Goal: Information Seeking & Learning: Check status

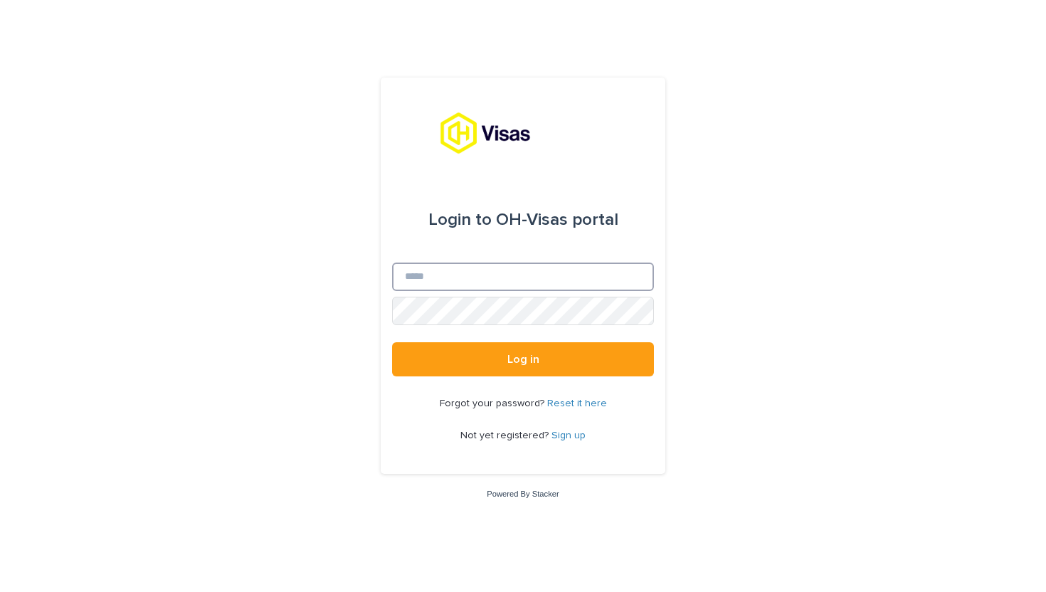
click at [443, 277] on input "Email" at bounding box center [523, 277] width 262 height 28
type input "*"
type input "**********"
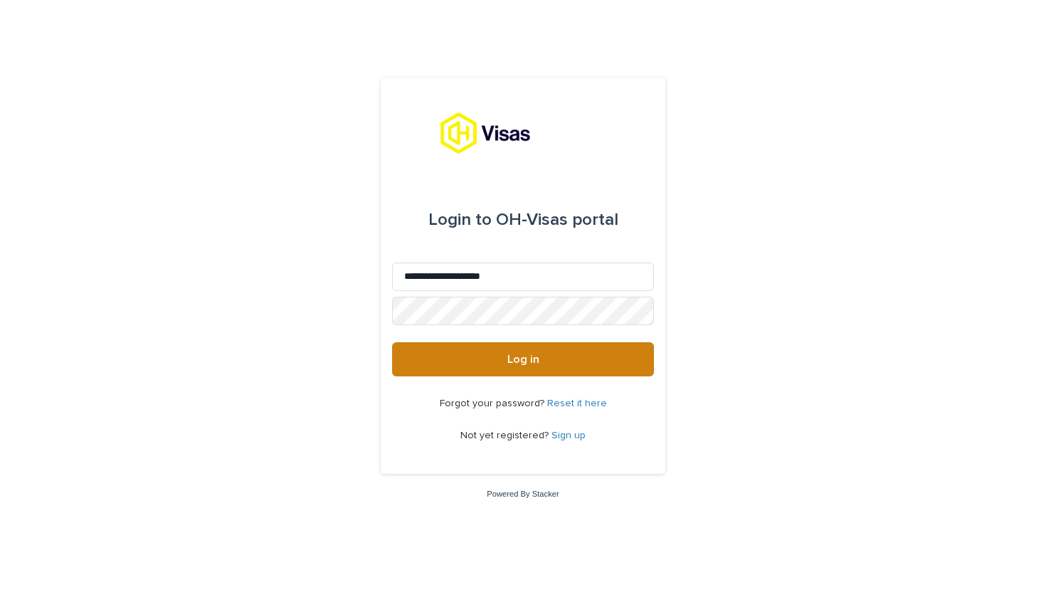
click at [499, 362] on button "Log in" at bounding box center [523, 359] width 262 height 34
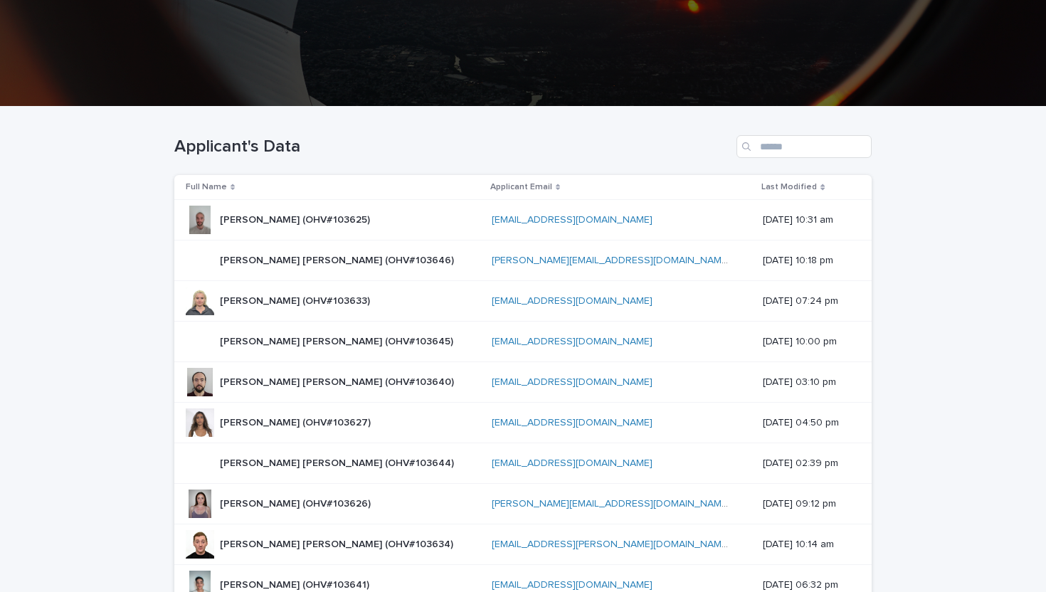
scroll to position [267, 0]
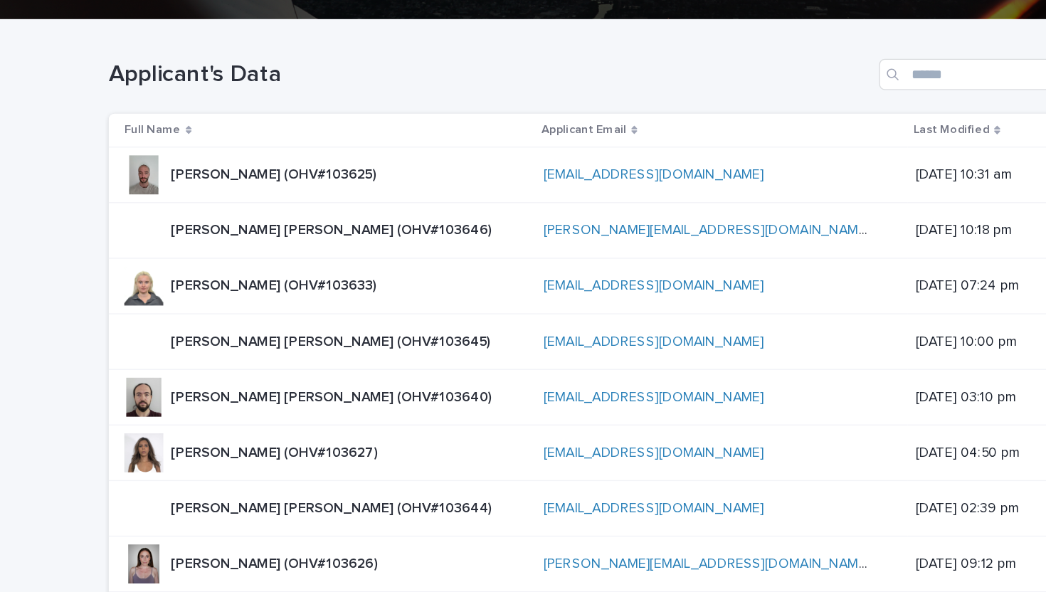
click at [340, 174] on p "[PERSON_NAME] (OHV#103625)" at bounding box center [296, 174] width 153 height 15
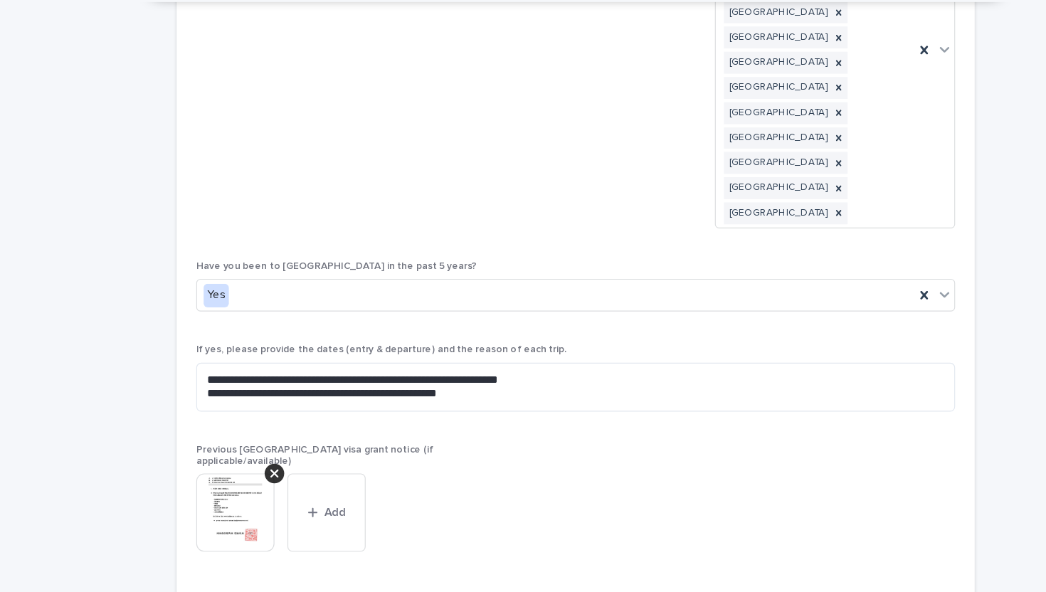
scroll to position [3652, 0]
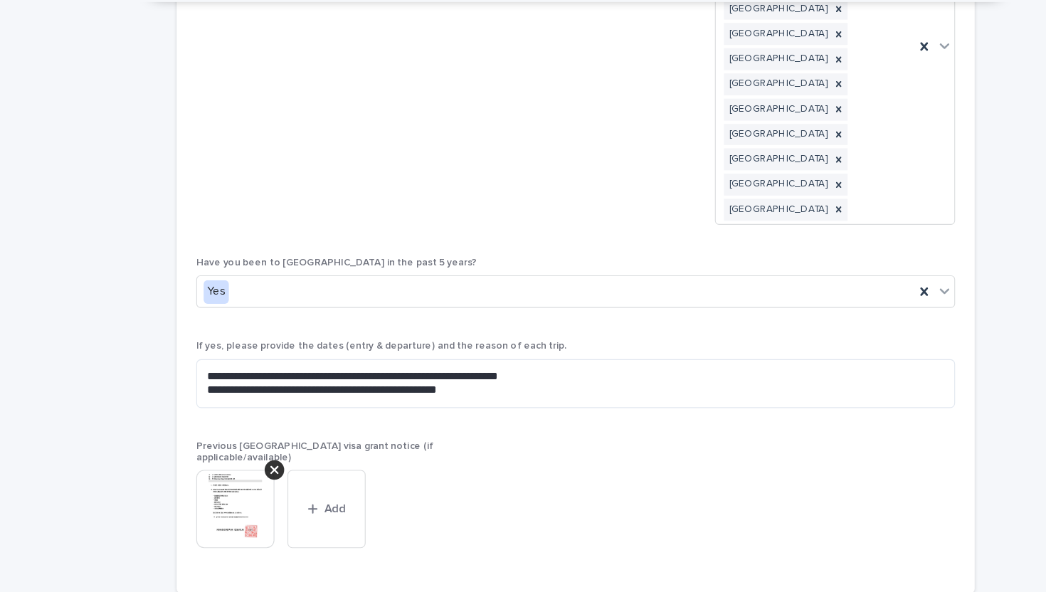
click at [211, 443] on img at bounding box center [225, 477] width 68 height 68
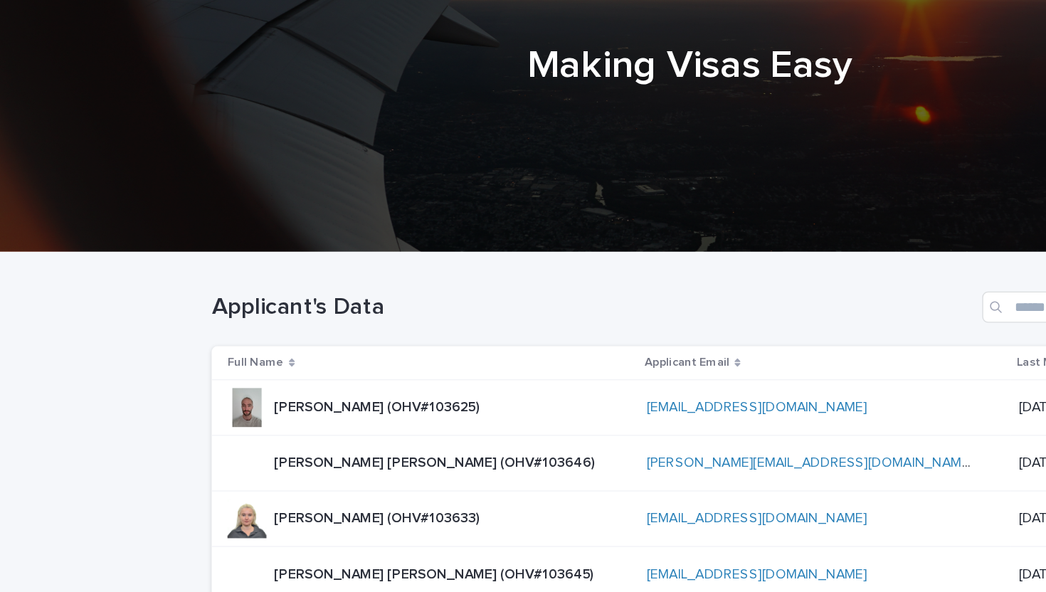
scroll to position [369, 0]
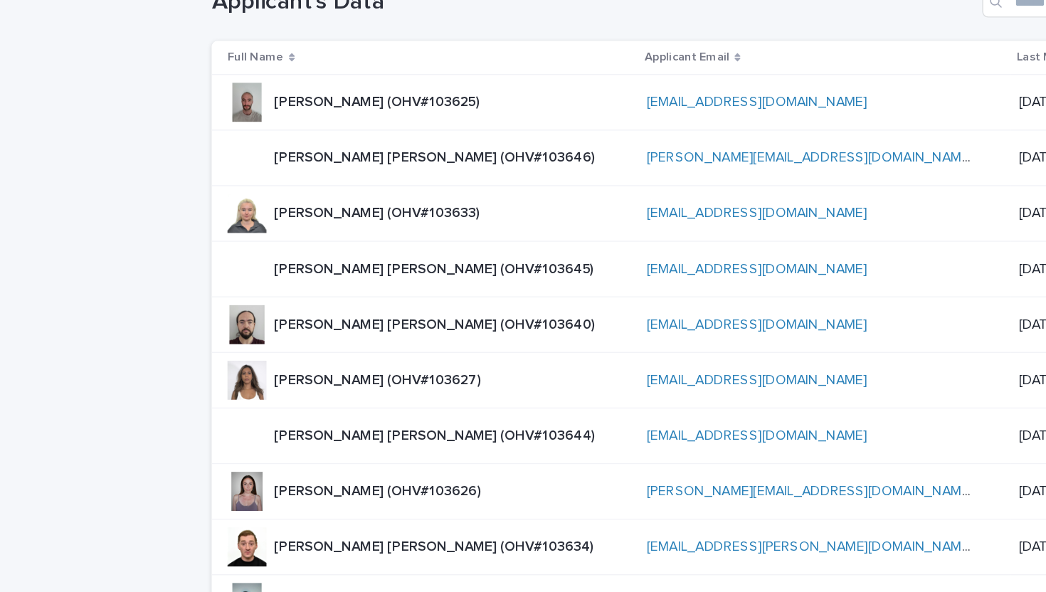
click at [282, 78] on p "[PERSON_NAME] (OHV#103625)" at bounding box center [296, 73] width 153 height 15
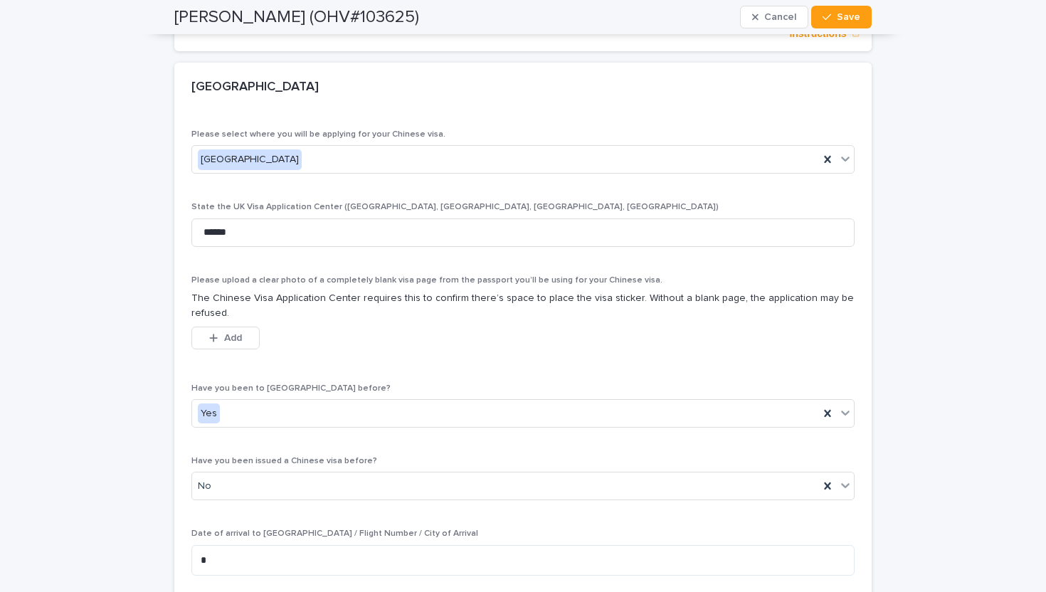
scroll to position [4268, 0]
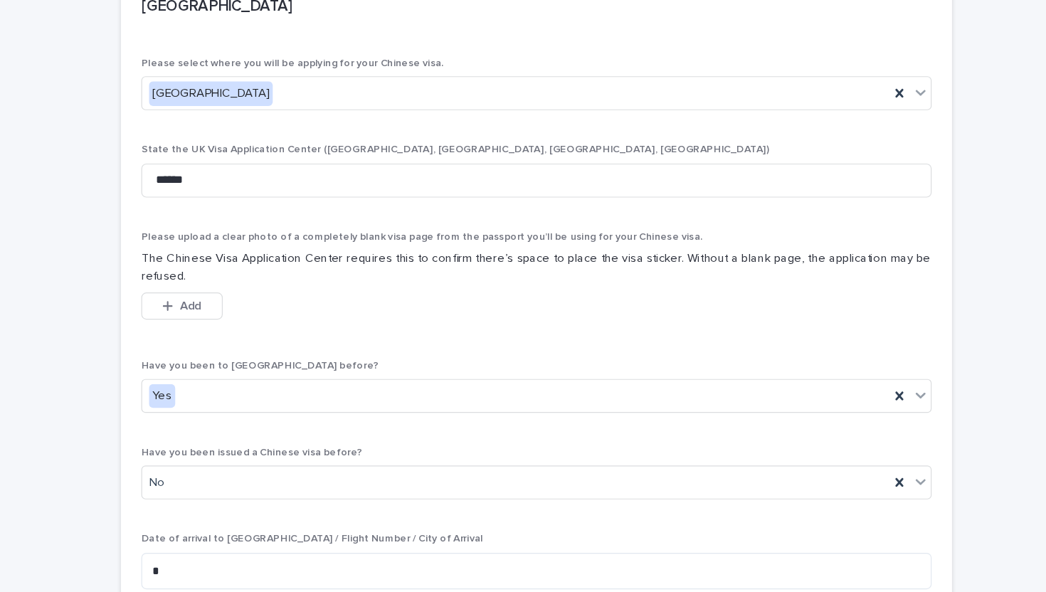
click at [147, 267] on div "**********" at bounding box center [523, 127] width 1046 height 8696
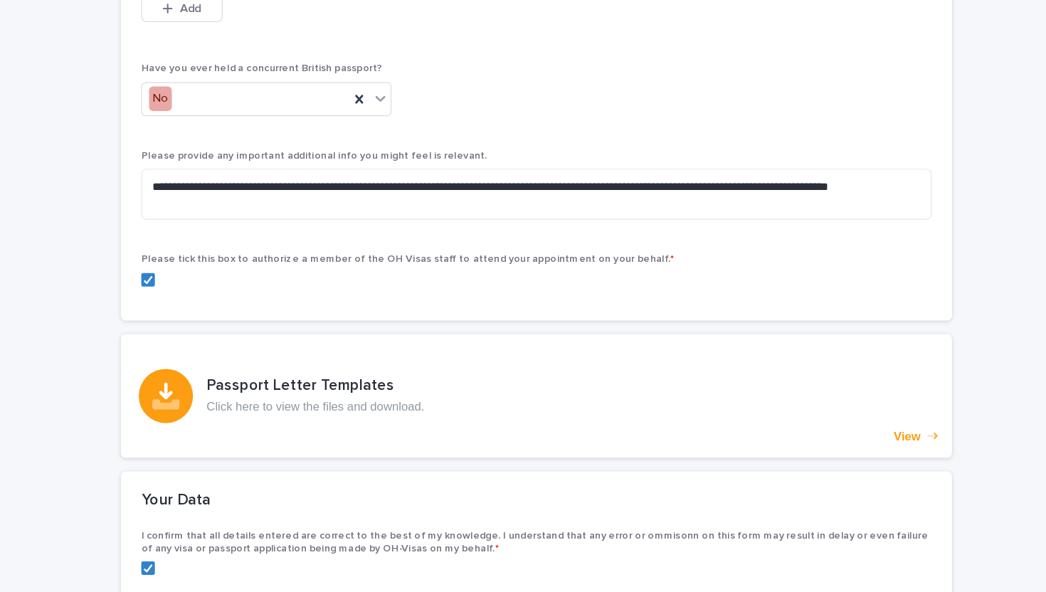
scroll to position [8023, 0]
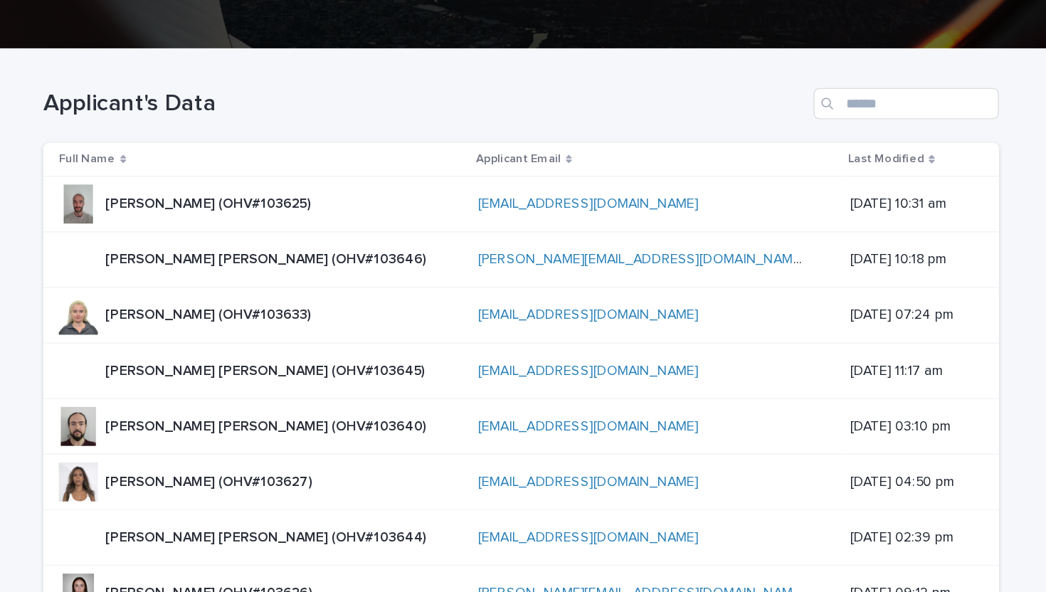
scroll to position [296, 0]
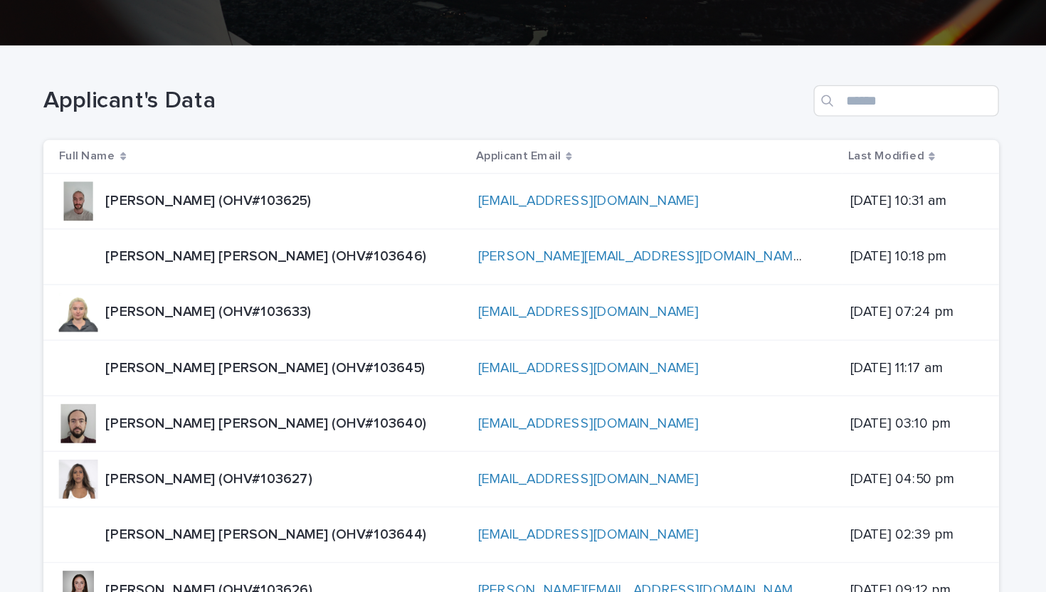
click at [351, 189] on p "[PERSON_NAME] [PERSON_NAME] (OHV#103646)" at bounding box center [338, 186] width 237 height 15
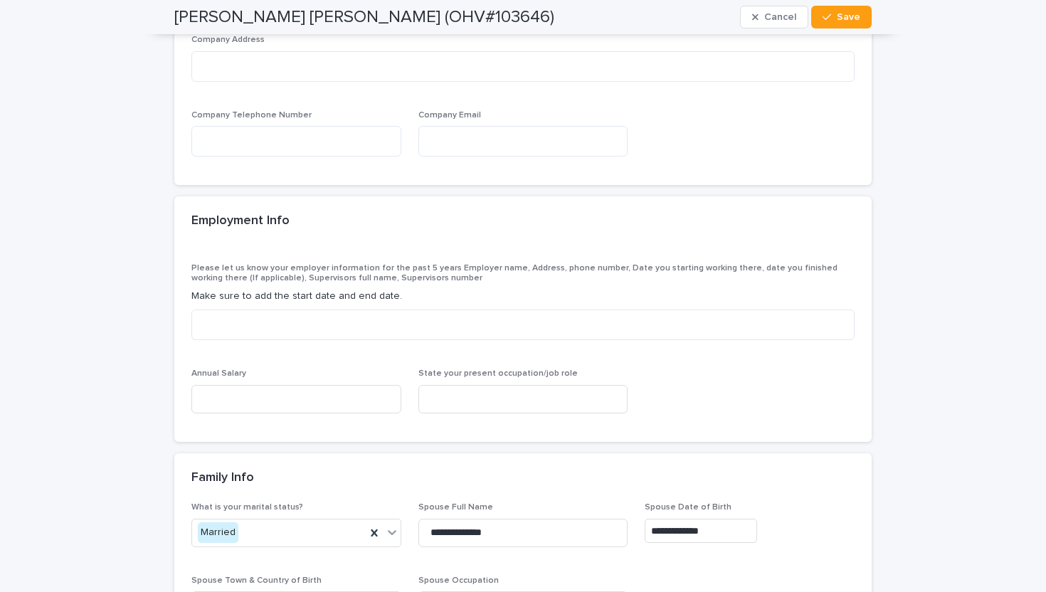
scroll to position [5044, 0]
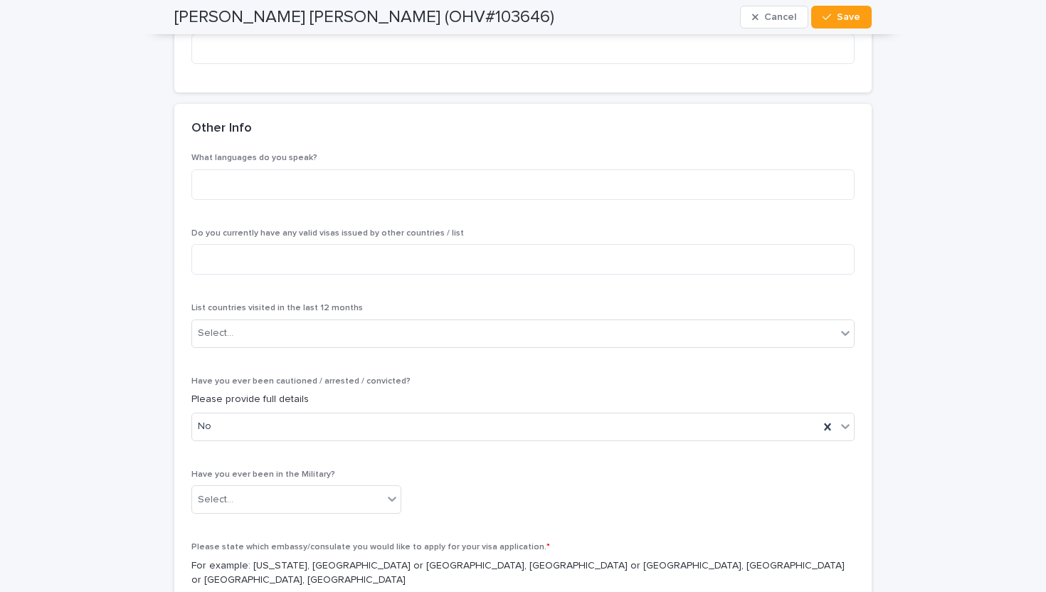
scroll to position [6914, 0]
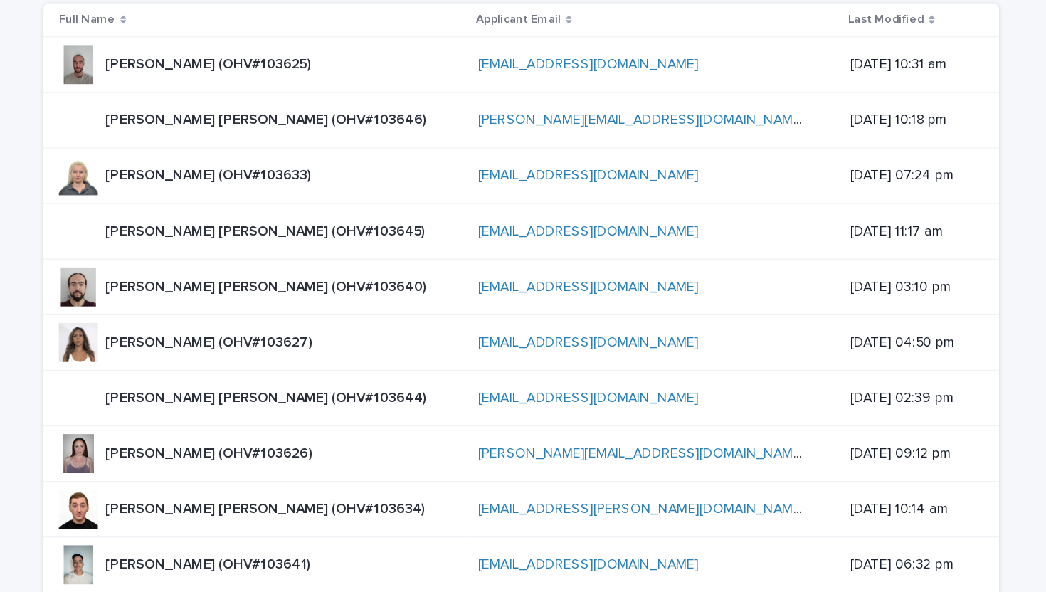
scroll to position [396, 0]
click at [306, 124] on p "[PERSON_NAME] (OHV#103633)" at bounding box center [296, 127] width 153 height 15
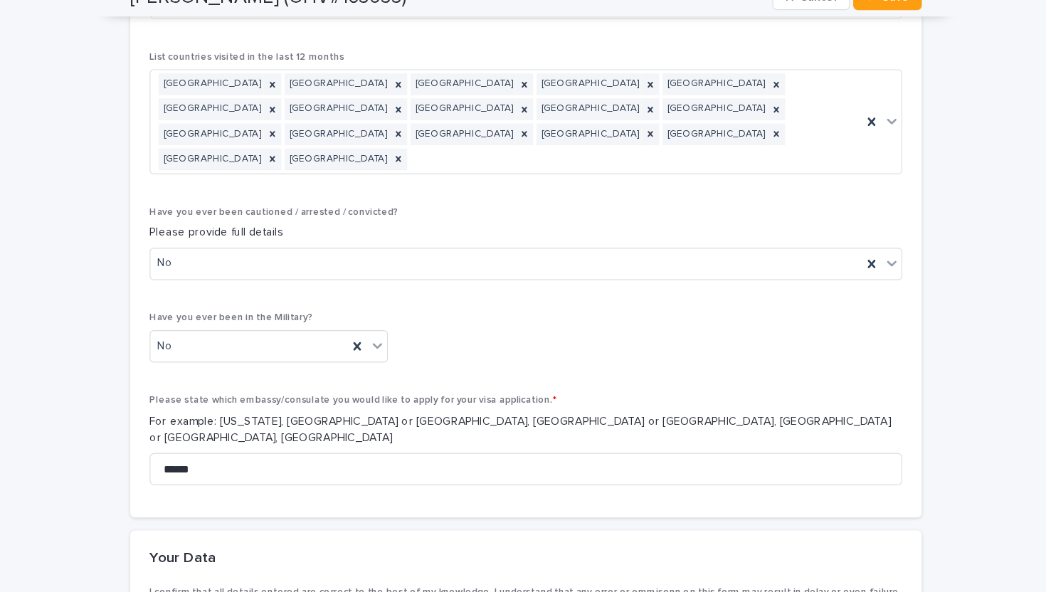
scroll to position [7453, 0]
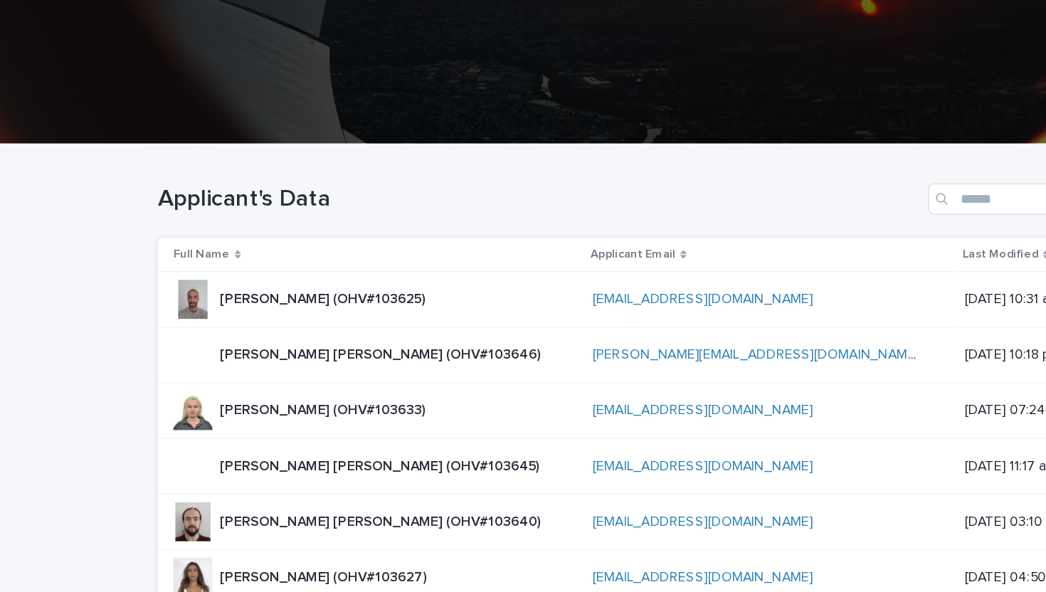
scroll to position [321, 0]
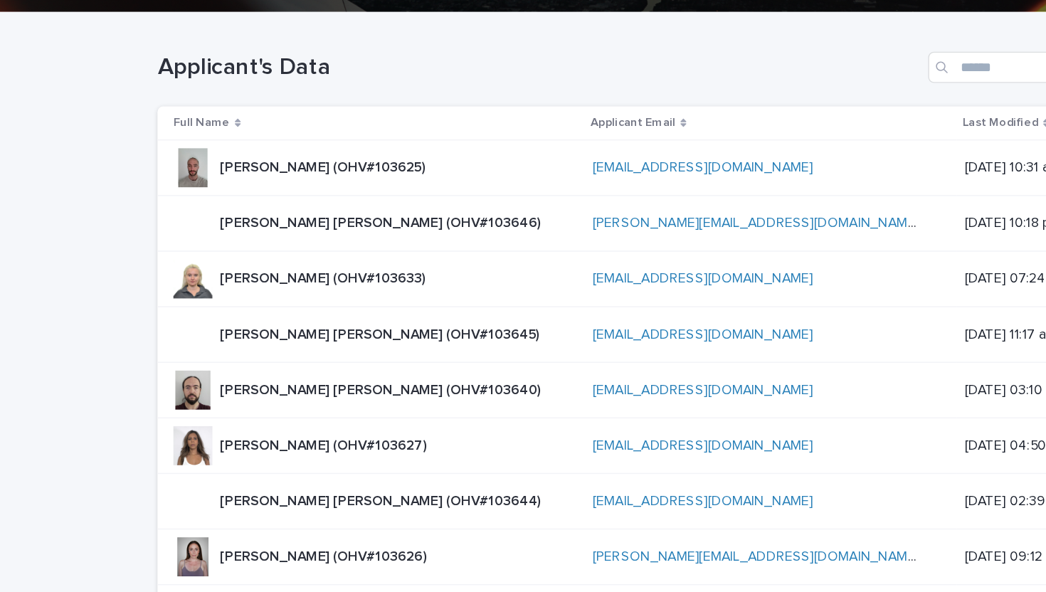
click at [297, 247] on p "[PERSON_NAME] [PERSON_NAME] (OHV#103645)" at bounding box center [338, 242] width 236 height 15
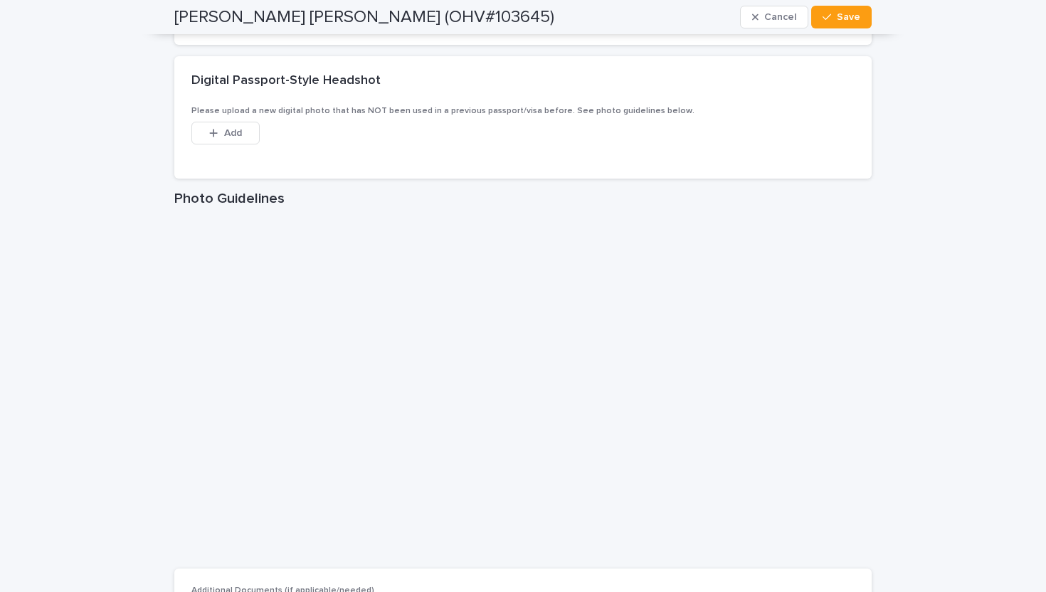
scroll to position [2491, 0]
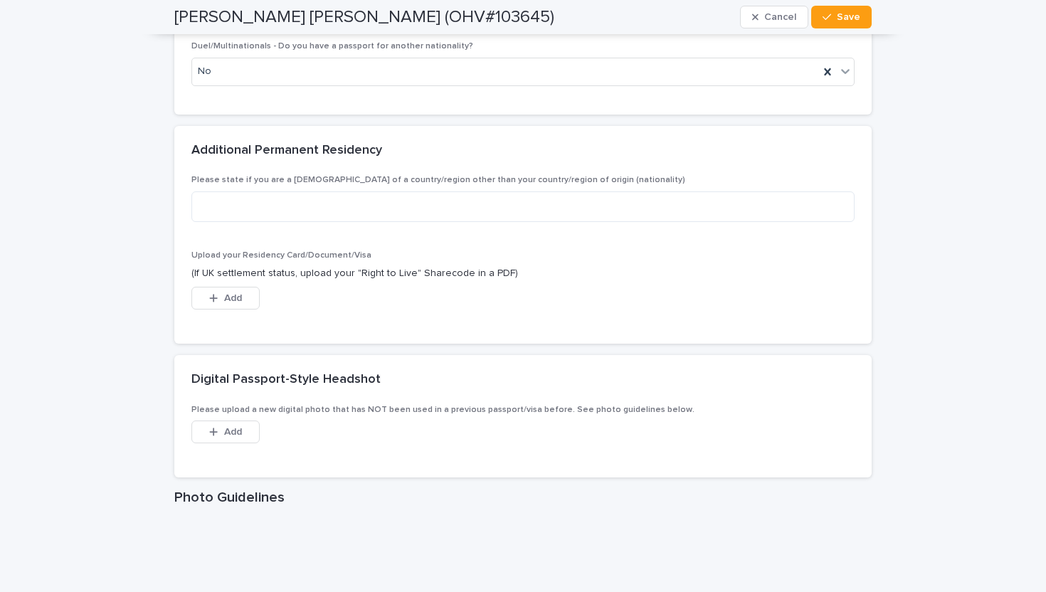
scroll to position [1942, 0]
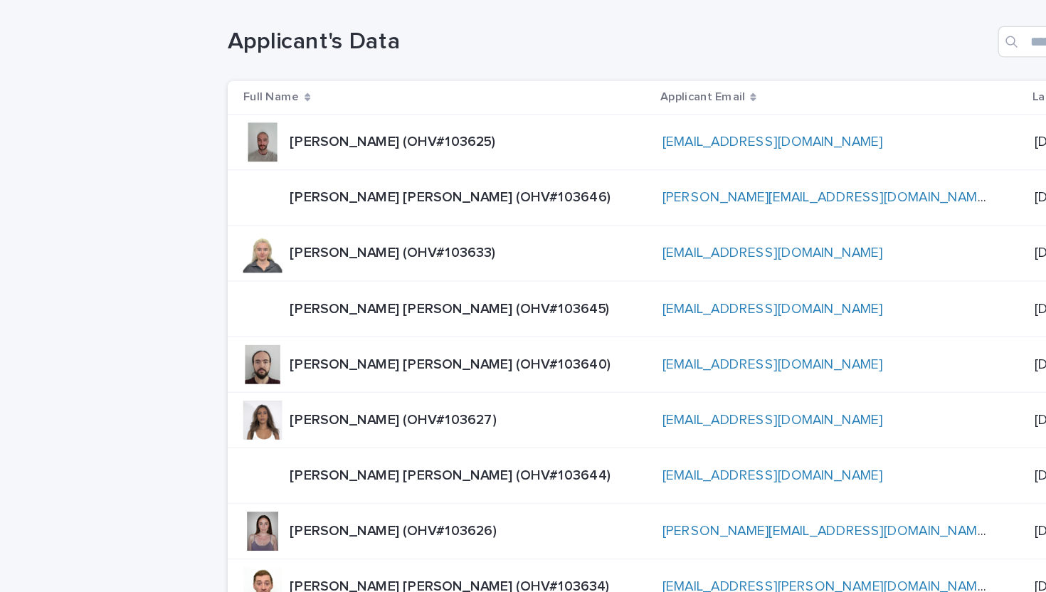
scroll to position [348, 0]
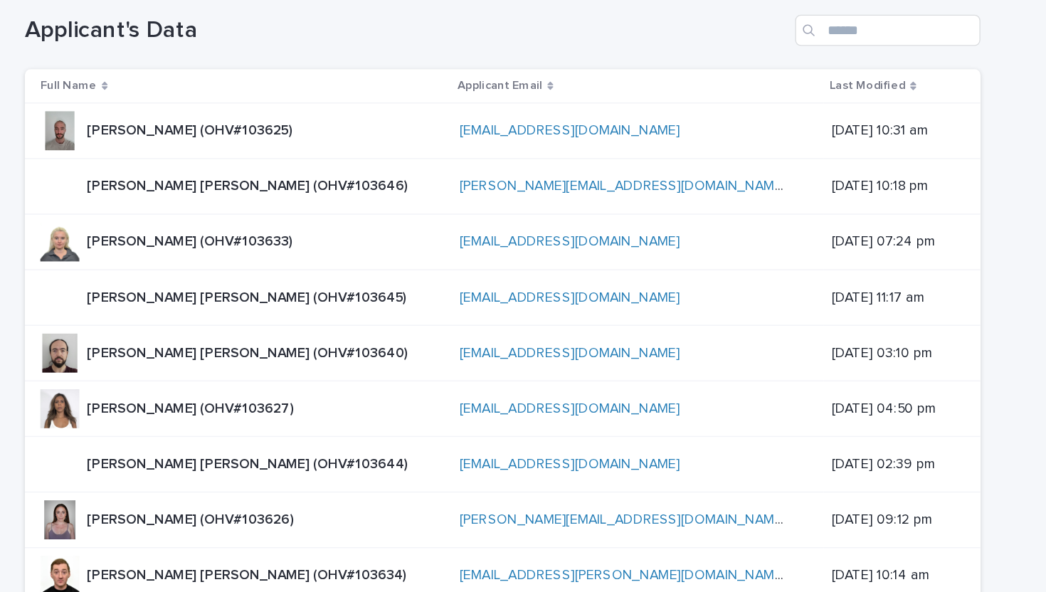
click at [296, 259] on p "[PERSON_NAME] [PERSON_NAME] (OHV#103640)" at bounding box center [338, 256] width 237 height 15
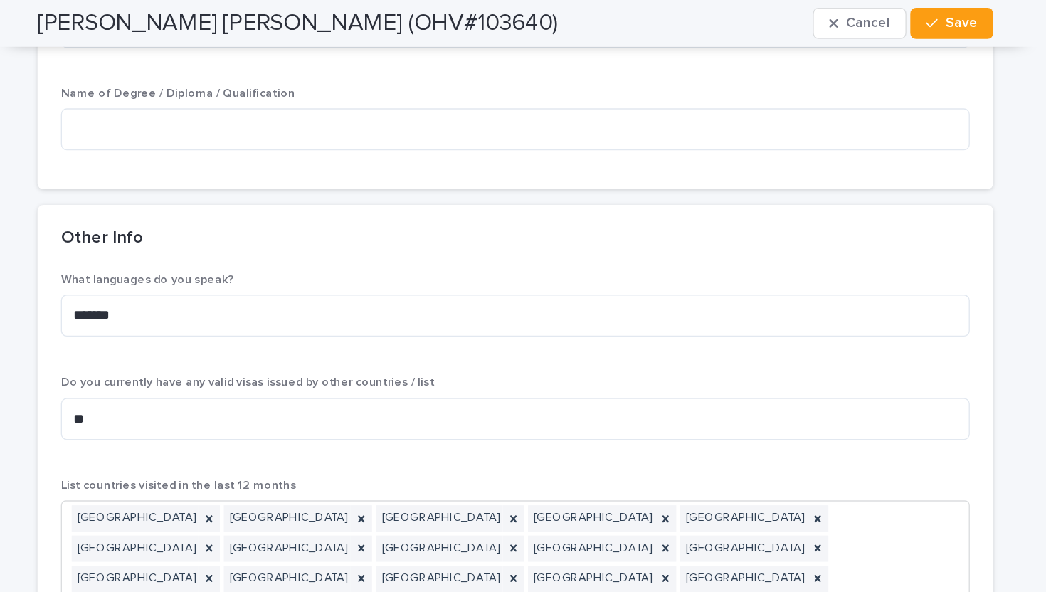
scroll to position [7202, 0]
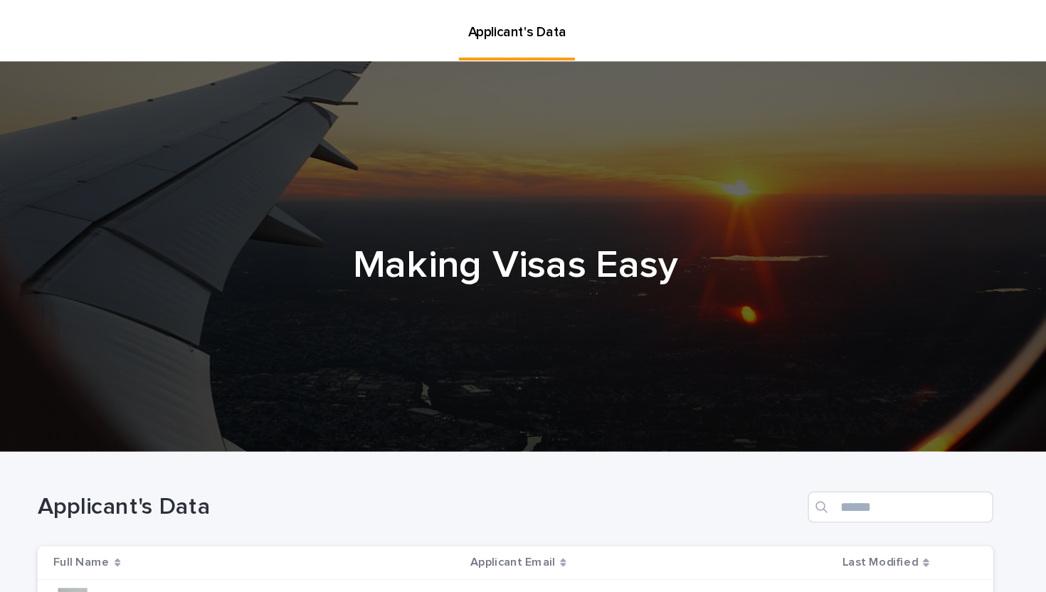
scroll to position [314, 0]
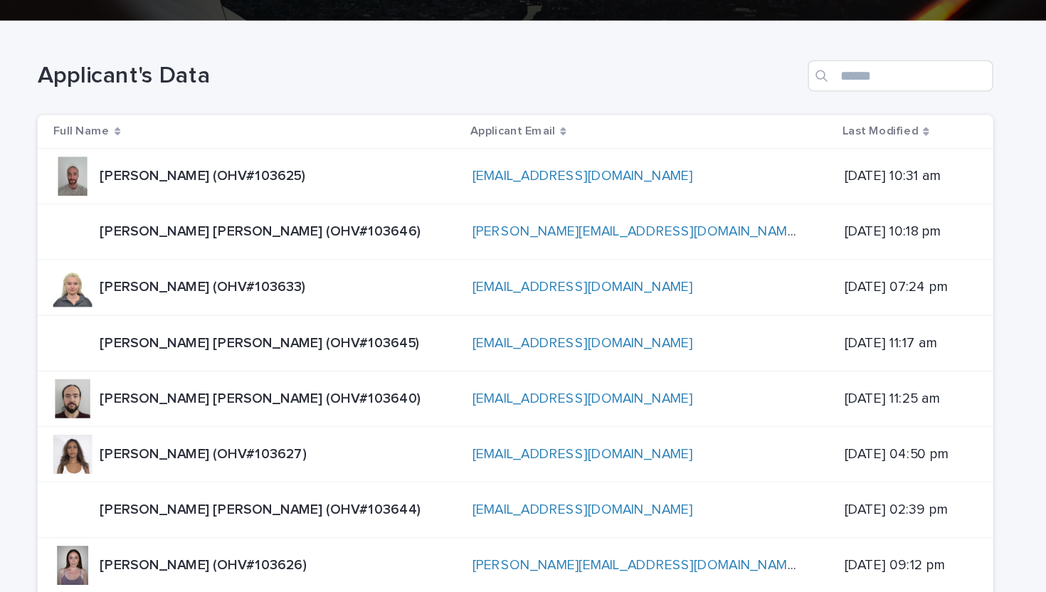
click at [299, 334] on p "[PERSON_NAME] (OHV#103627)" at bounding box center [297, 330] width 154 height 15
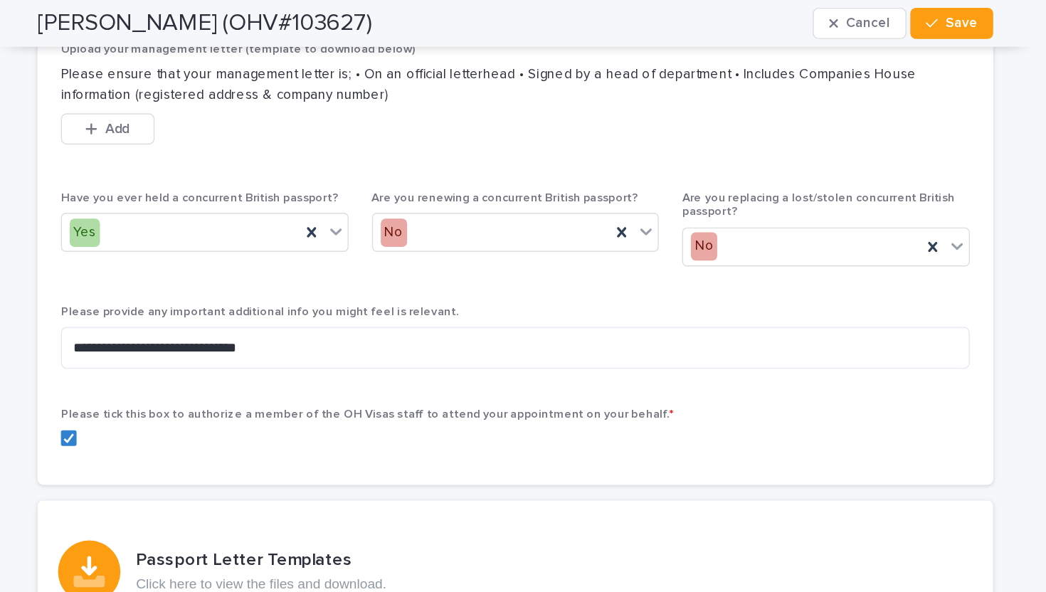
scroll to position [8200, 0]
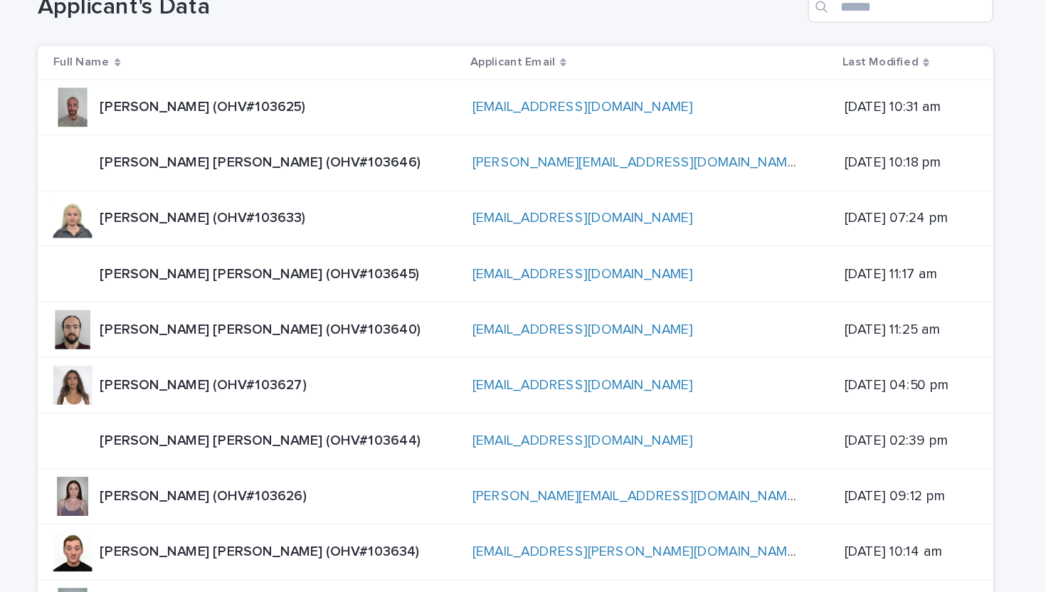
scroll to position [398, 0]
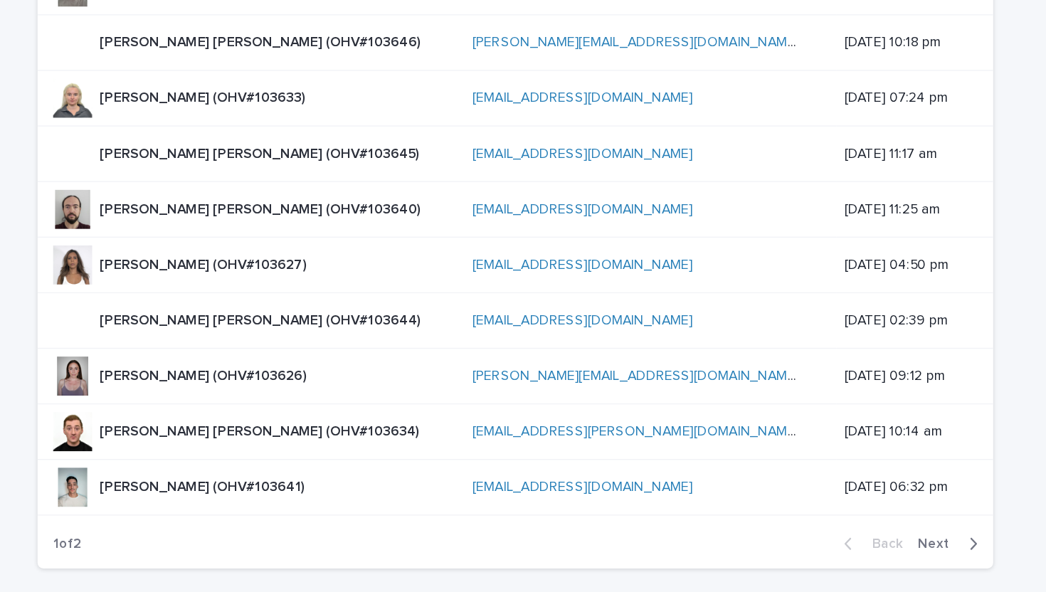
click at [266, 284] on p "[PERSON_NAME] [PERSON_NAME] (OHV#103644)" at bounding box center [338, 287] width 237 height 15
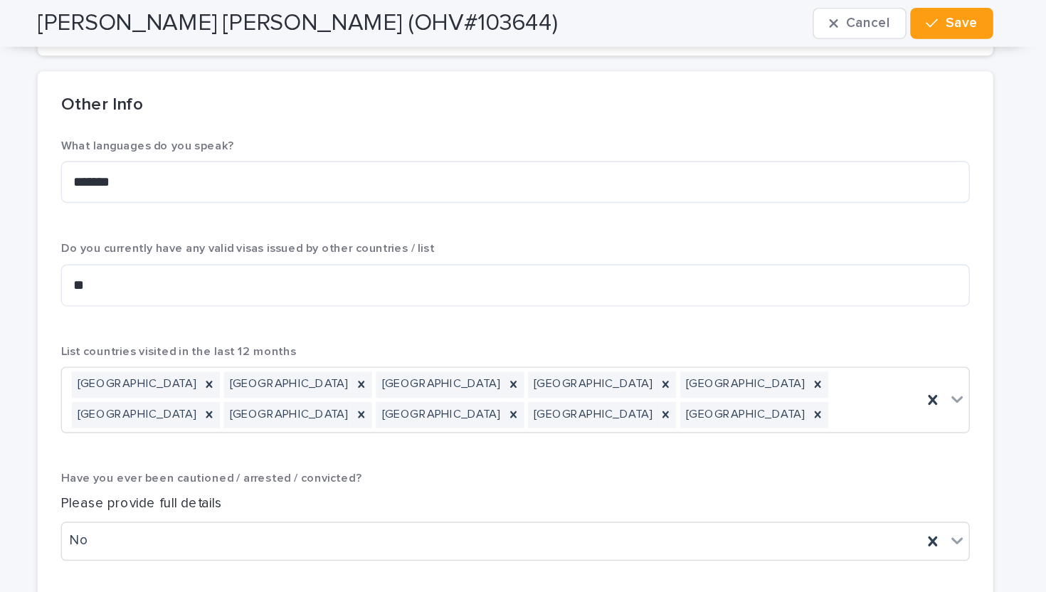
scroll to position [6692, 0]
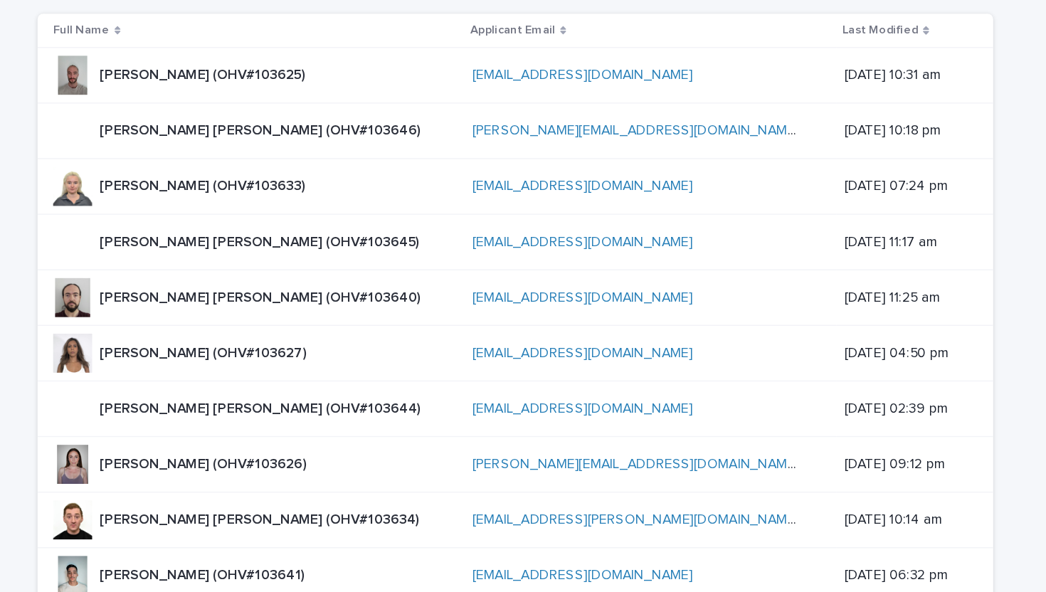
scroll to position [398, 0]
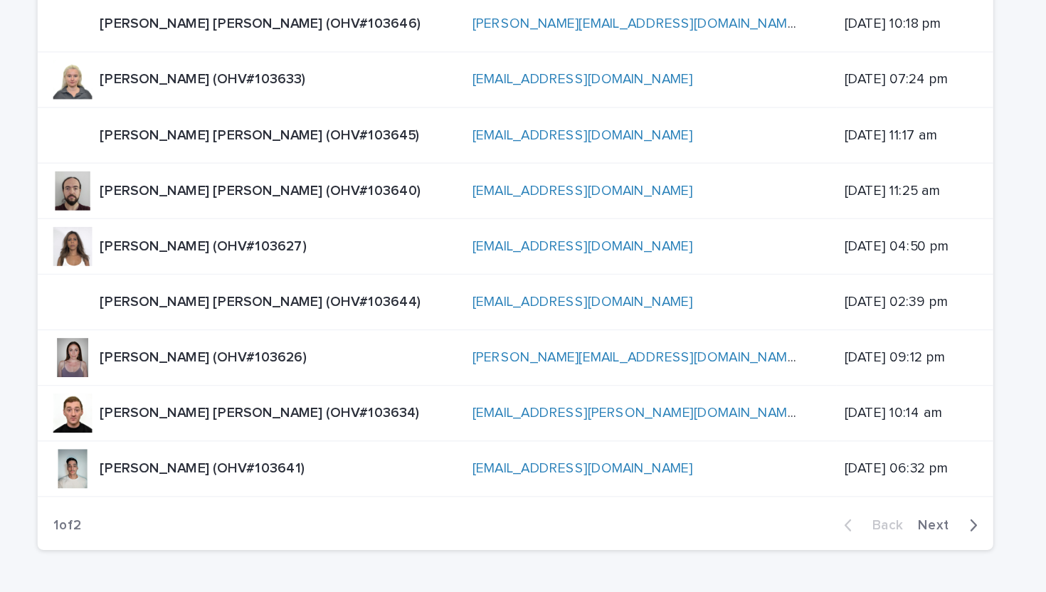
click at [310, 332] on p "[PERSON_NAME] (OHV#103626)" at bounding box center [297, 327] width 154 height 15
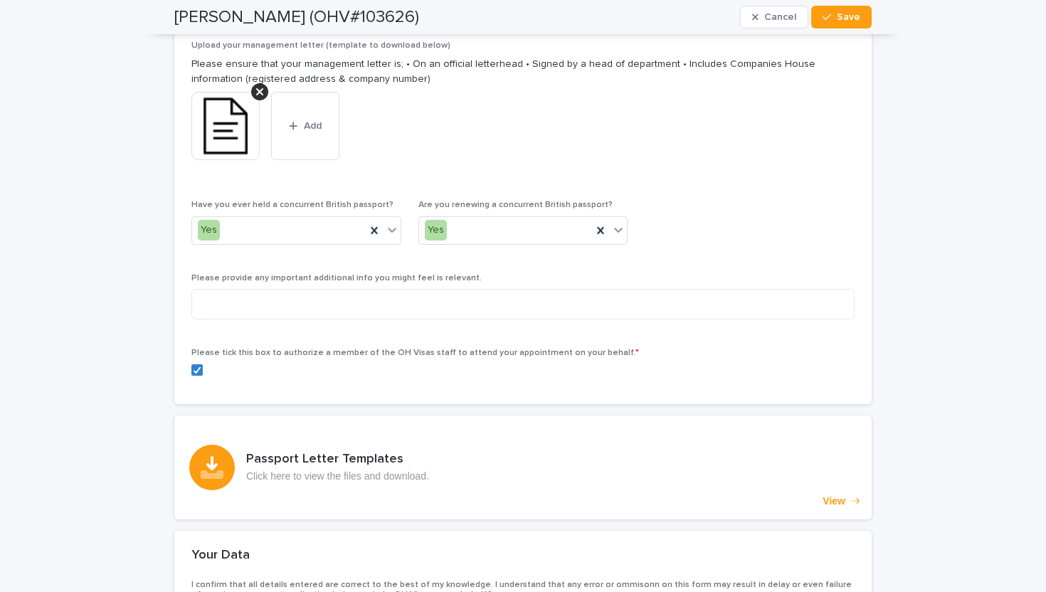
scroll to position [9004, 0]
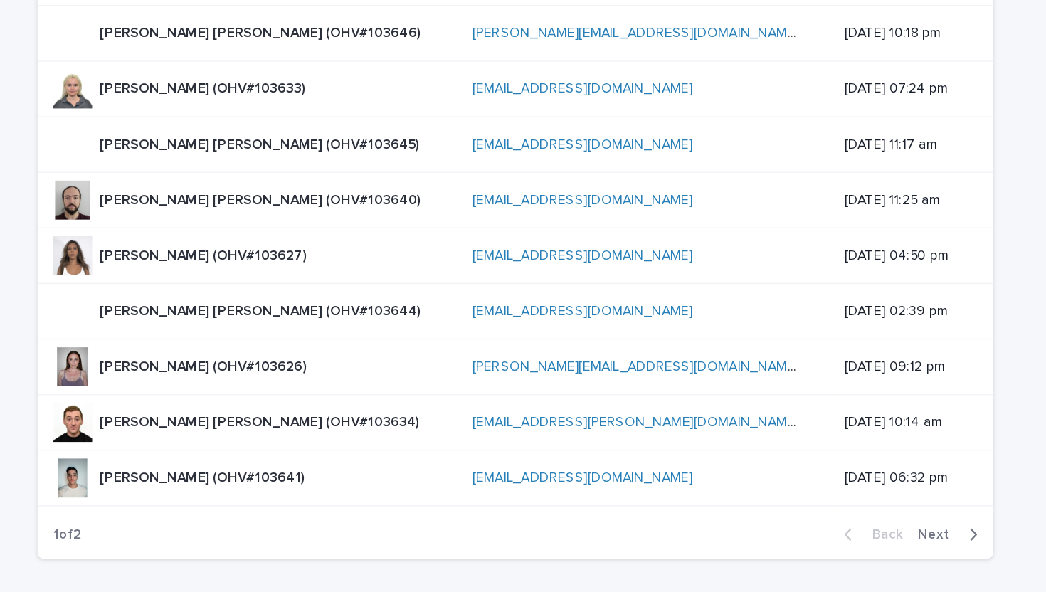
scroll to position [396, 0]
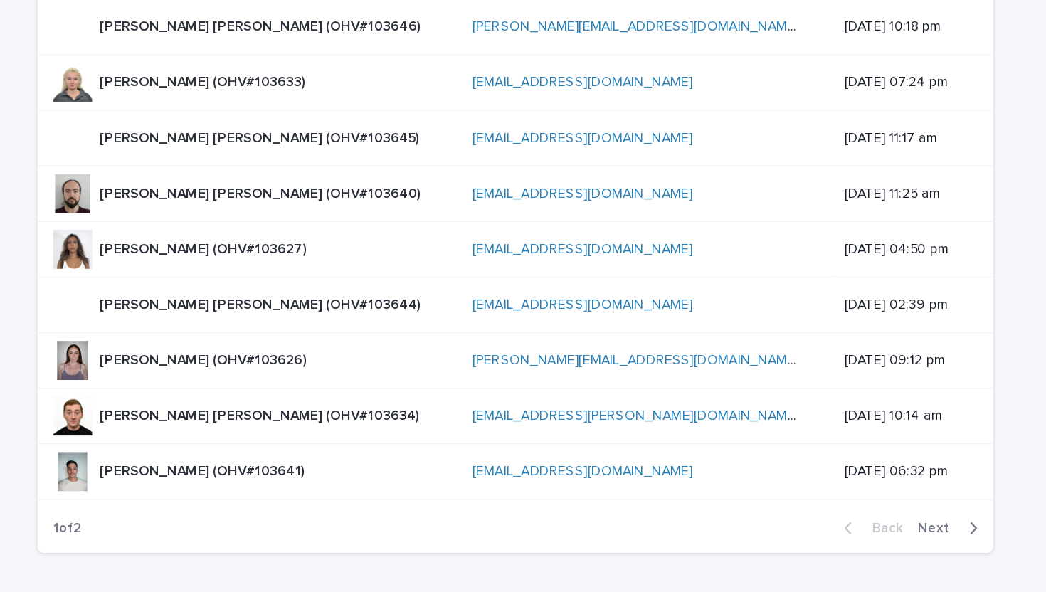
click at [274, 374] on p "[PERSON_NAME] [PERSON_NAME] (OHV#103634)" at bounding box center [338, 370] width 236 height 15
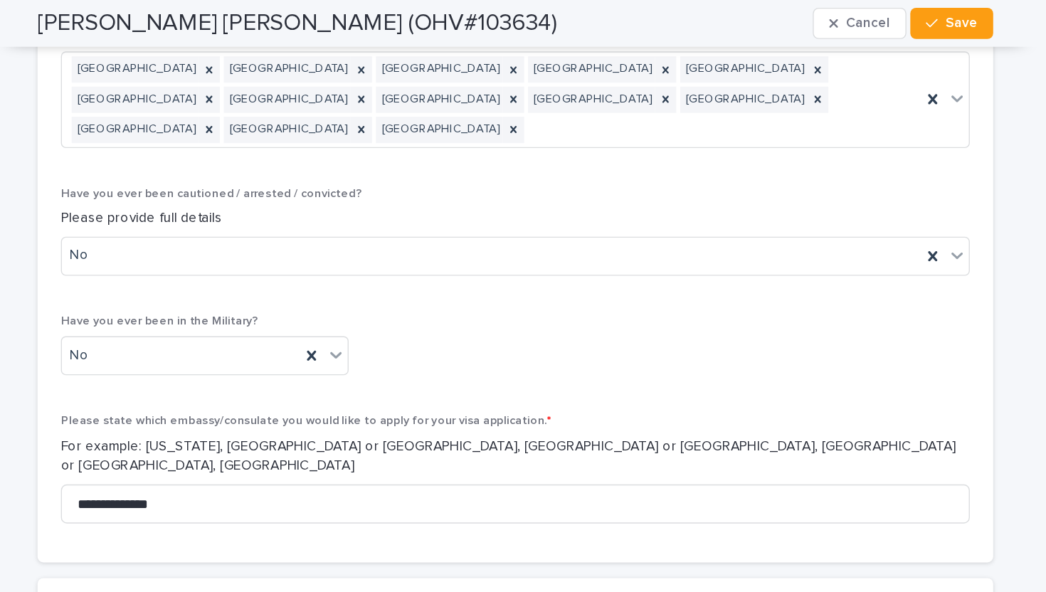
scroll to position [7254, 0]
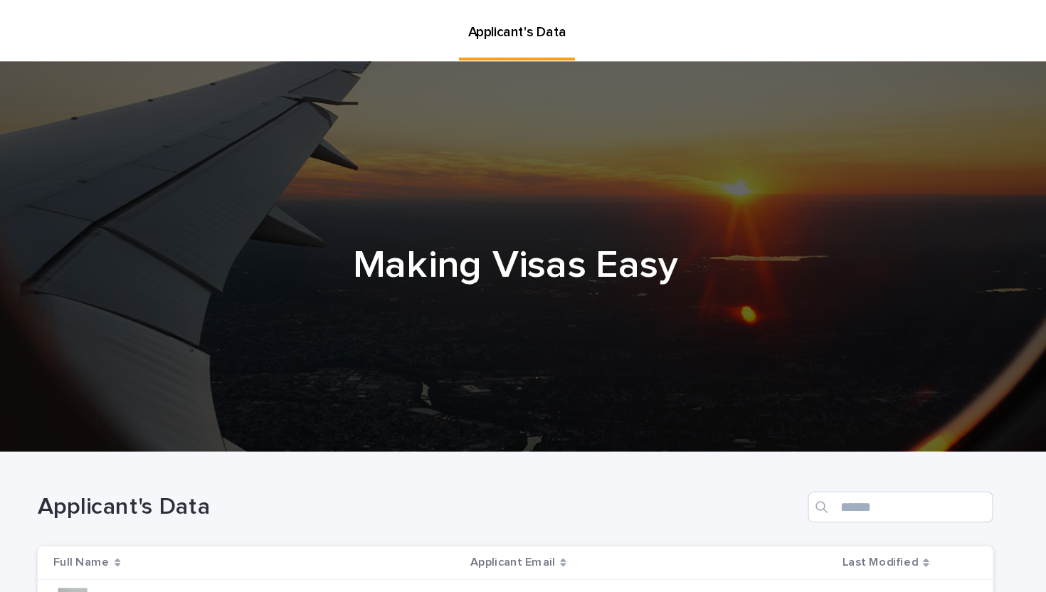
scroll to position [398, 0]
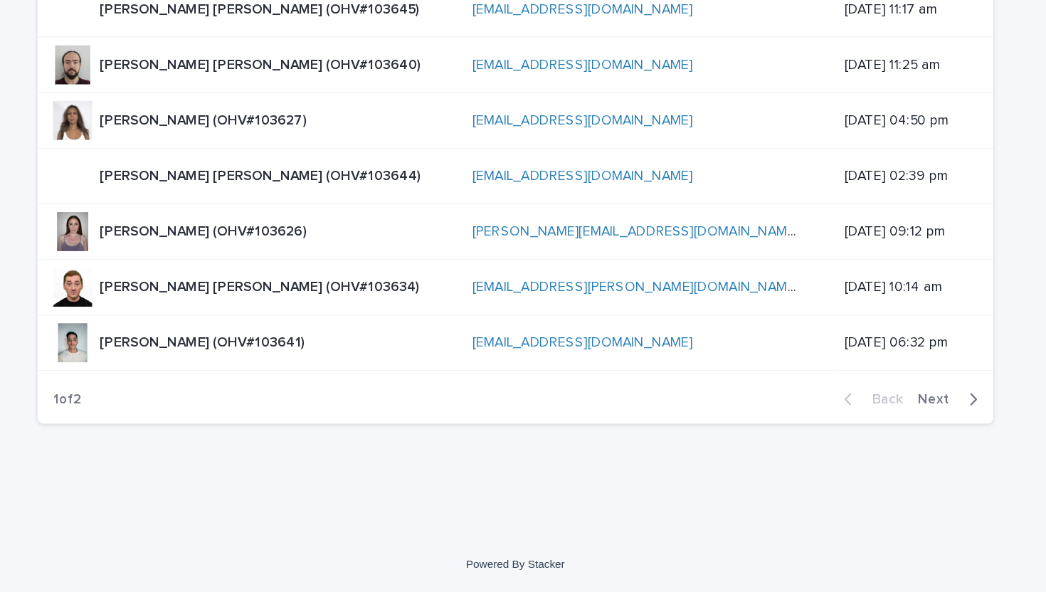
click at [272, 408] on p "[PERSON_NAME] (OHV#103641)" at bounding box center [296, 408] width 152 height 15
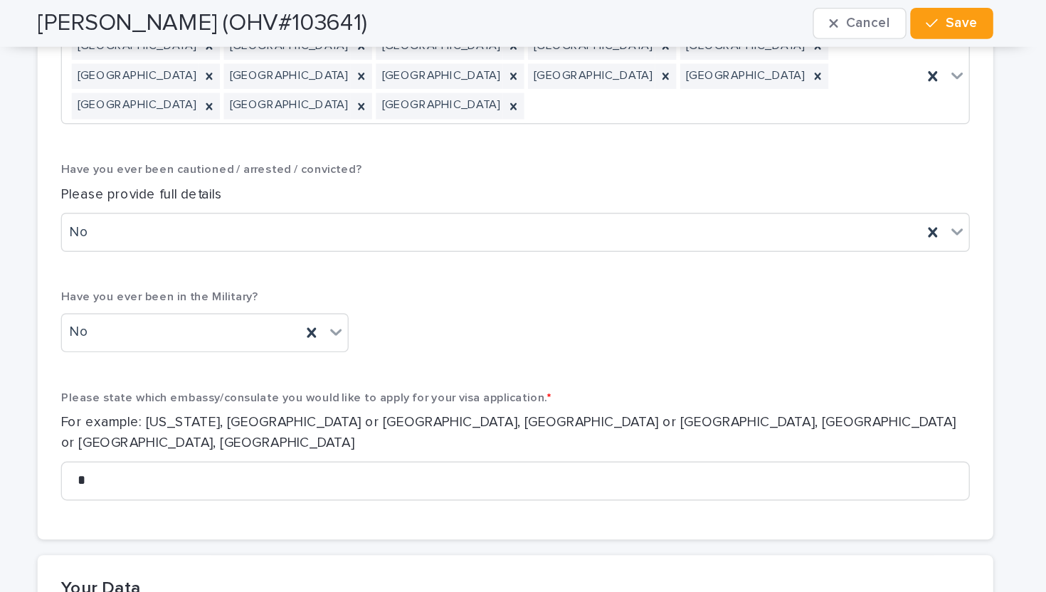
scroll to position [7818, 0]
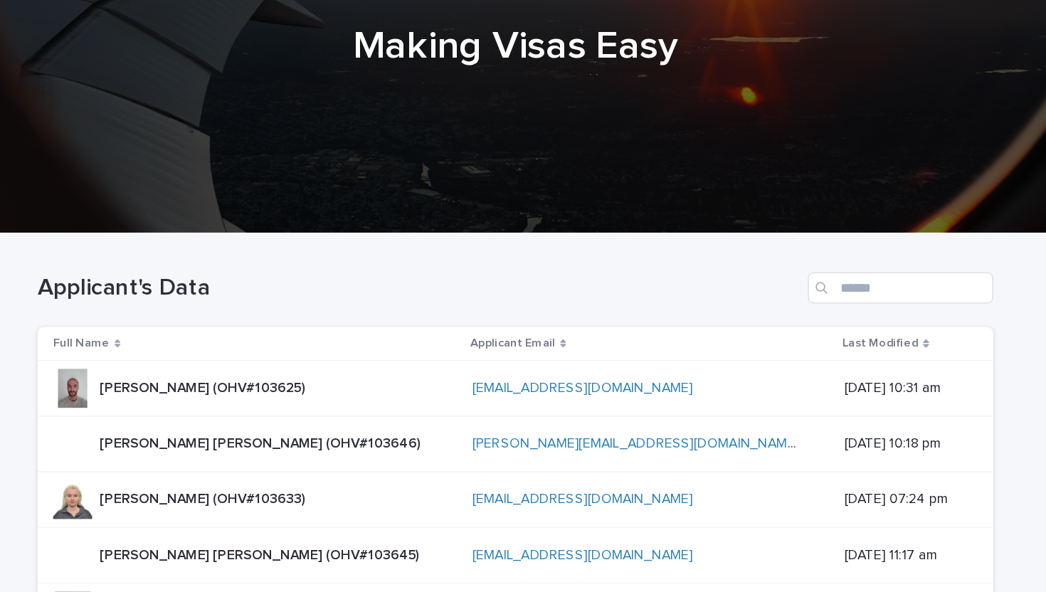
scroll to position [398, 0]
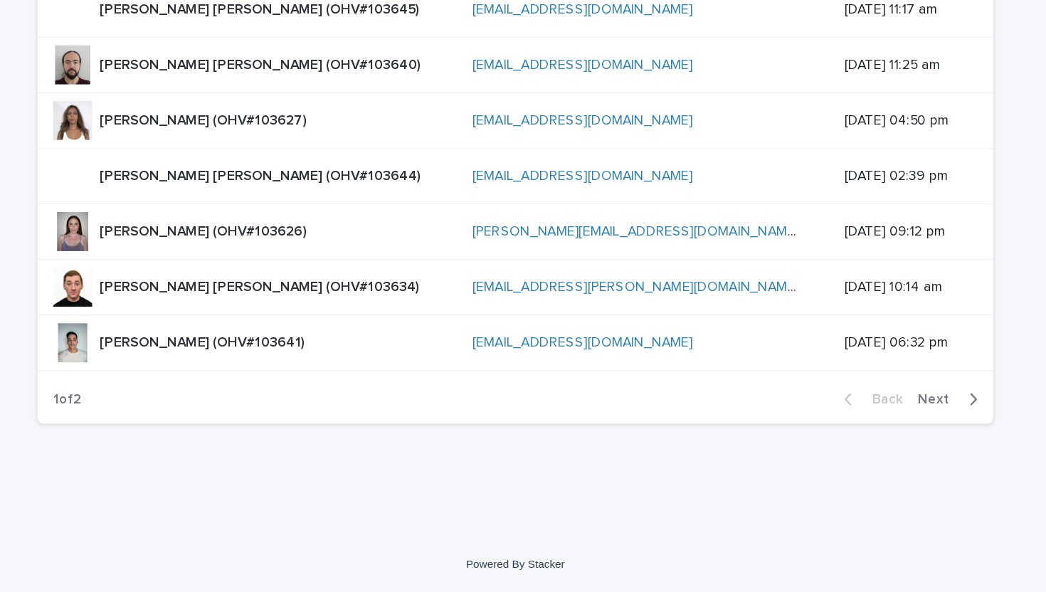
click at [853, 451] on div "button" at bounding box center [854, 451] width 12 height 13
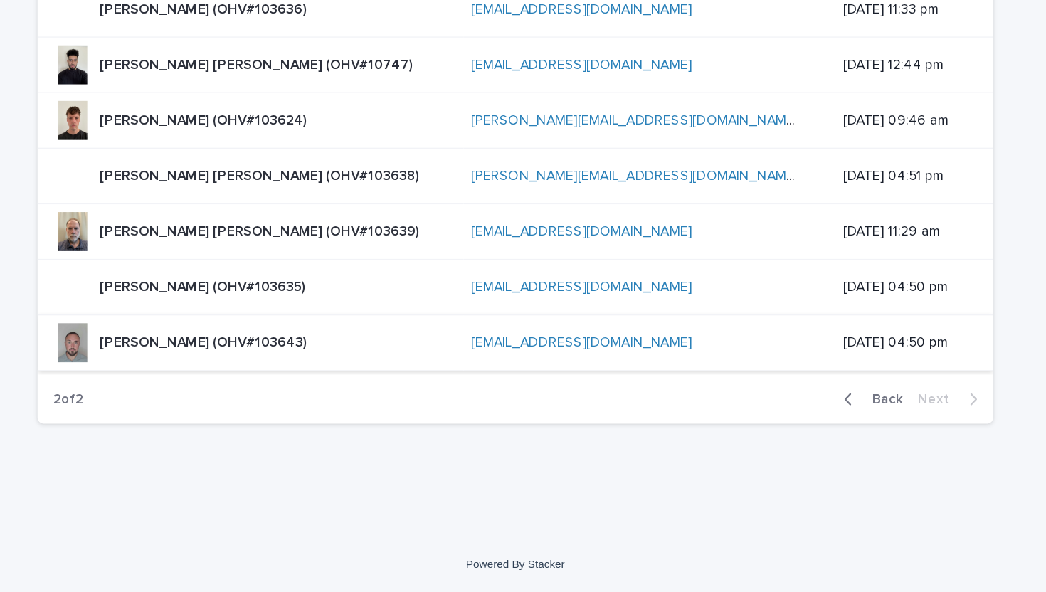
scroll to position [6, 0]
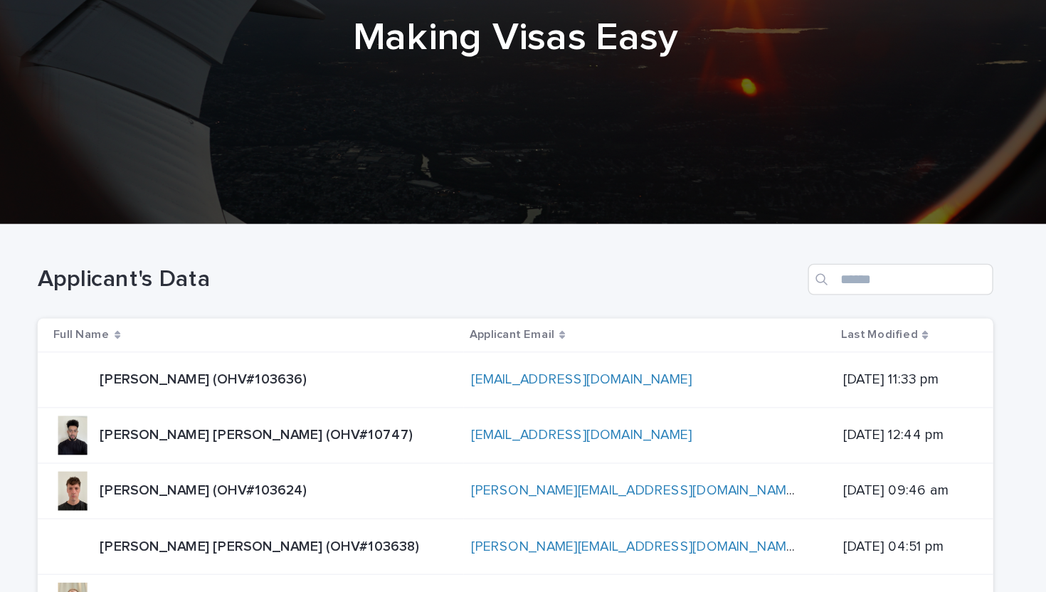
click at [253, 440] on p "[PERSON_NAME] (OHV#103636)" at bounding box center [297, 435] width 154 height 15
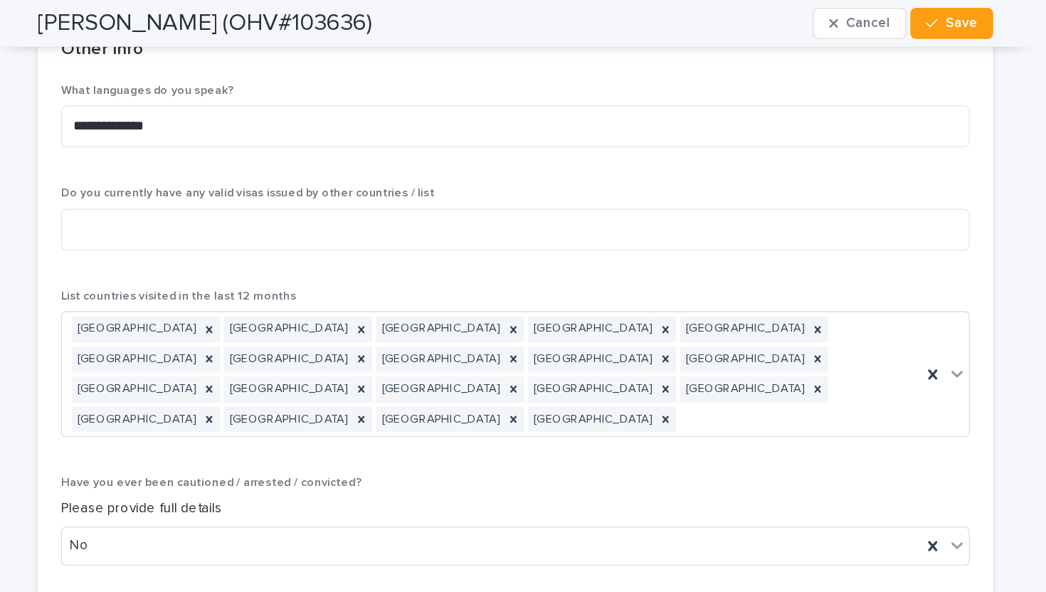
scroll to position [6900, 0]
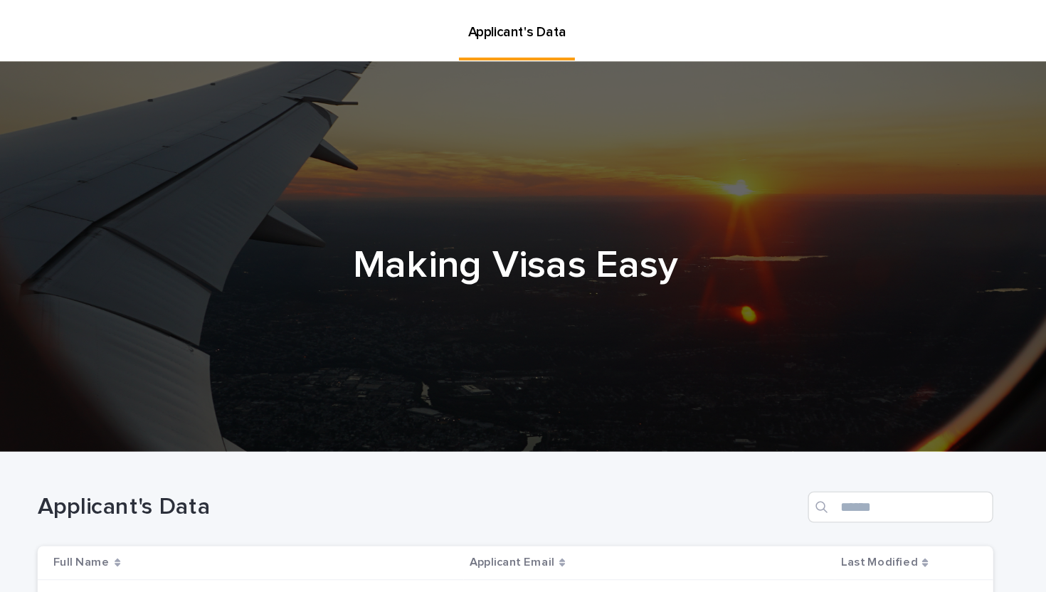
scroll to position [277, 0]
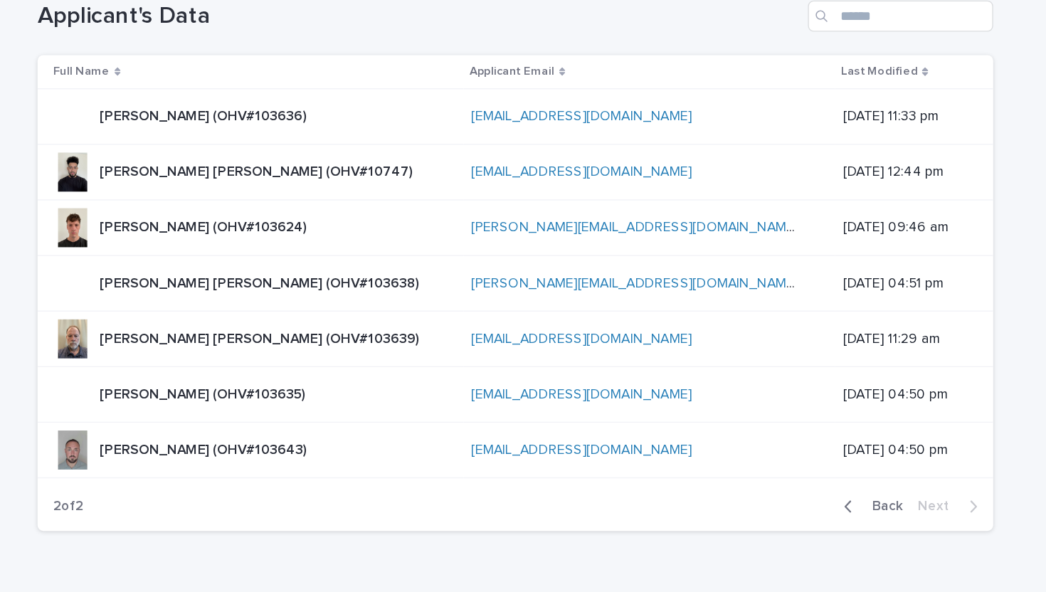
click at [304, 207] on p "[PERSON_NAME] [PERSON_NAME] (OHV#10747)" at bounding box center [335, 205] width 231 height 15
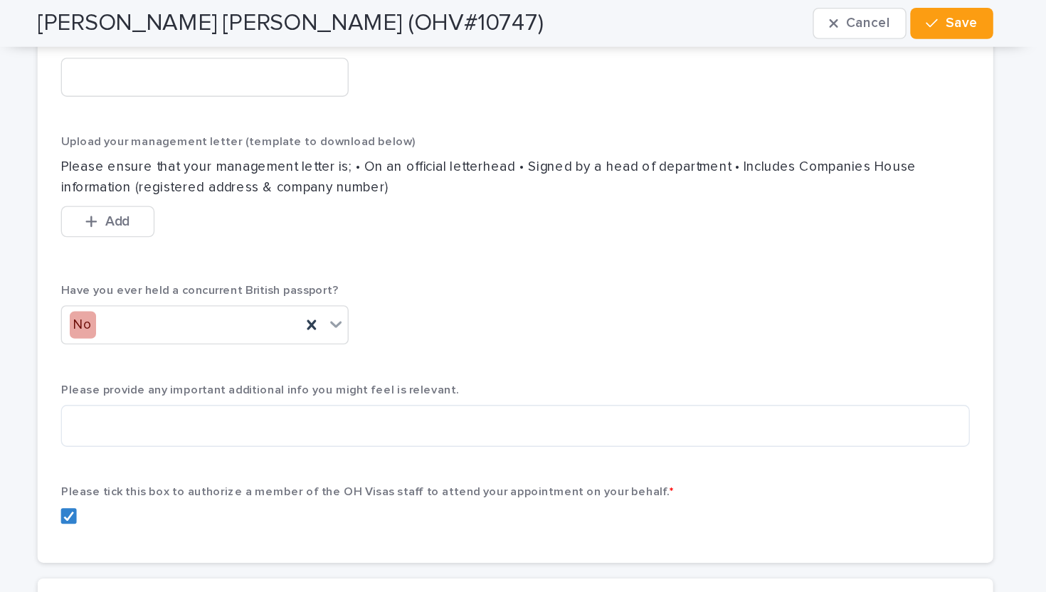
scroll to position [8296, 0]
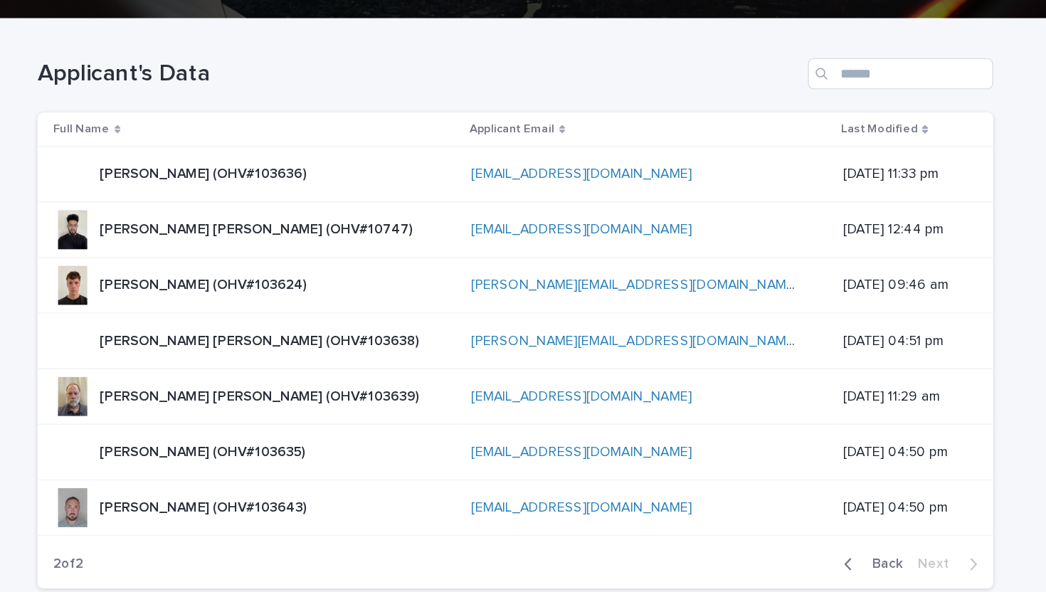
scroll to position [233, 0]
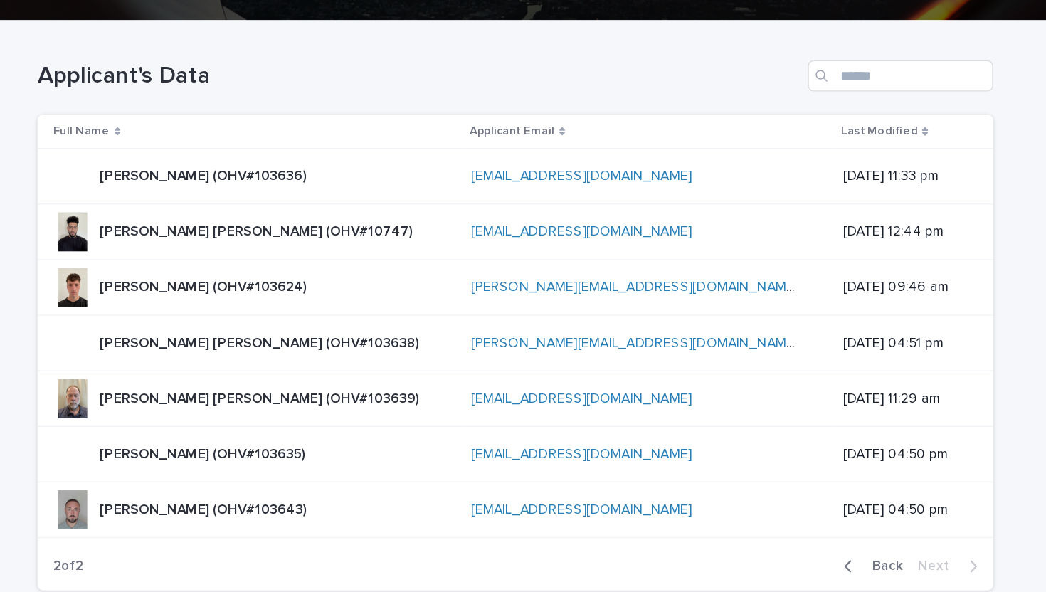
click at [298, 287] on p "[PERSON_NAME] (OHV#103624)" at bounding box center [297, 289] width 154 height 15
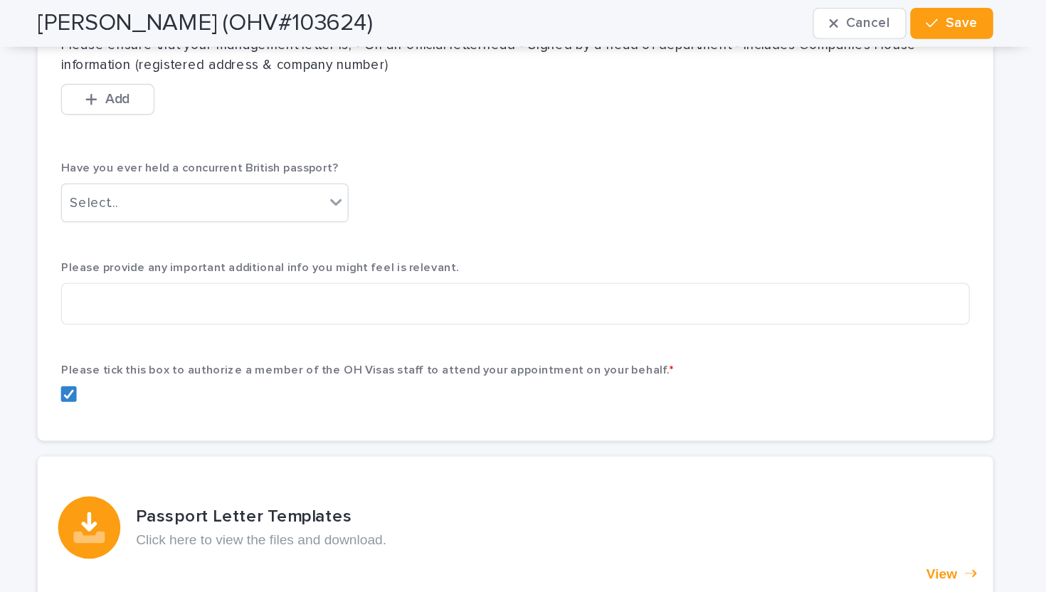
scroll to position [8497, 0]
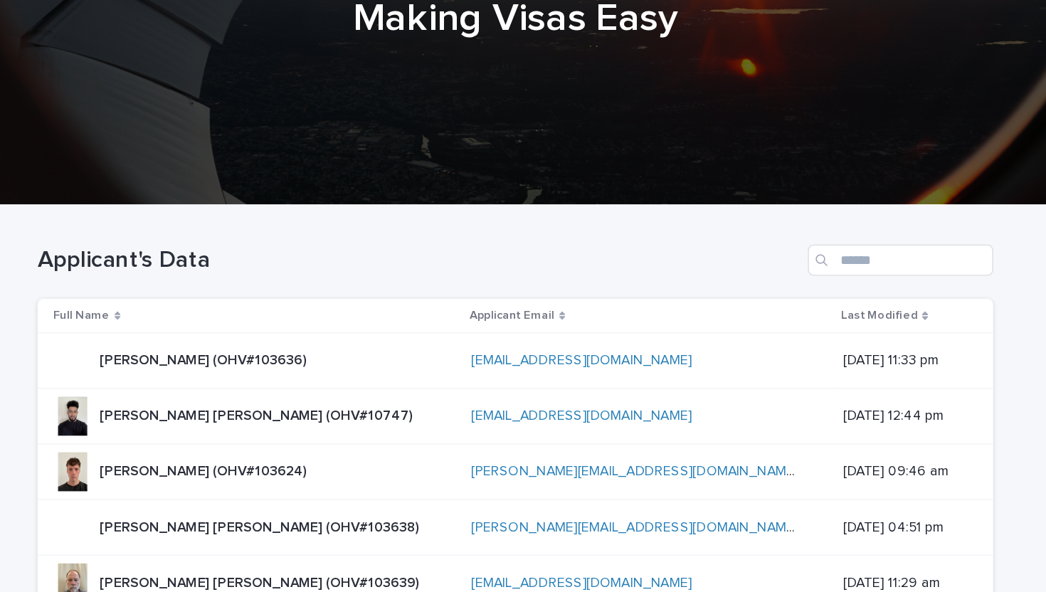
scroll to position [277, 0]
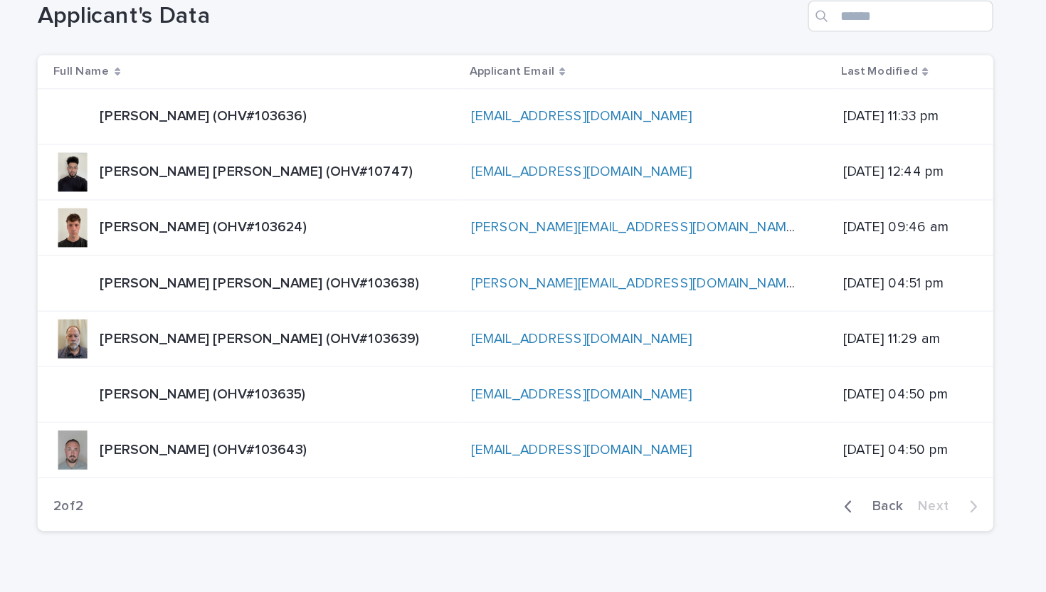
click at [280, 290] on p "[PERSON_NAME] [PERSON_NAME] (OHV#103638)" at bounding box center [338, 287] width 236 height 15
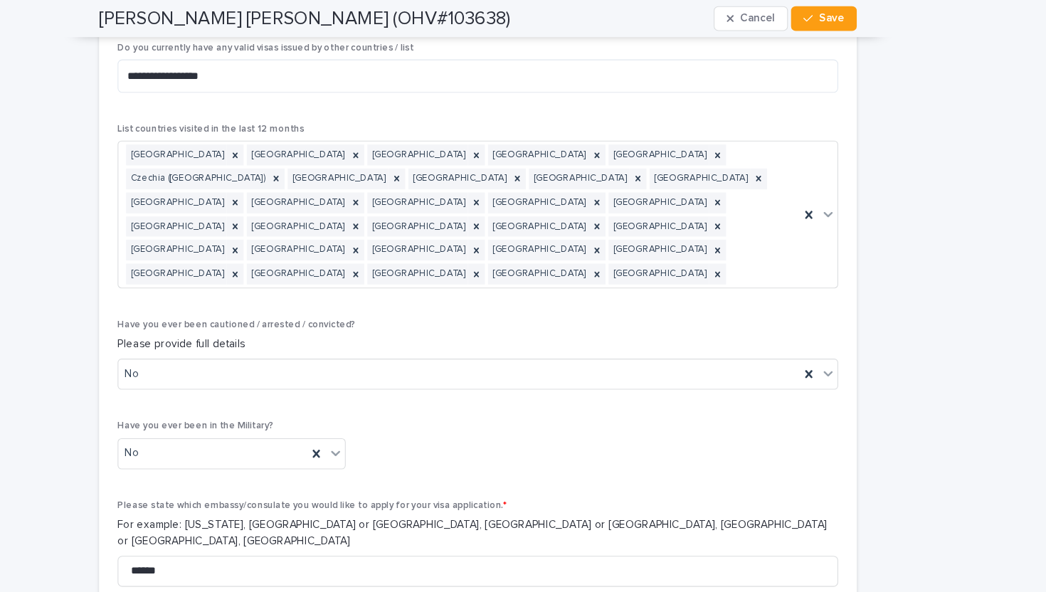
scroll to position [7639, 0]
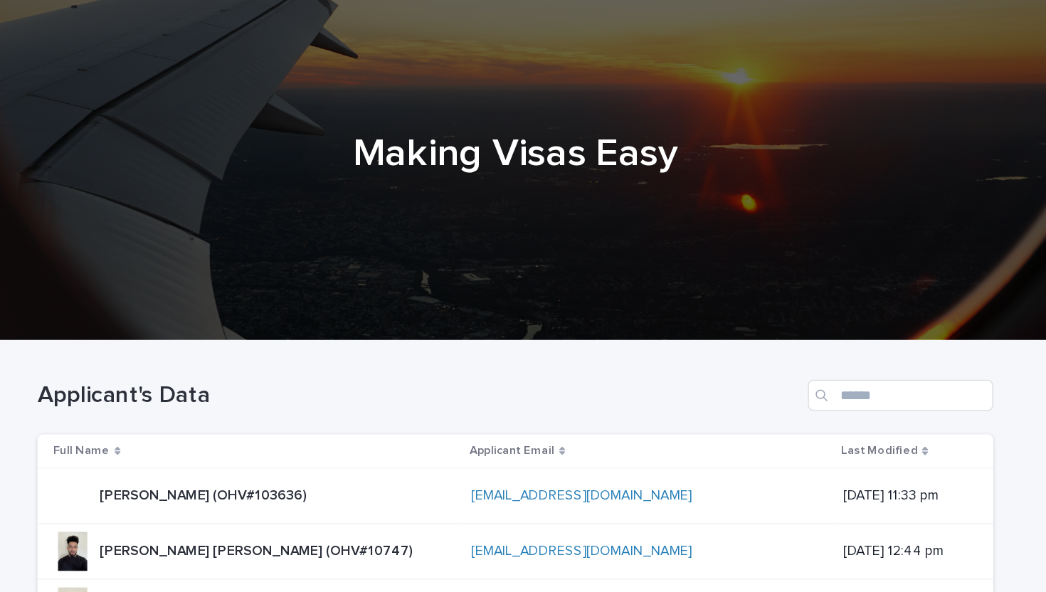
scroll to position [277, 0]
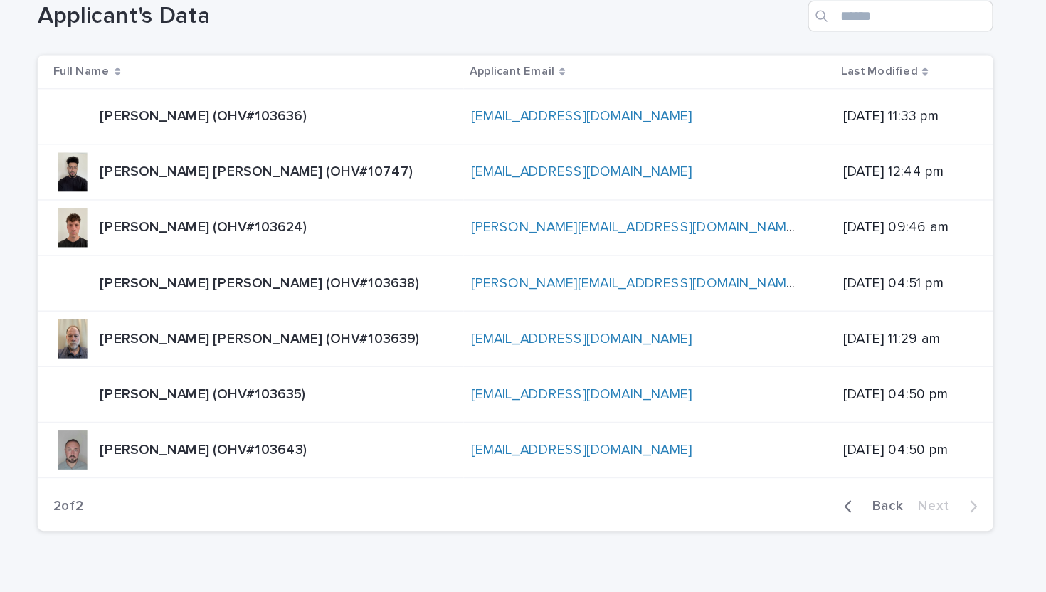
click at [288, 332] on p "[PERSON_NAME] [PERSON_NAME] (OHV#103639)" at bounding box center [338, 327] width 236 height 15
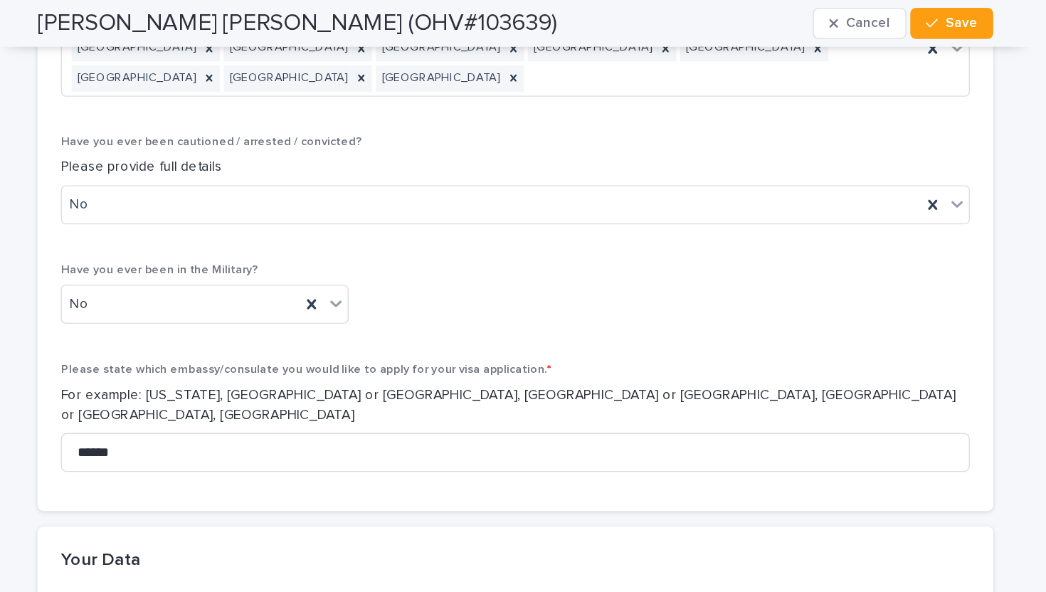
scroll to position [8038, 0]
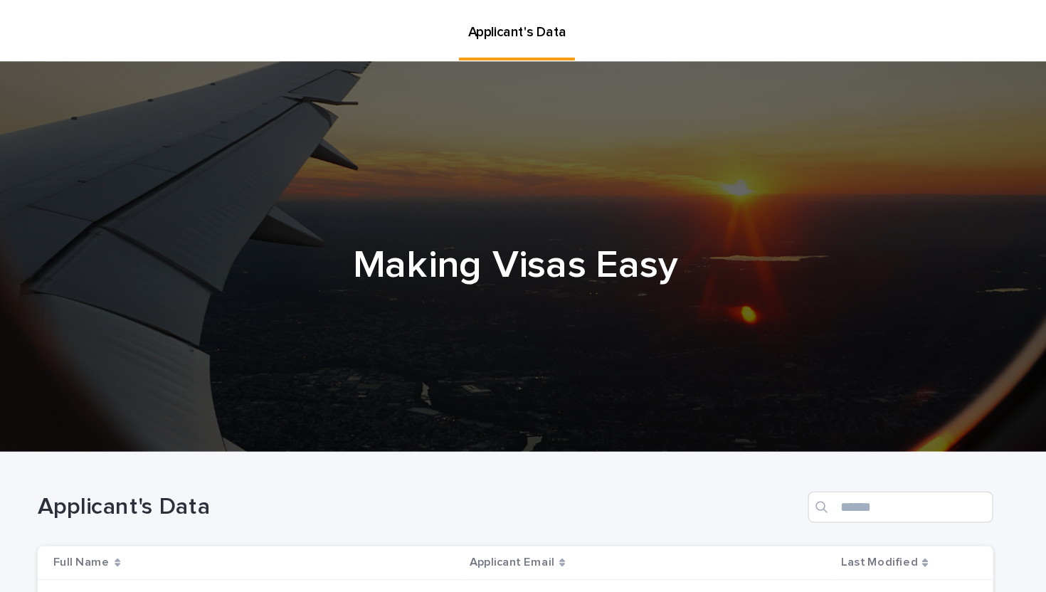
scroll to position [277, 0]
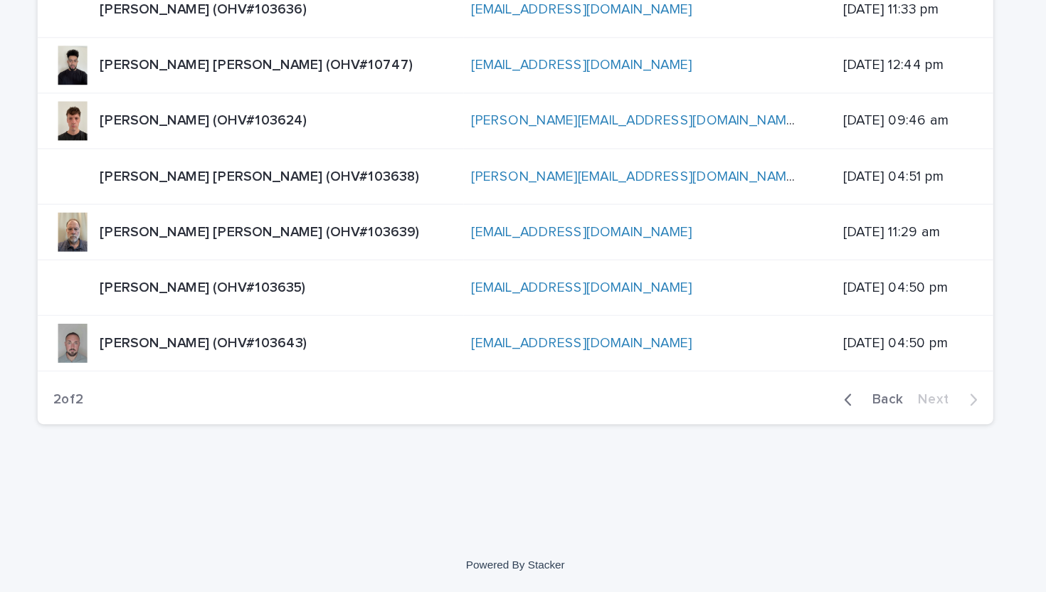
click at [276, 367] on p "[PERSON_NAME] (OHV#103635)" at bounding box center [296, 368] width 153 height 15
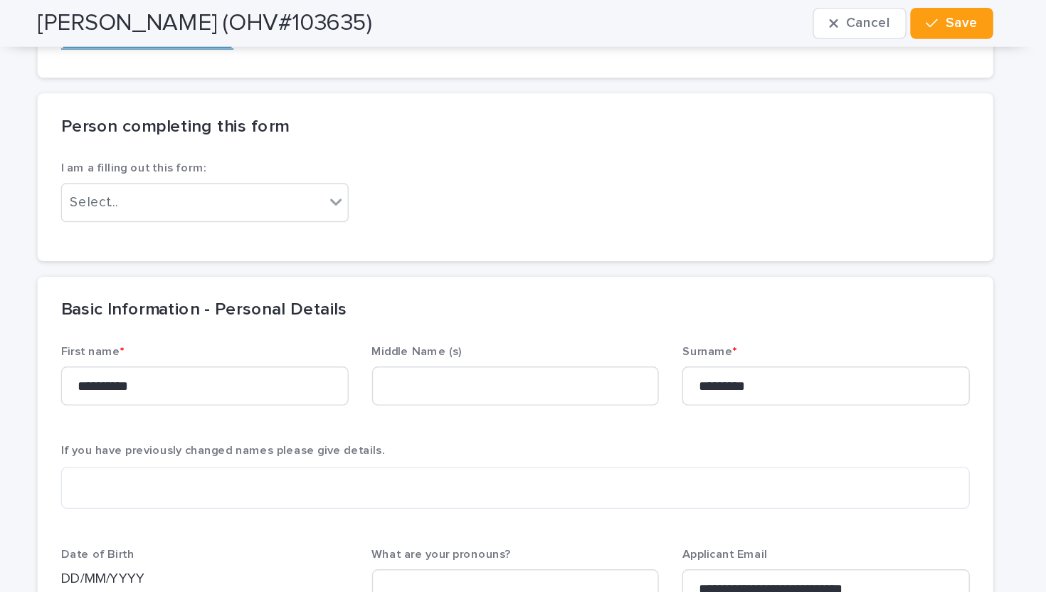
scroll to position [210, 0]
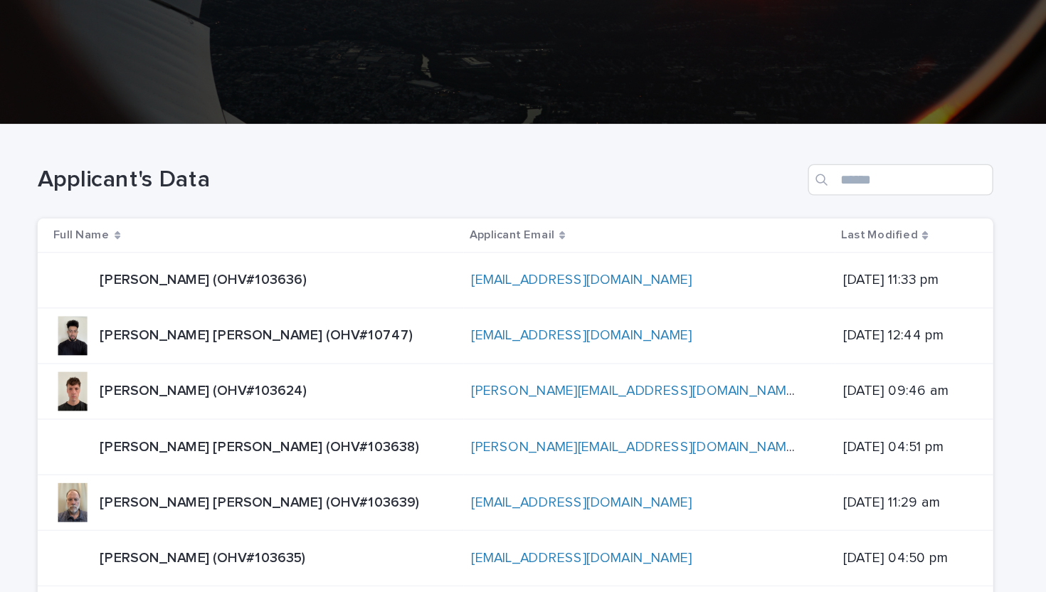
scroll to position [277, 0]
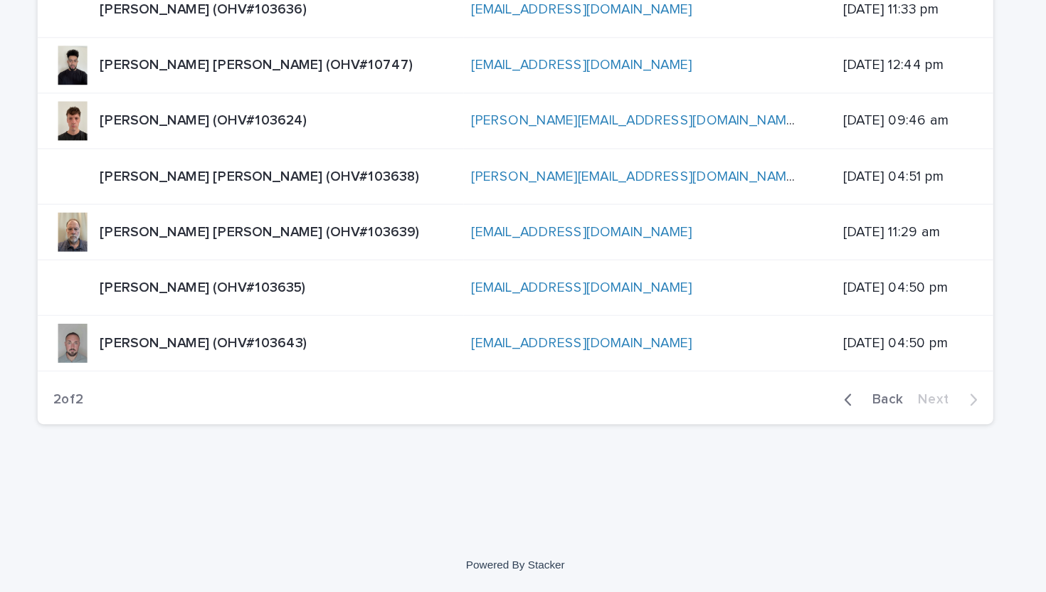
click at [287, 410] on p "[PERSON_NAME] (OHV#103643)" at bounding box center [297, 408] width 154 height 15
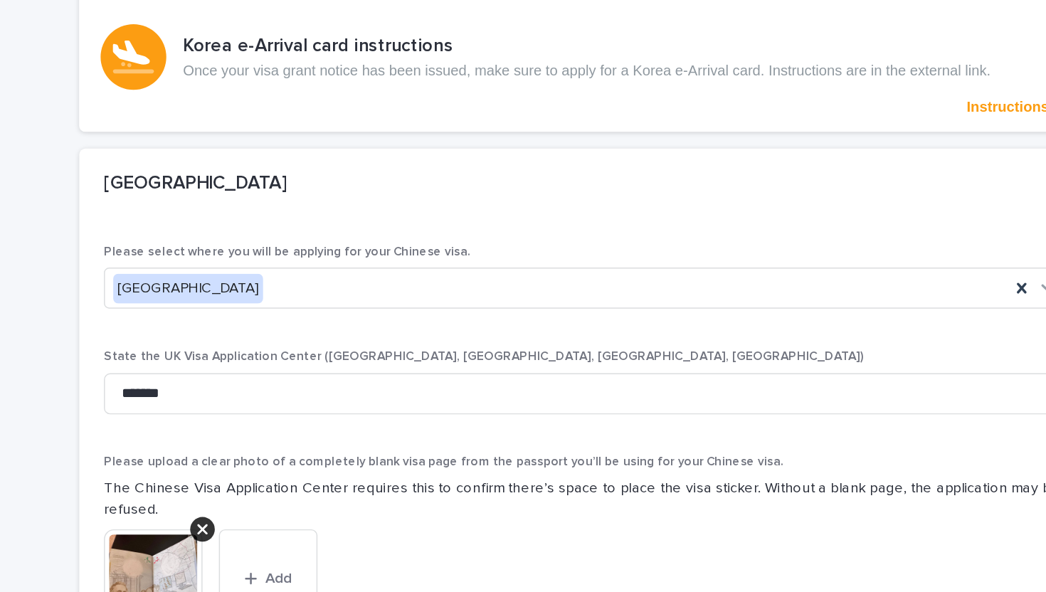
scroll to position [4493, 0]
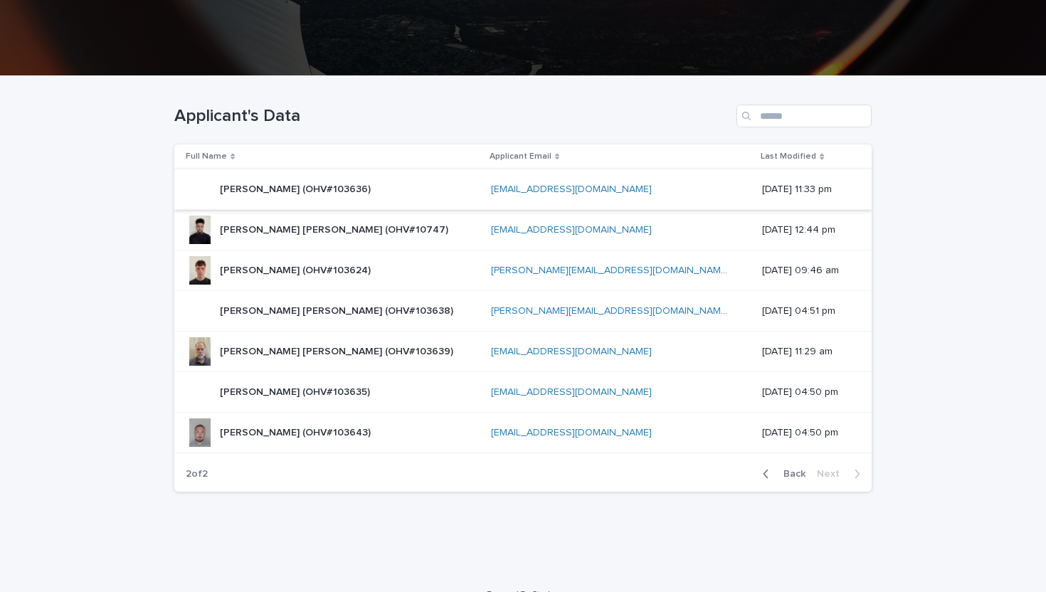
scroll to position [277, 0]
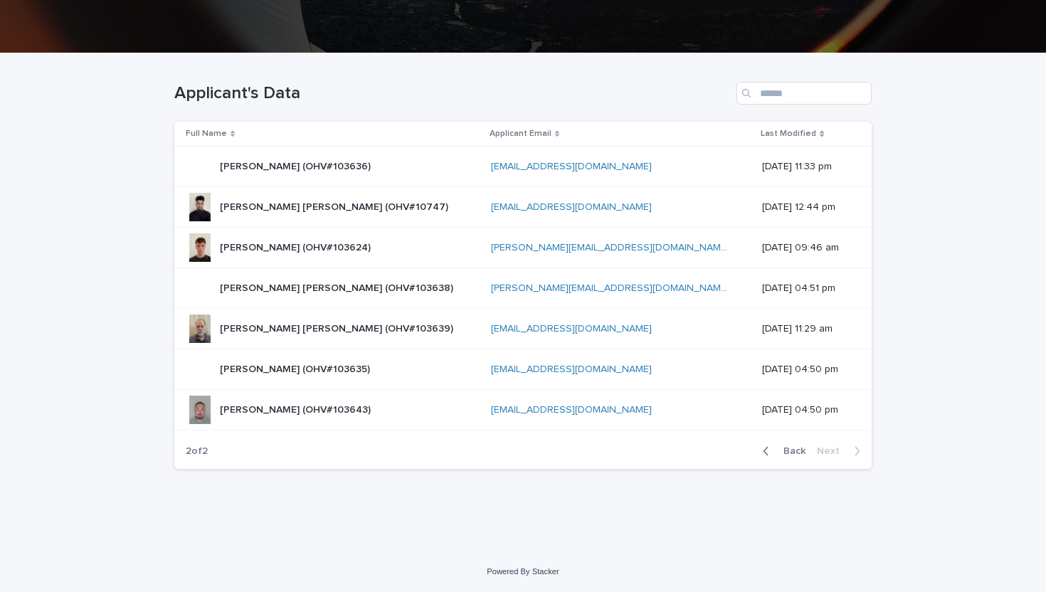
click at [775, 449] on div "button" at bounding box center [769, 451] width 12 height 13
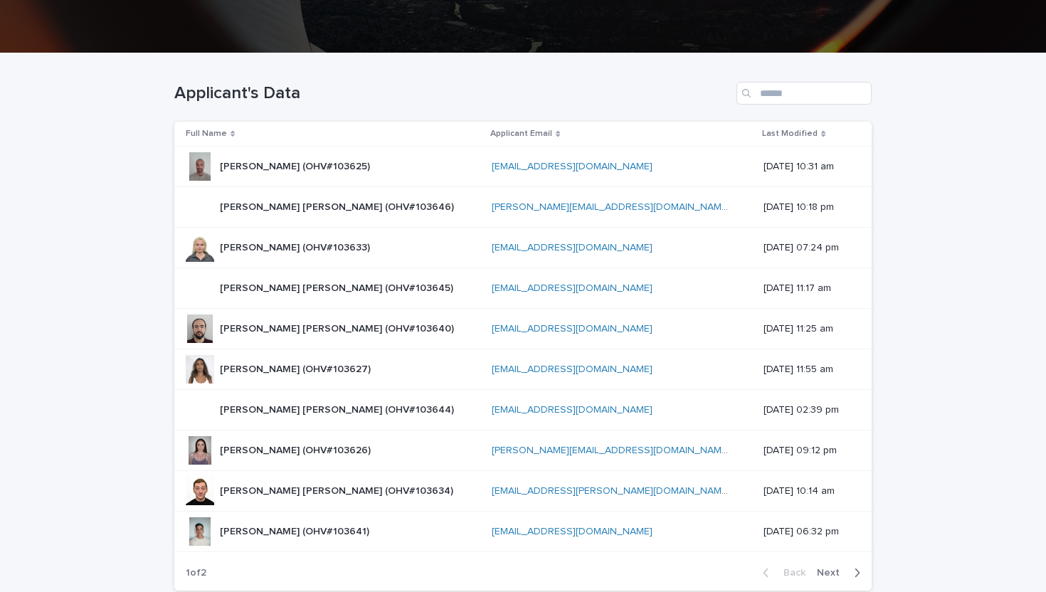
click at [295, 164] on p "[PERSON_NAME] (OHV#103625)" at bounding box center [296, 165] width 153 height 15
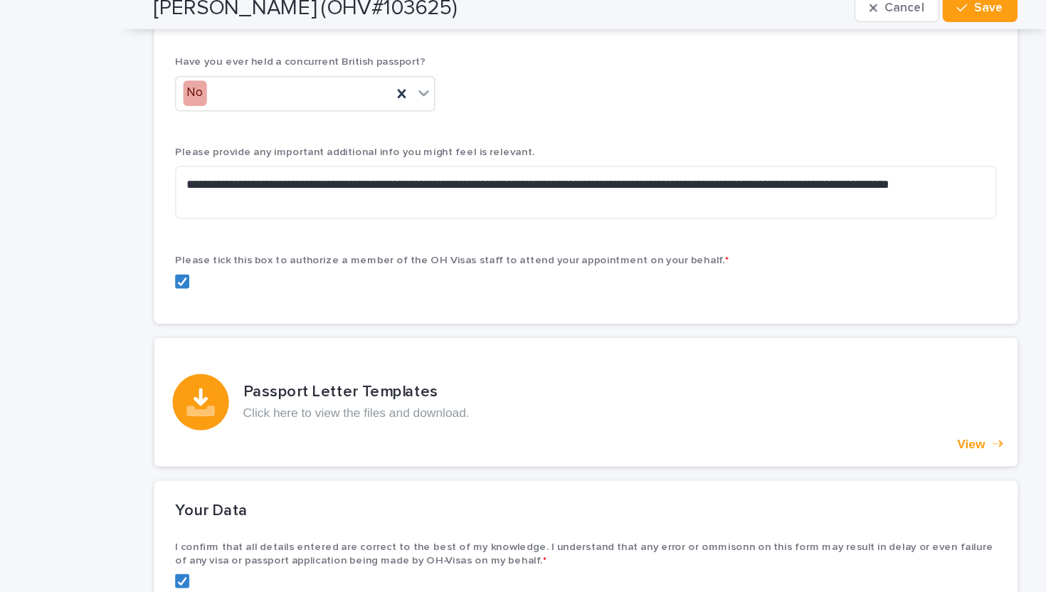
scroll to position [8007, 0]
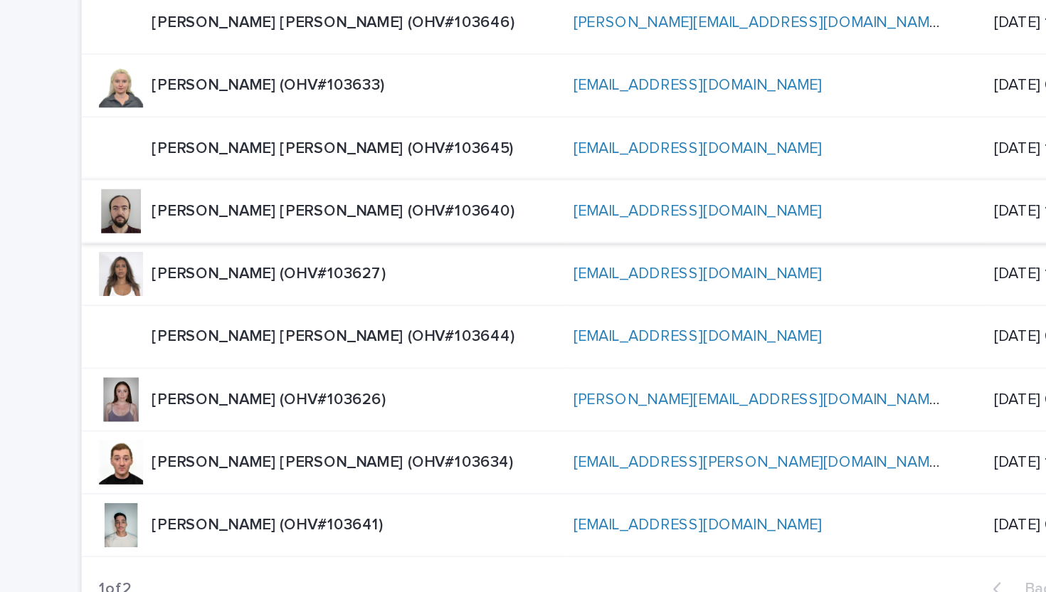
scroll to position [395, 0]
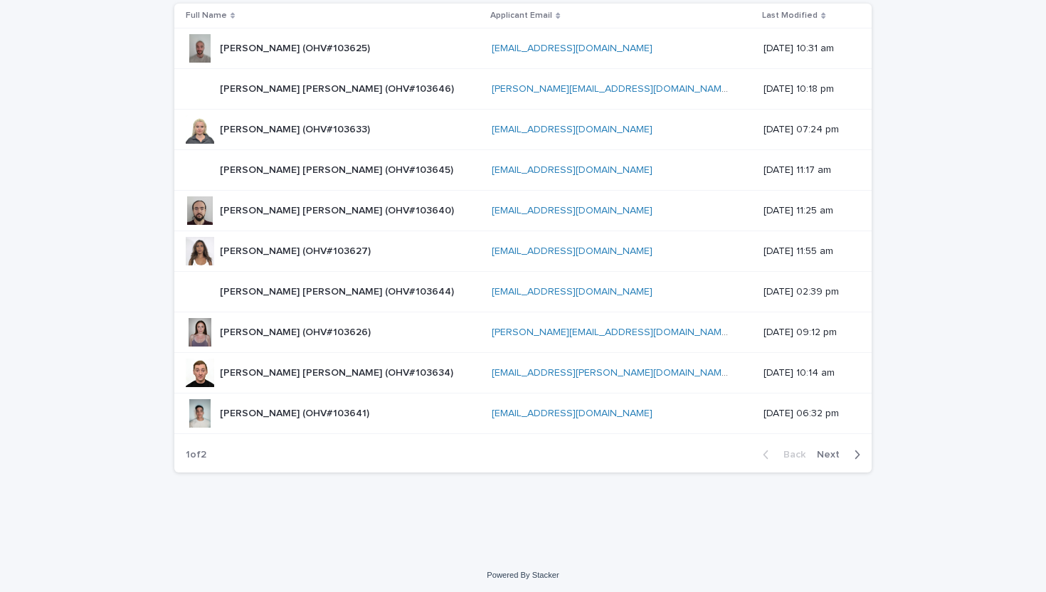
click at [850, 449] on div "button" at bounding box center [854, 454] width 12 height 13
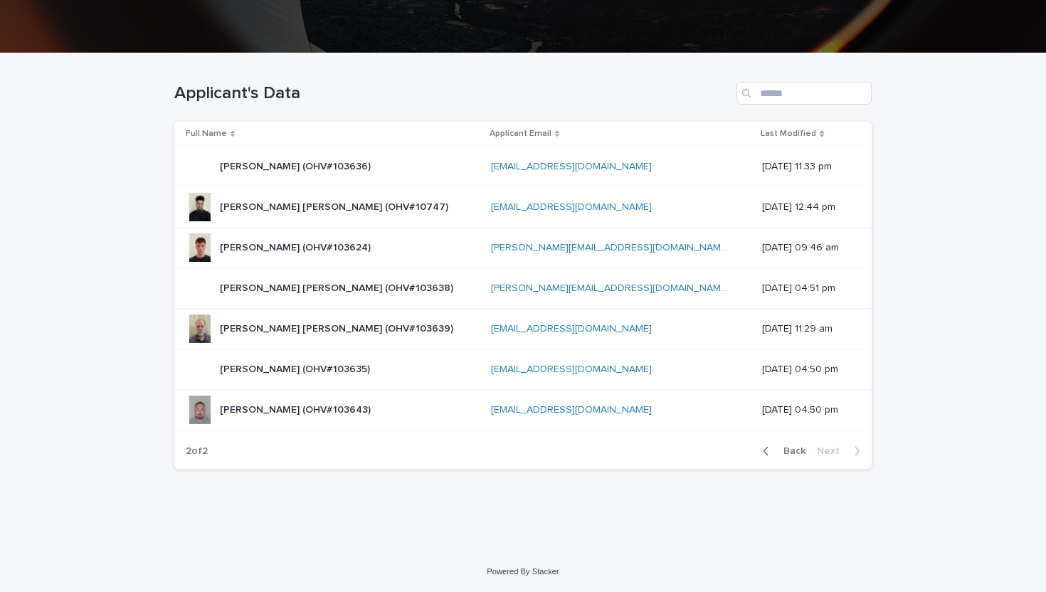
scroll to position [277, 0]
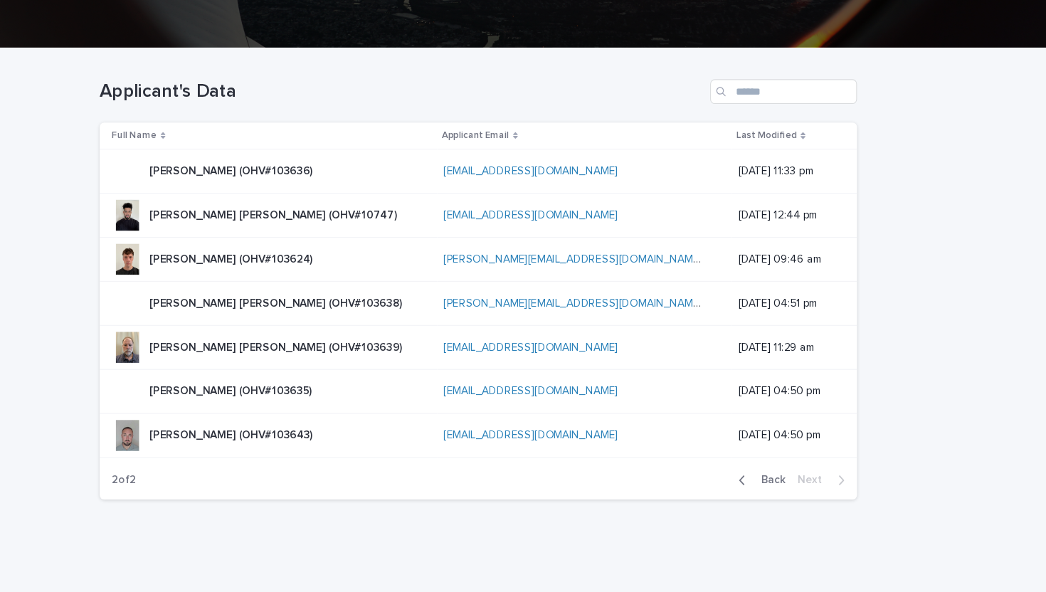
click at [800, 450] on span "Back" at bounding box center [790, 451] width 31 height 10
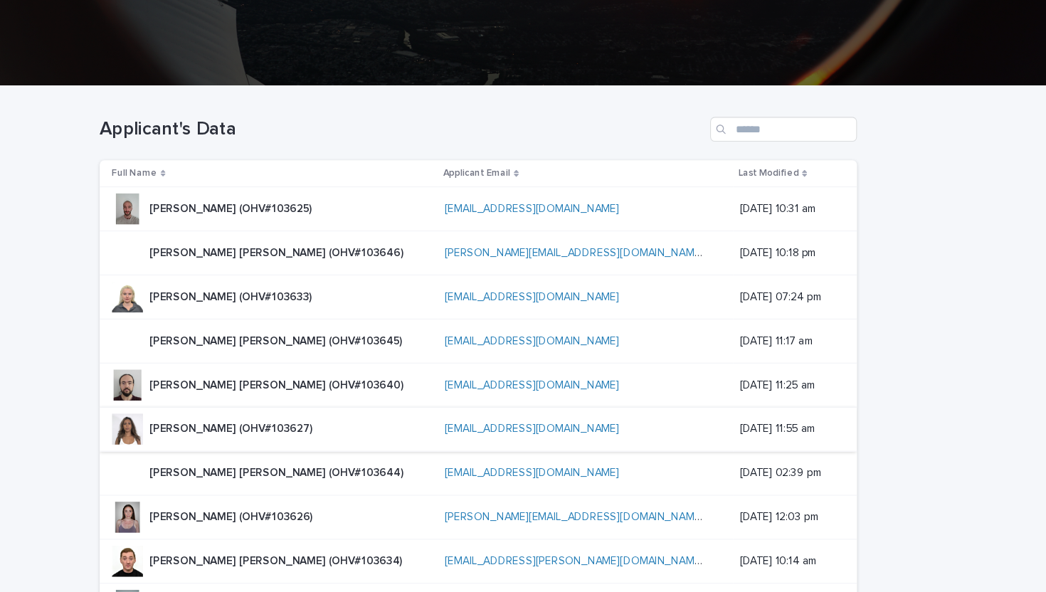
scroll to position [241, 0]
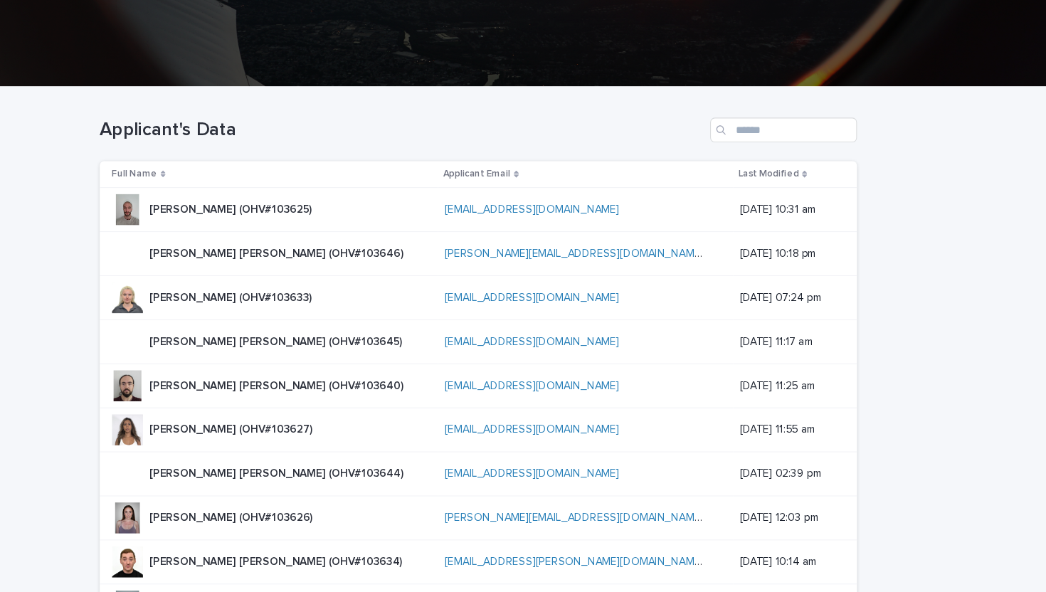
click at [299, 248] on p "[PERSON_NAME] [PERSON_NAME] (OHV#103646)" at bounding box center [338, 241] width 237 height 15
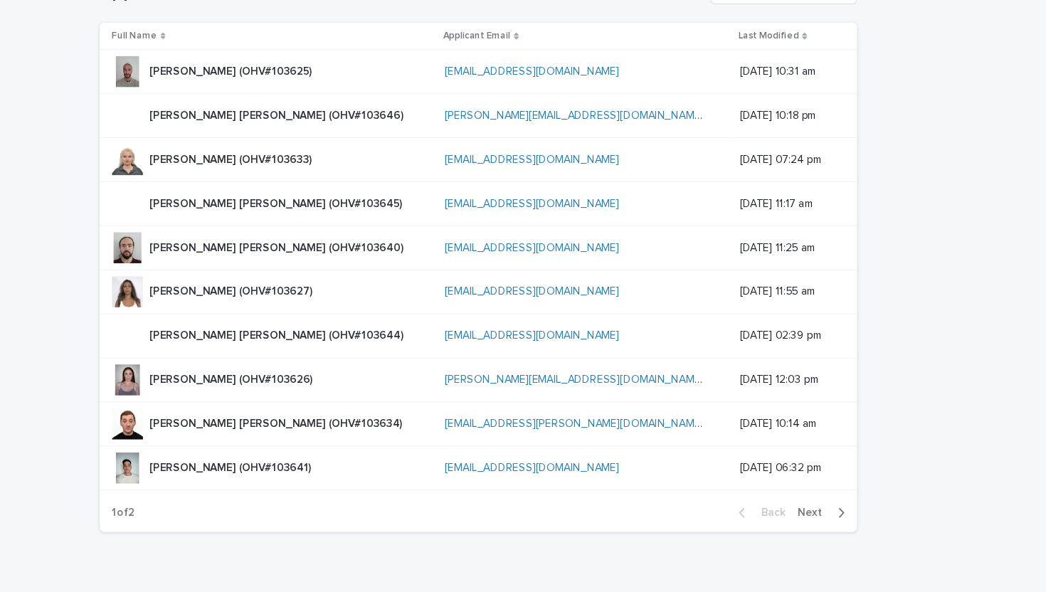
scroll to position [382, 0]
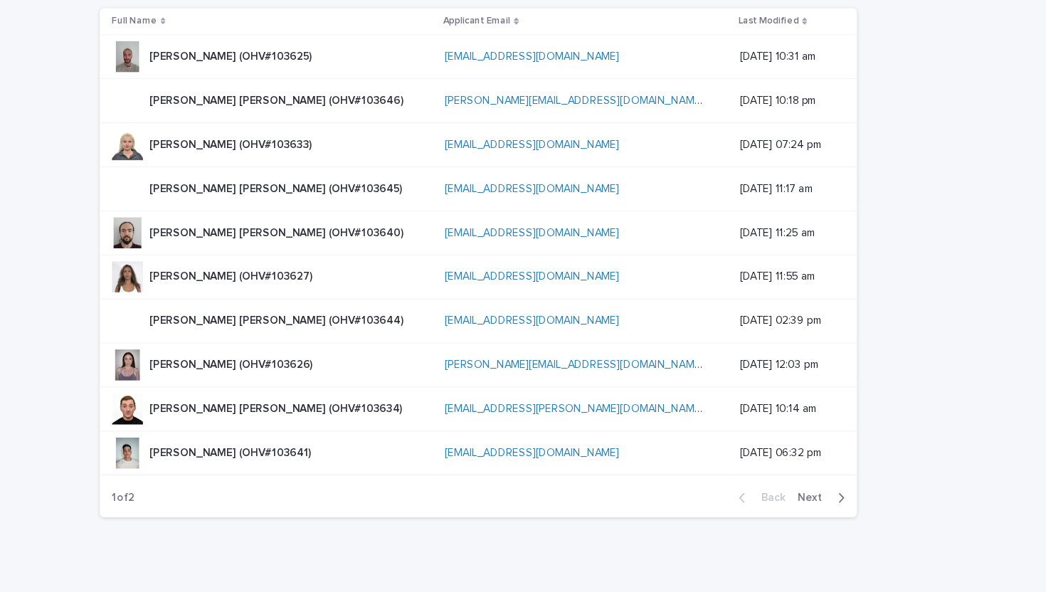
click at [265, 300] on p "[PERSON_NAME] [PERSON_NAME] (OHV#103644)" at bounding box center [338, 303] width 237 height 15
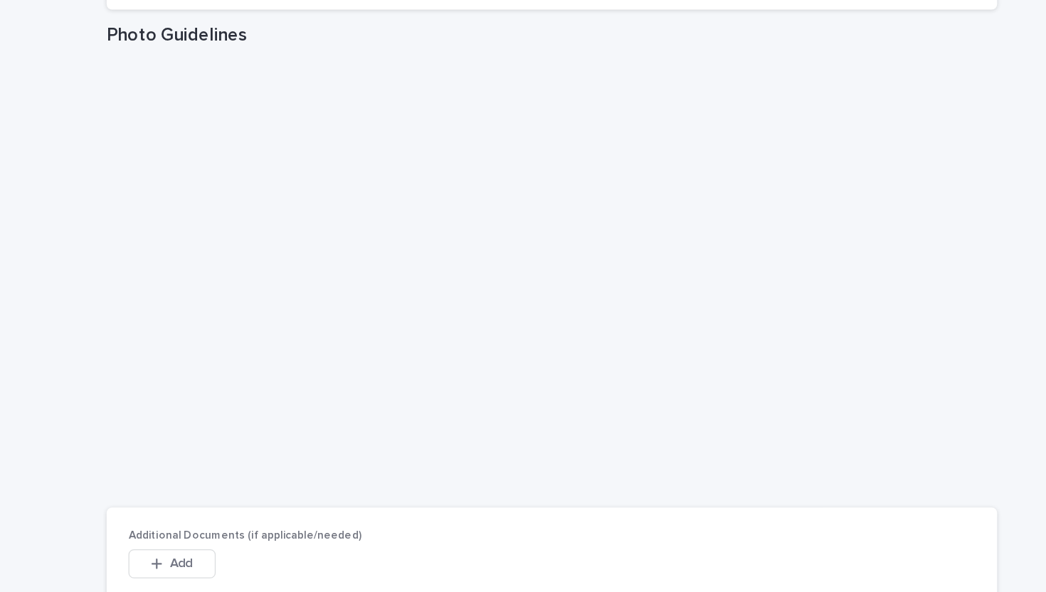
scroll to position [2403, 0]
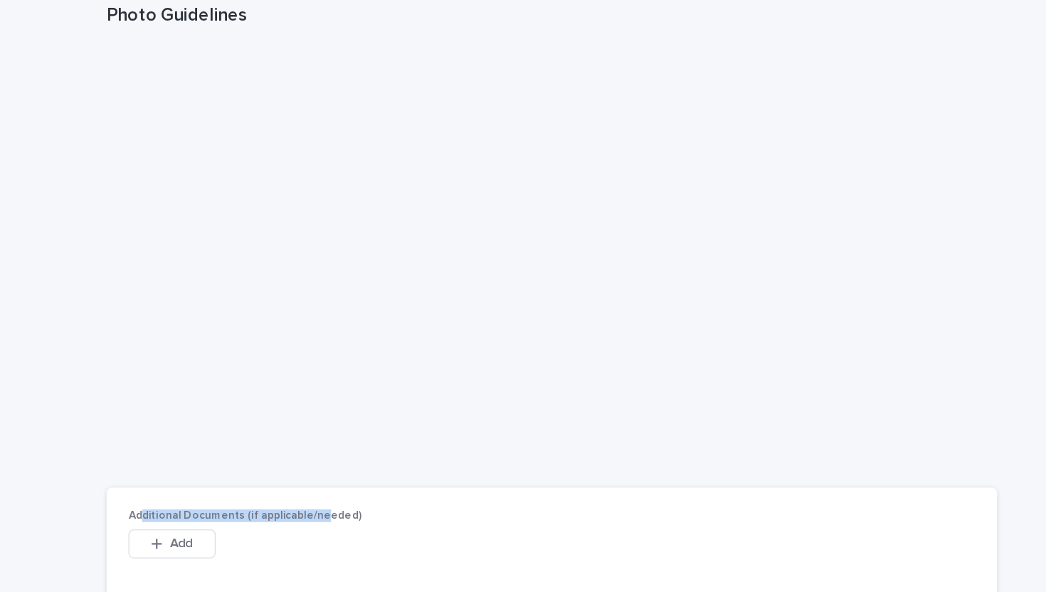
drag, startPoint x: 203, startPoint y: 457, endPoint x: 338, endPoint y: 459, distance: 135.2
click at [339, 460] on span "Additional Documents (if applicable/needed)" at bounding box center [282, 457] width 183 height 9
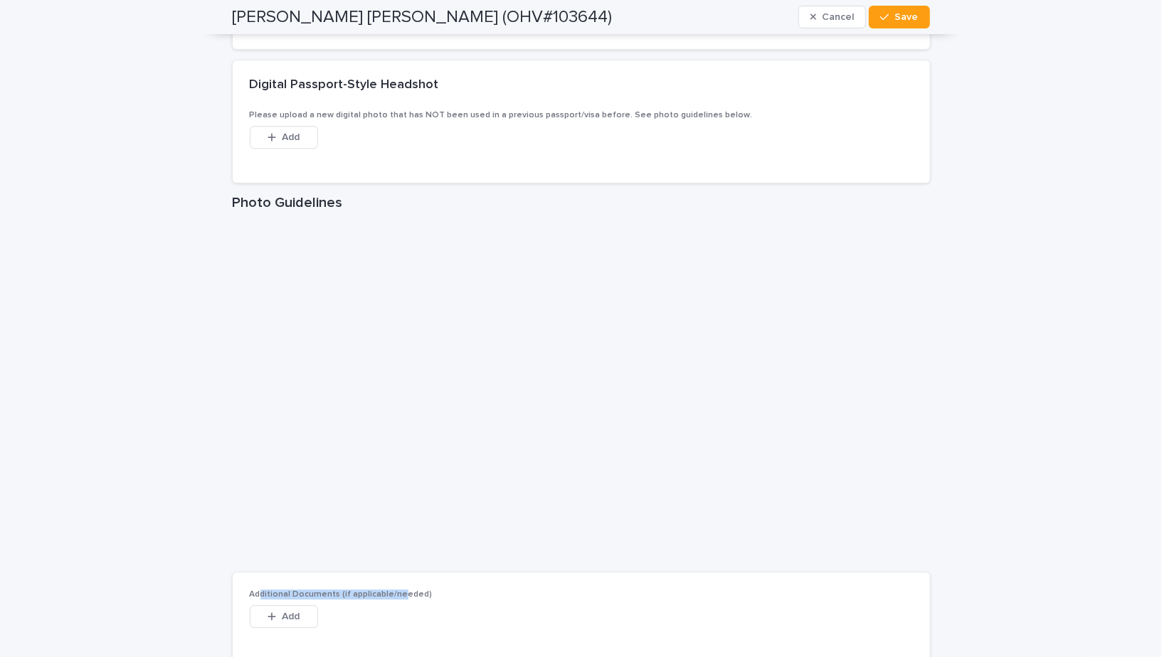
scroll to position [2267, 0]
drag, startPoint x: 440, startPoint y: 110, endPoint x: 684, endPoint y: 107, distance: 243.3
click at [685, 110] on span "Please upload a new digital photo that has NOT been used in a previous passport…" at bounding box center [501, 114] width 503 height 9
click at [684, 110] on span "Please upload a new digital photo that has NOT been used in a previous passport…" at bounding box center [501, 114] width 503 height 9
drag, startPoint x: 261, startPoint y: 107, endPoint x: 438, endPoint y: 113, distance: 176.5
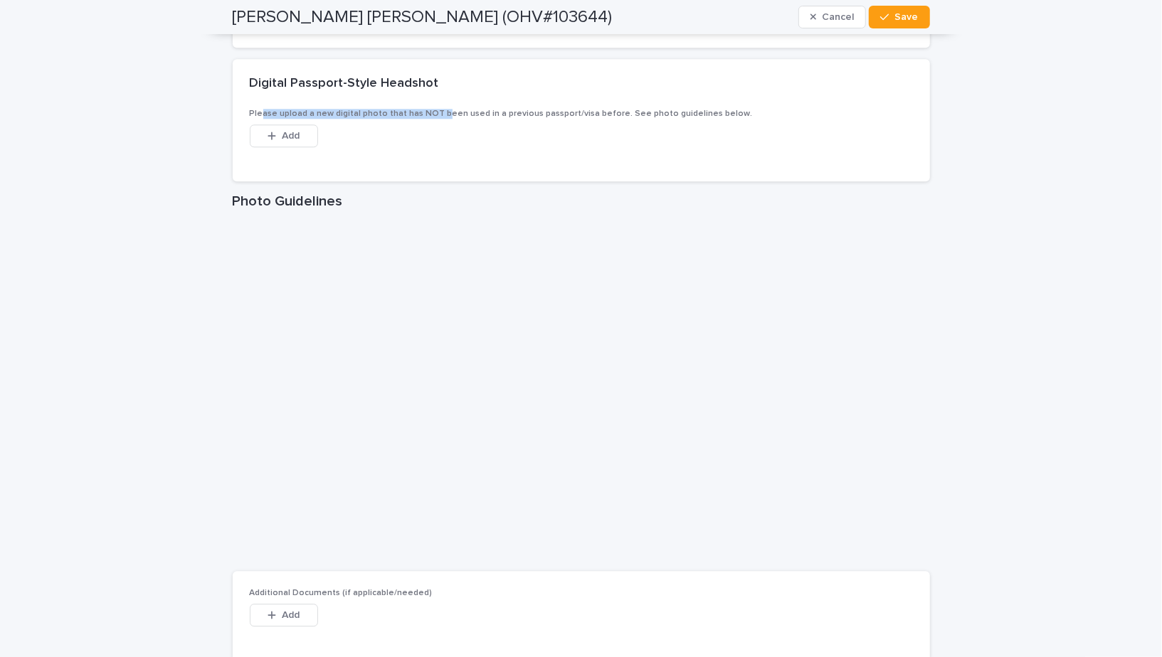
click at [438, 113] on span "Please upload a new digital photo that has NOT been used in a previous passport…" at bounding box center [501, 114] width 503 height 9
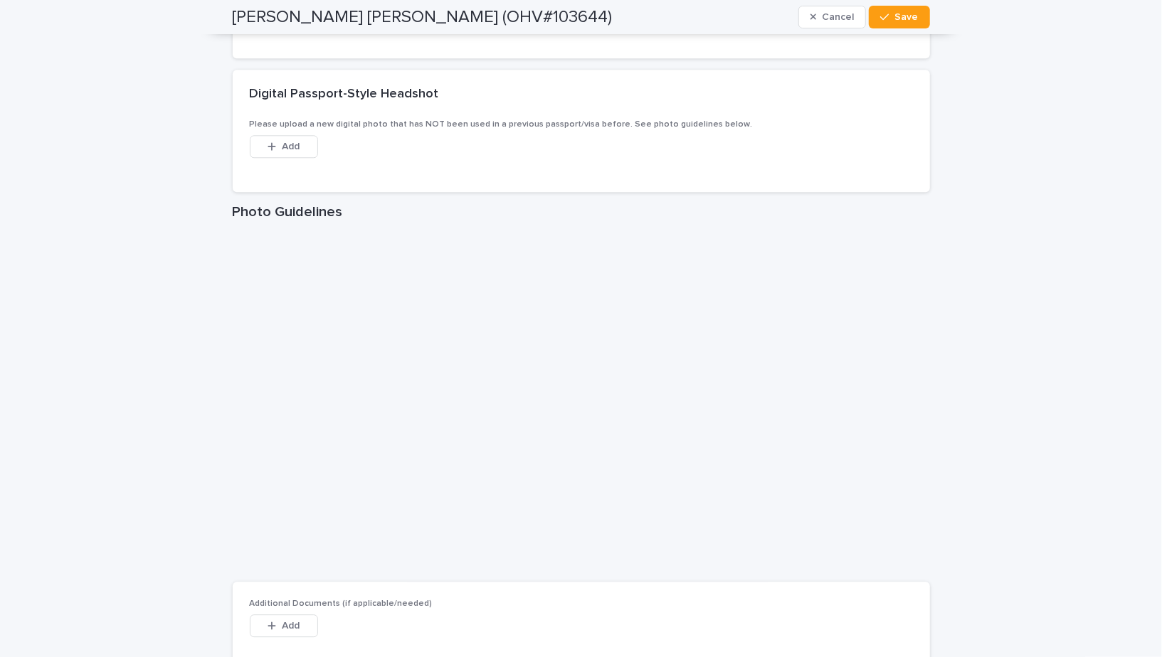
scroll to position [2259, 0]
drag, startPoint x: 261, startPoint y: 596, endPoint x: 328, endPoint y: 596, distance: 66.9
click at [328, 591] on span "Additional Documents (if applicable/needed)" at bounding box center [341, 601] width 183 height 9
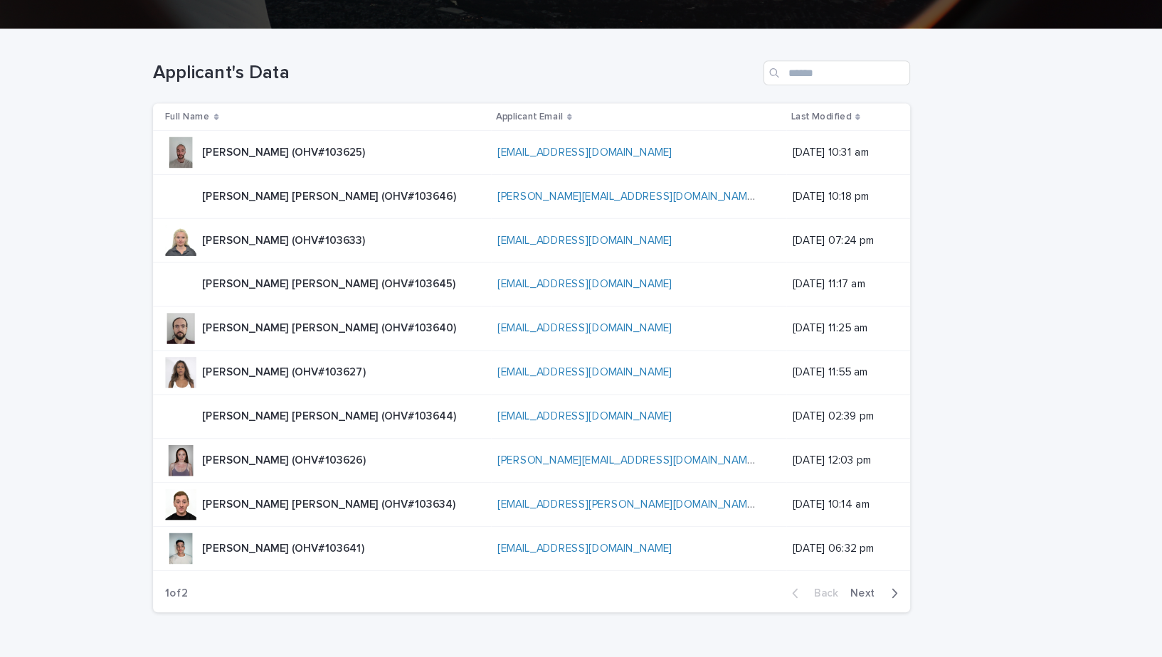
scroll to position [300, 0]
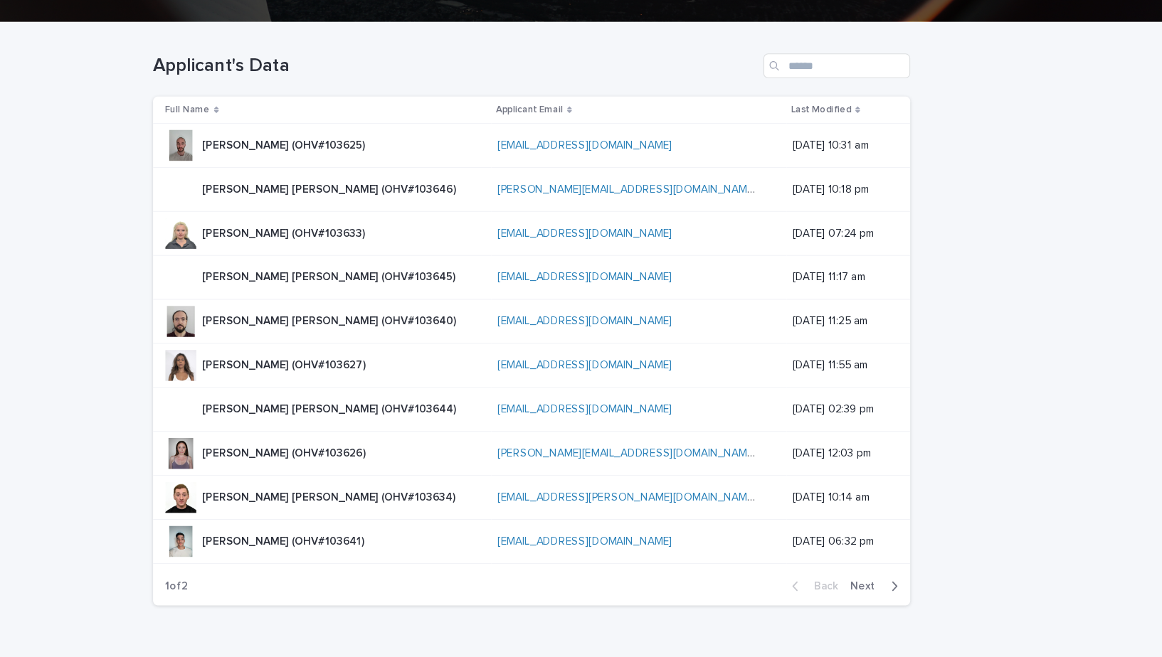
click at [904, 545] on span "Next" at bounding box center [890, 550] width 31 height 10
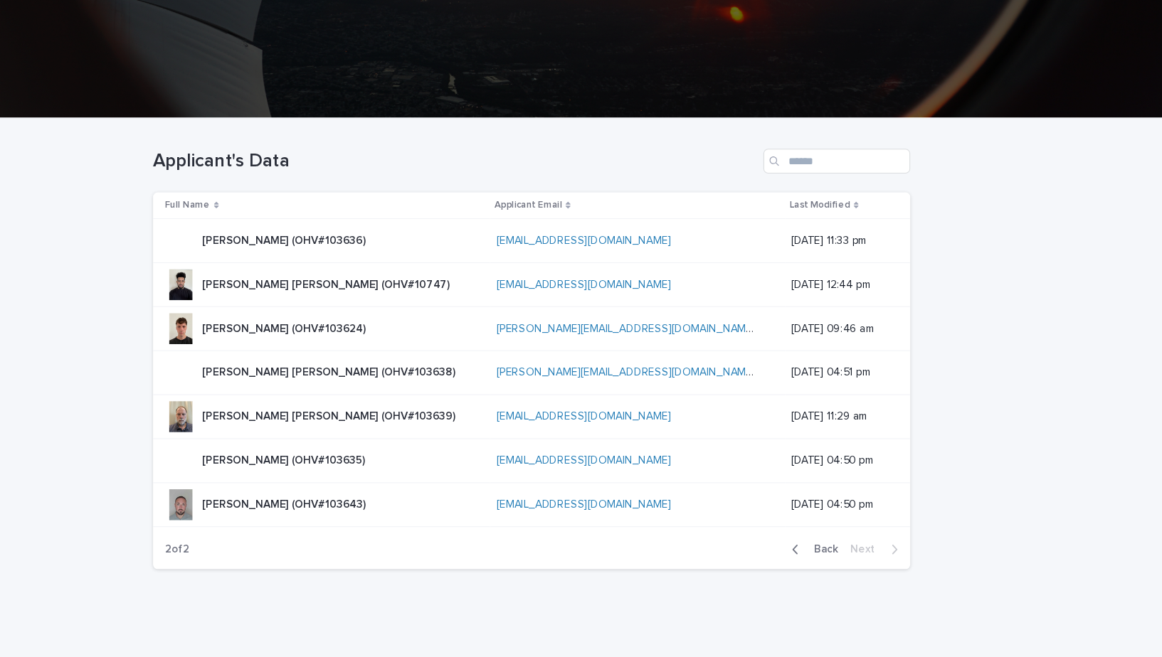
scroll to position [208, 0]
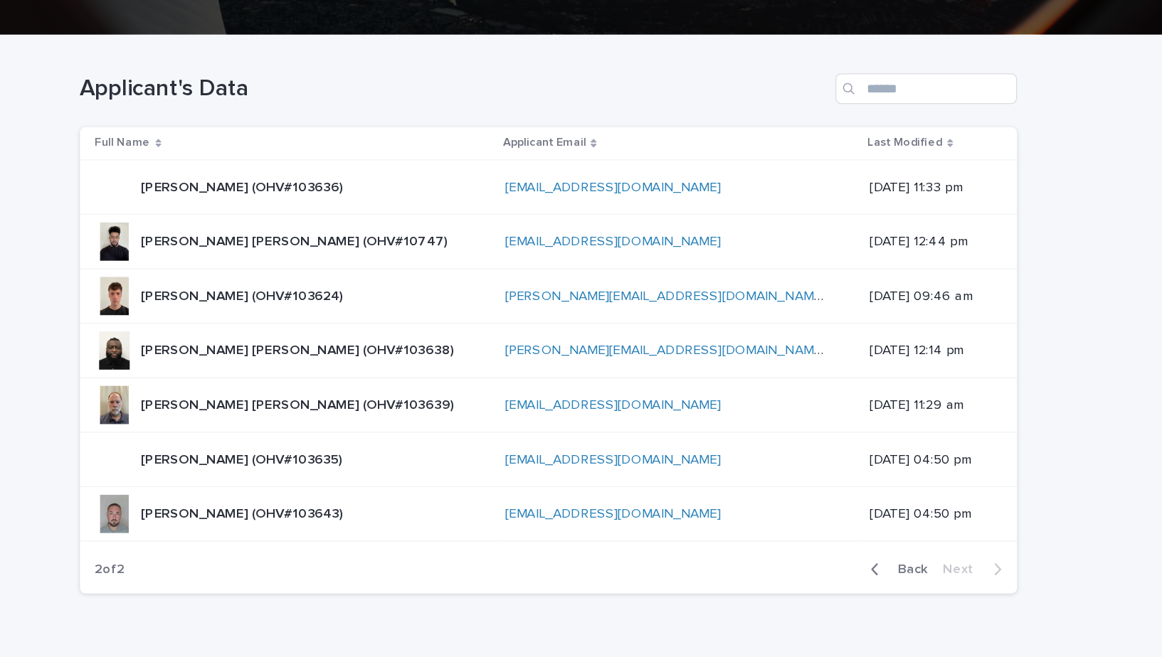
click at [854, 514] on span "Back" at bounding box center [848, 519] width 31 height 10
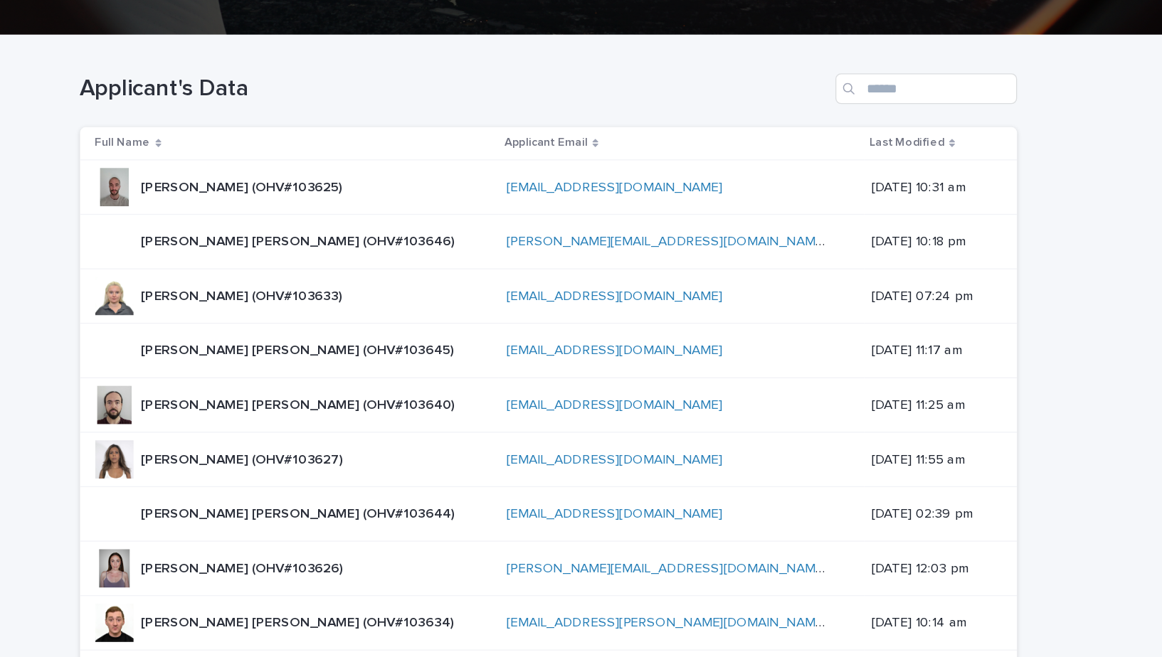
click at [319, 241] on div "Angus John Parkin (OHV#103625) Angus John Parkin (OHV#103625)" at bounding box center [353, 234] width 150 height 23
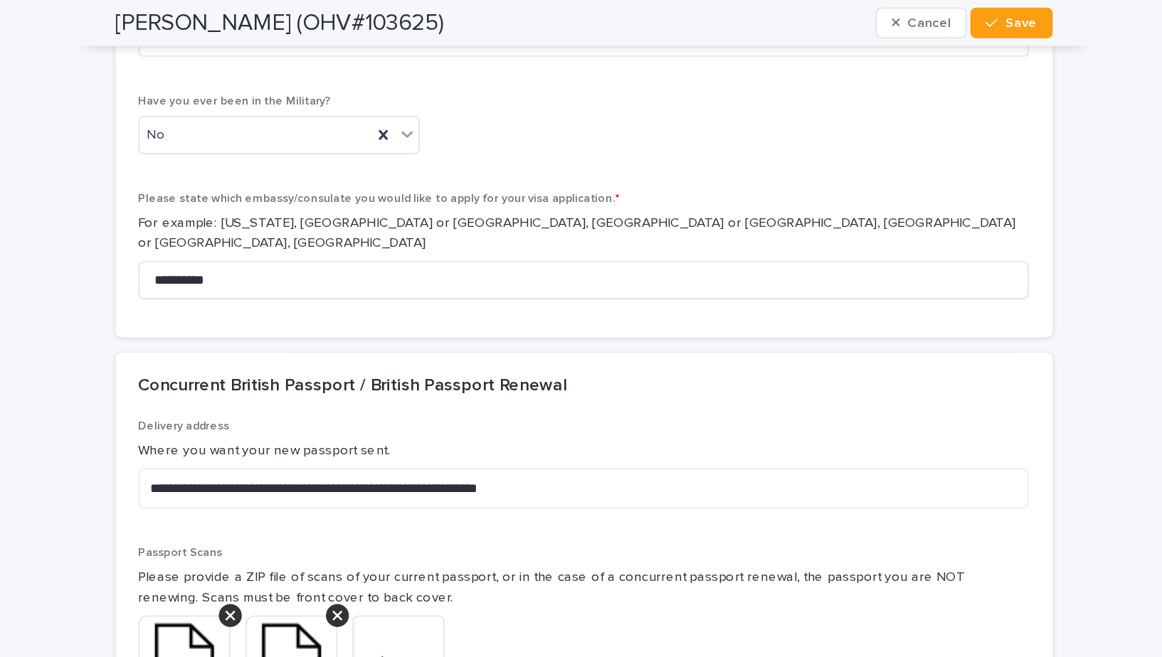
scroll to position [7286, 0]
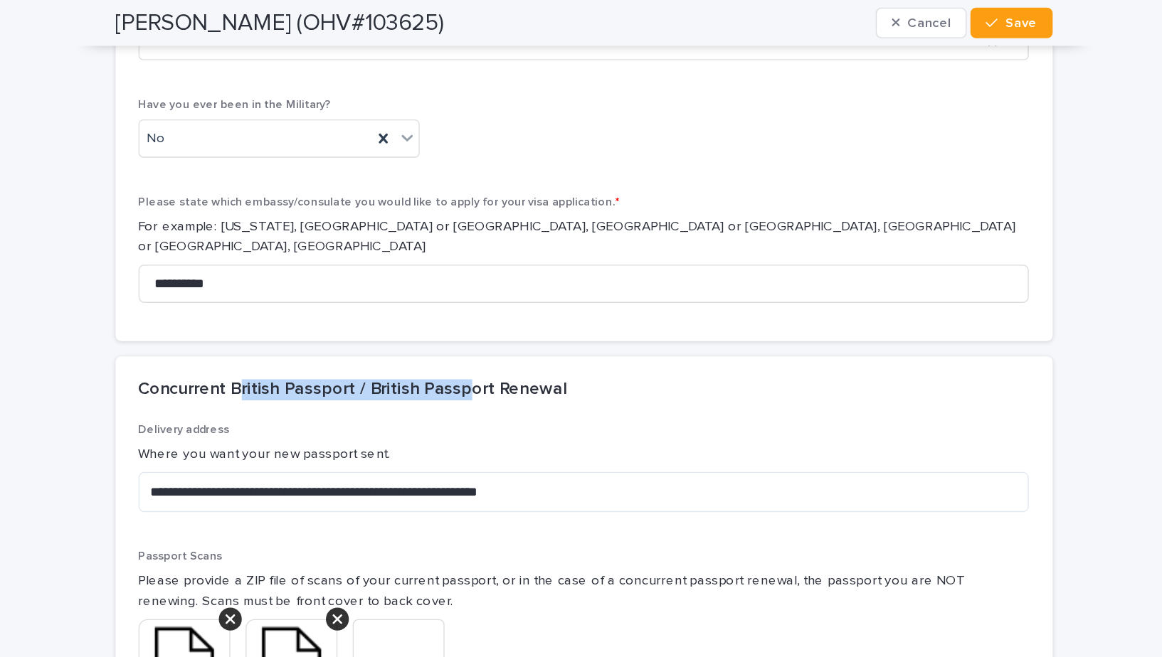
drag, startPoint x: 326, startPoint y: 105, endPoint x: 492, endPoint y: 109, distance: 165.8
click at [492, 282] on h2 "Concurrent British Passport / British Passport Renewal" at bounding box center [409, 290] width 319 height 16
click at [492, 265] on div "Concurrent British Passport / British Passport Renewal" at bounding box center [581, 290] width 697 height 50
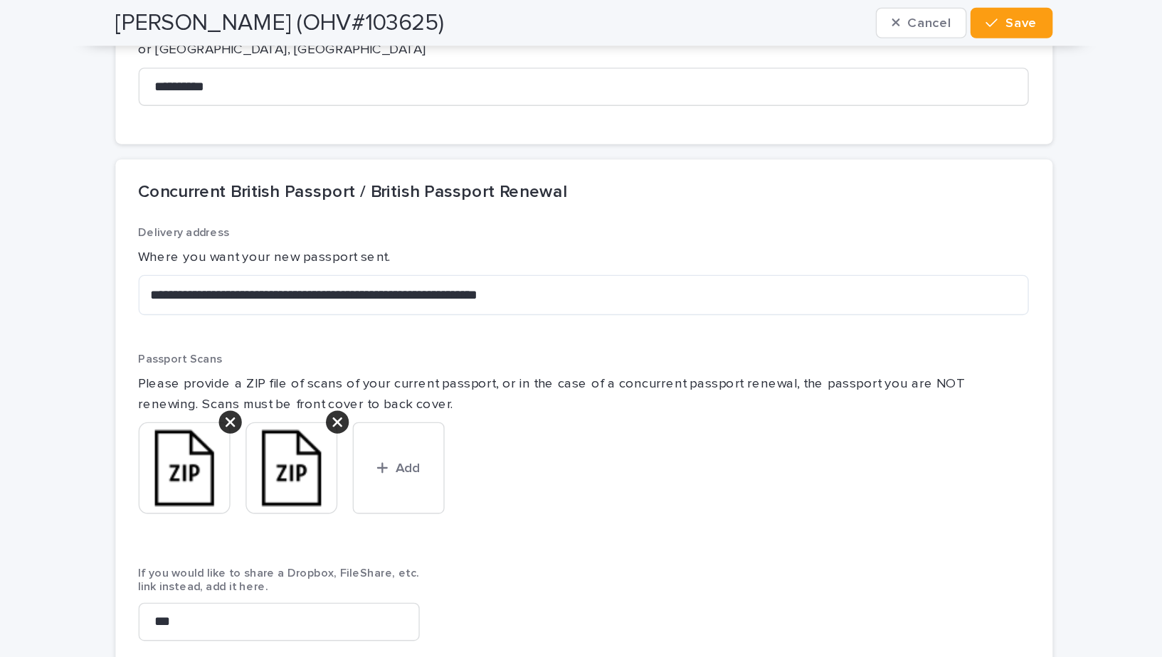
scroll to position [7435, 0]
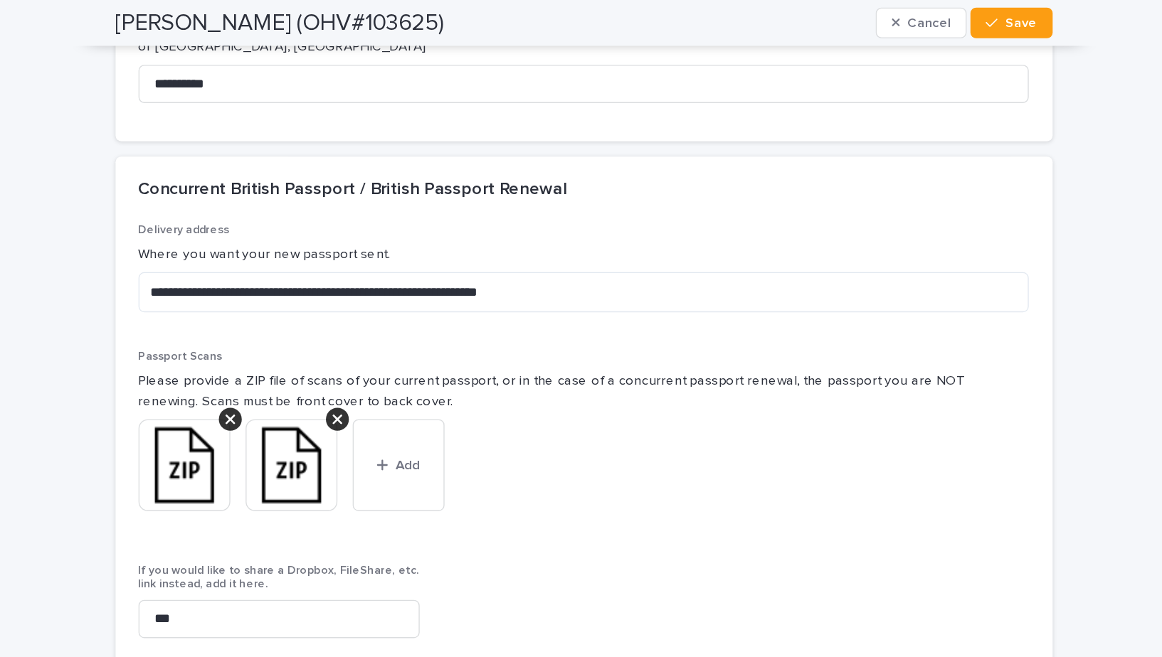
drag, startPoint x: 266, startPoint y: 346, endPoint x: 459, endPoint y: 346, distance: 192.8
click at [459, 519] on p "Please ensure that your management letter is; • On an official letterhead • Sig…" at bounding box center [581, 534] width 663 height 30
click at [475, 519] on p "Please ensure that your management letter is; • On an official letterhead • Sig…" at bounding box center [581, 534] width 663 height 30
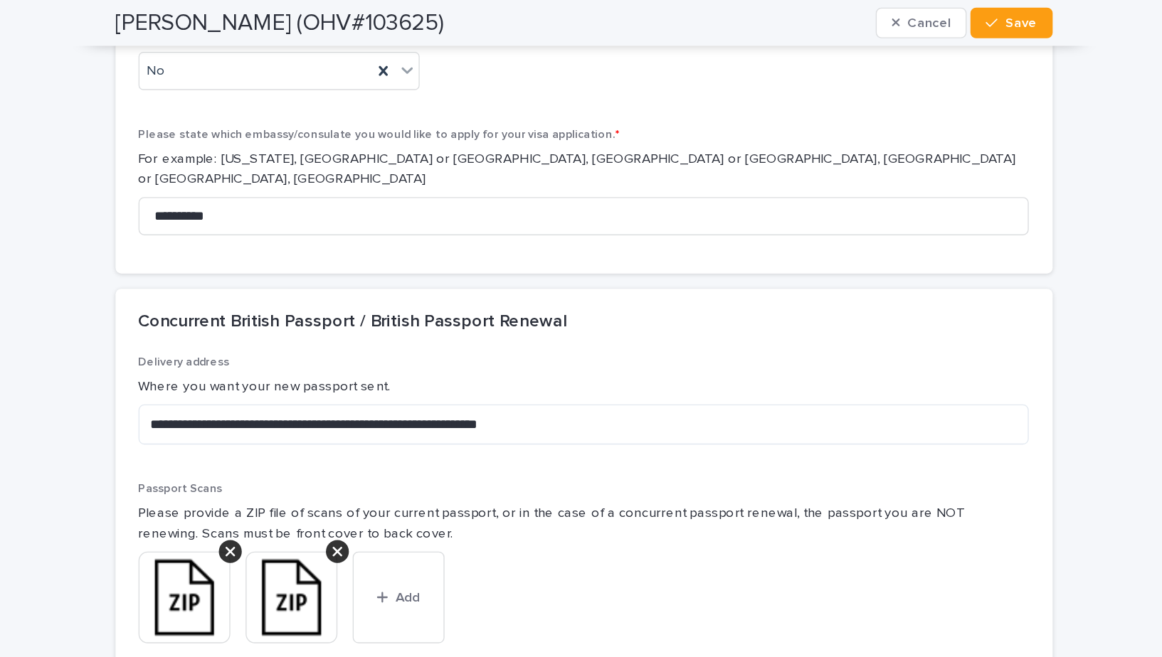
scroll to position [7335, 0]
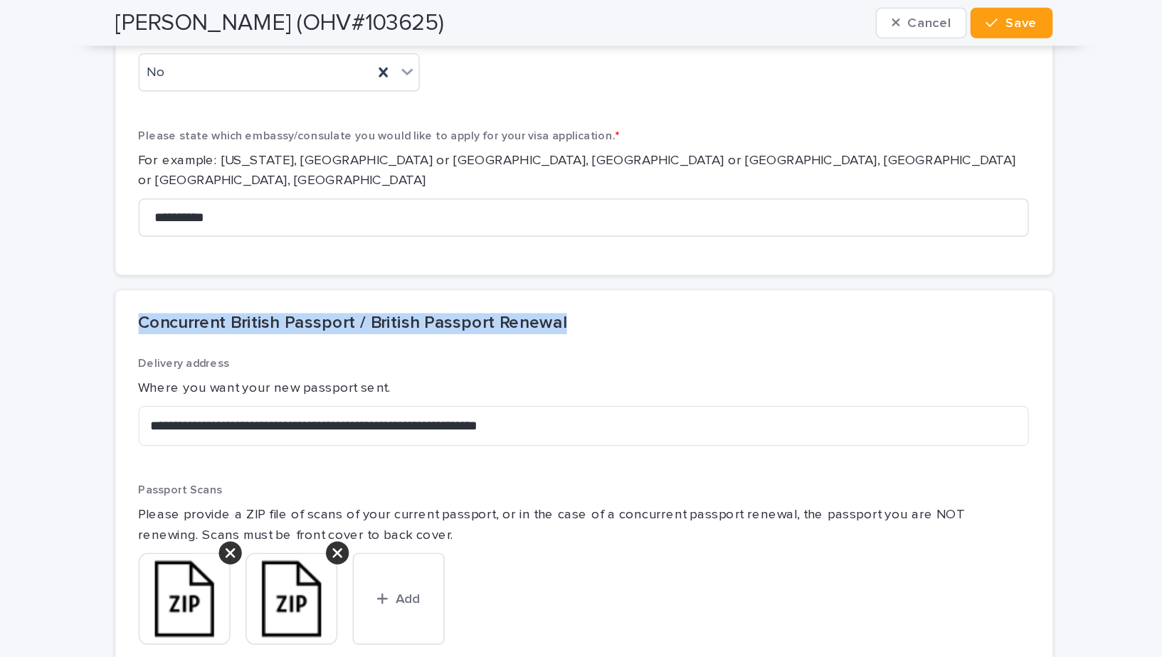
drag, startPoint x: 250, startPoint y: 59, endPoint x: 568, endPoint y: 69, distance: 317.4
click at [568, 216] on div "Concurrent British Passport / British Passport Renewal" at bounding box center [581, 241] width 697 height 50
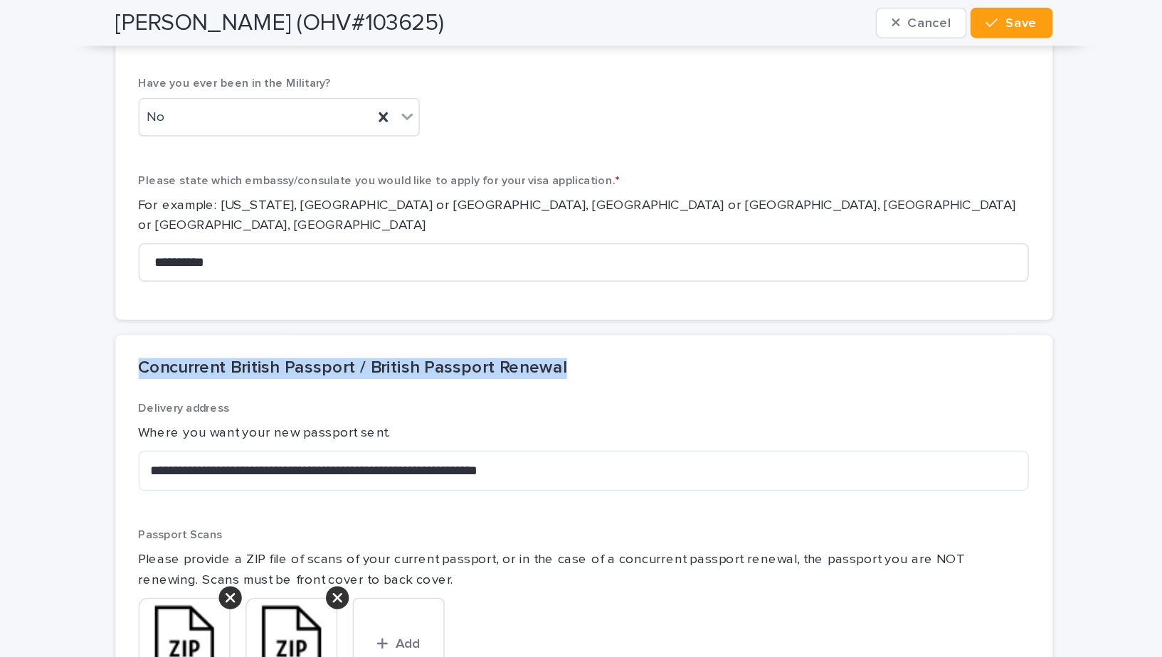
scroll to position [7293, 0]
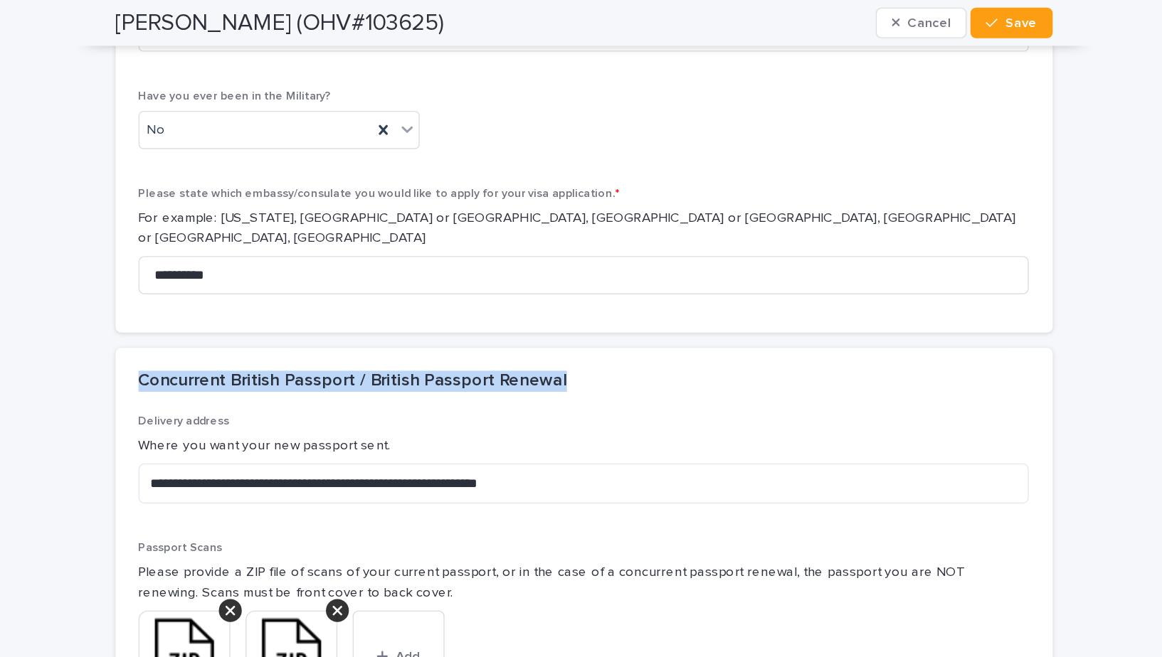
click at [253, 276] on h2 "Concurrent British Passport / British Passport Renewal" at bounding box center [409, 284] width 319 height 16
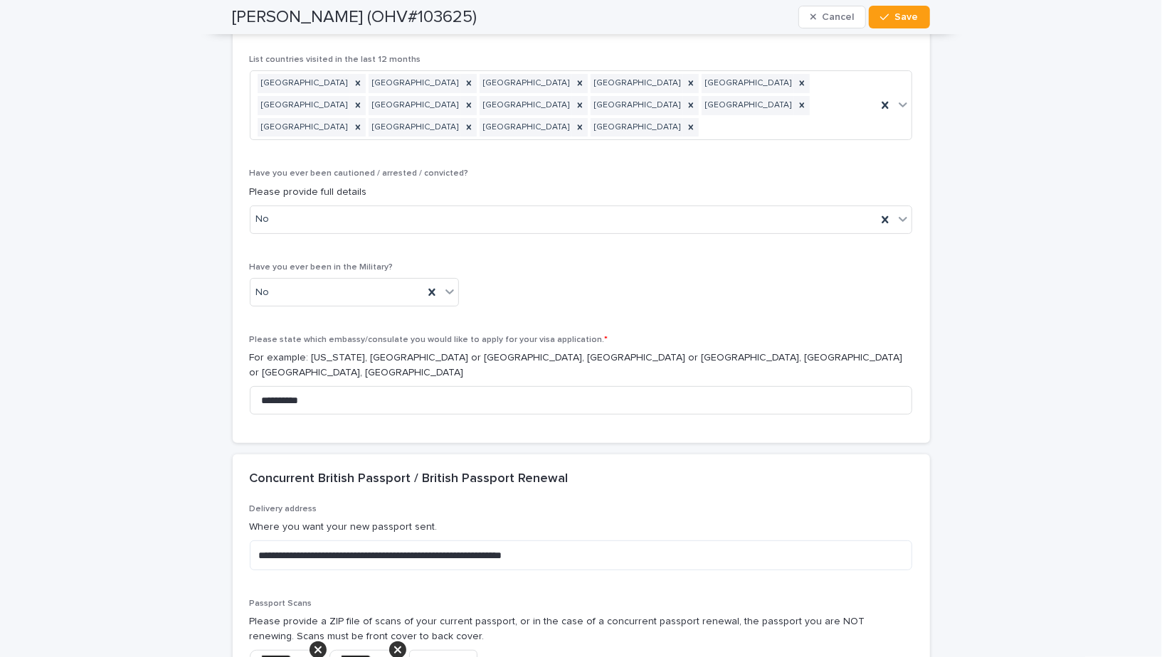
scroll to position [7289, 0]
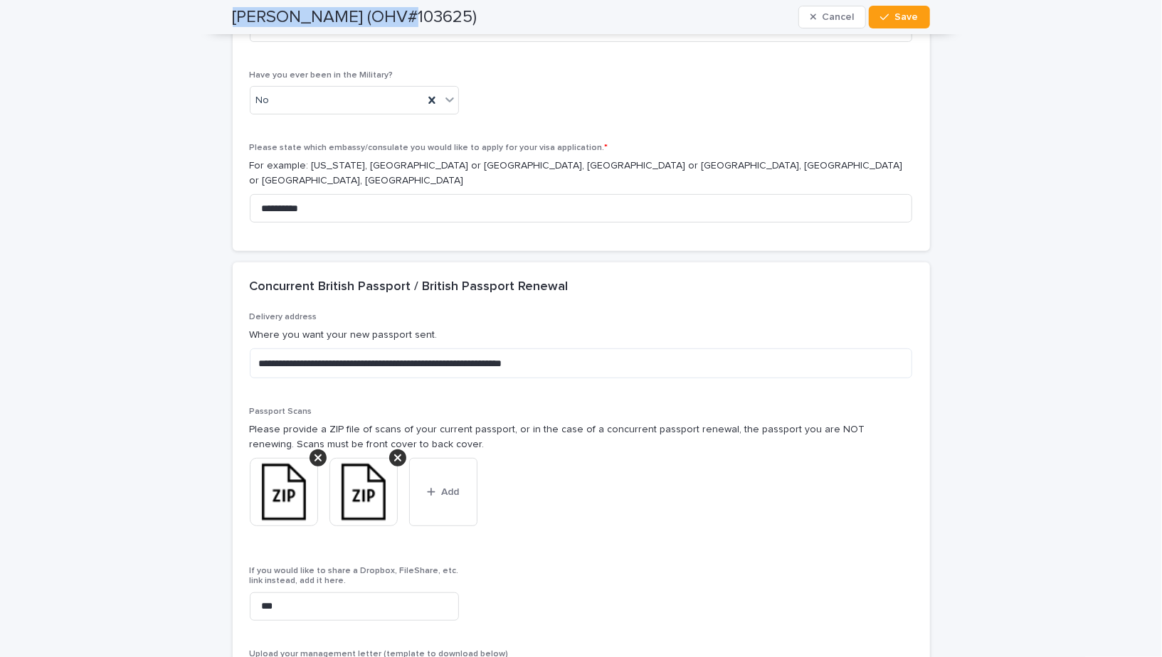
drag, startPoint x: 233, startPoint y: 16, endPoint x: 380, endPoint y: 14, distance: 147.3
click at [381, 15] on h2 "[PERSON_NAME] (OHV#103625)" at bounding box center [355, 17] width 245 height 21
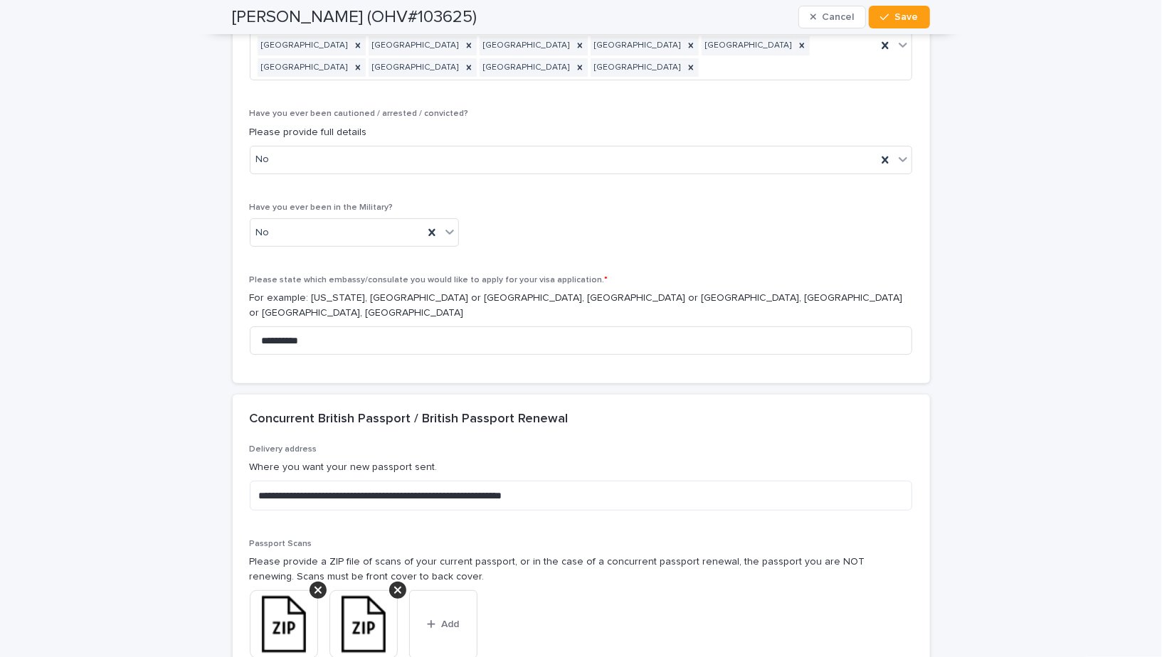
scroll to position [7139, 0]
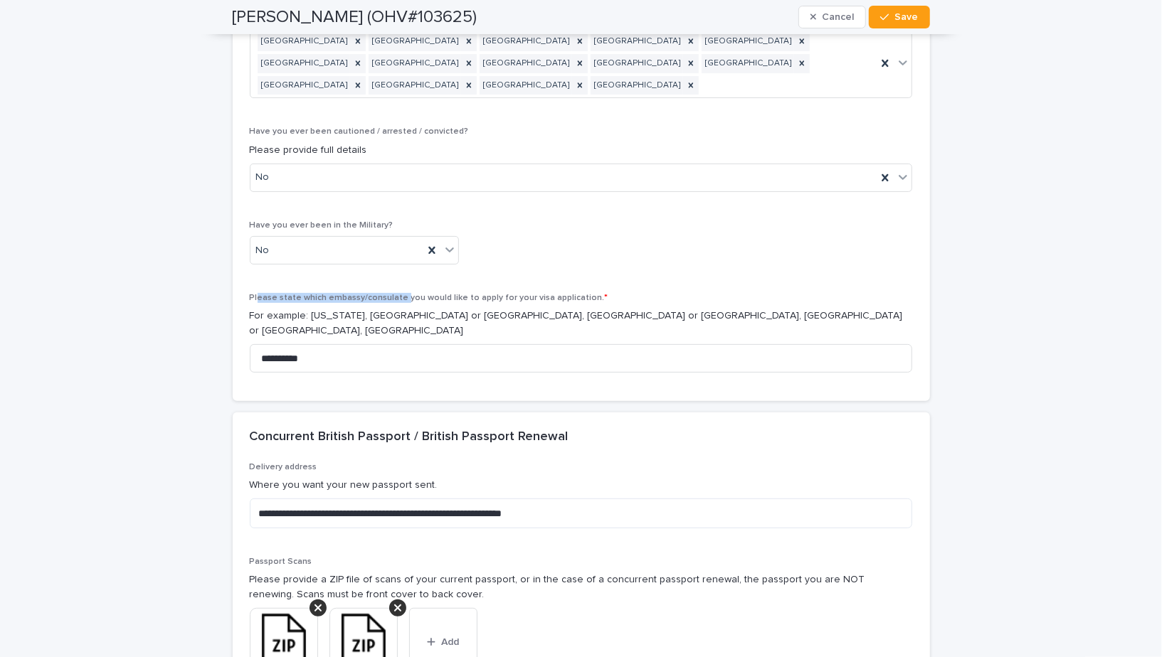
drag, startPoint x: 258, startPoint y: 128, endPoint x: 400, endPoint y: 135, distance: 142.5
click at [400, 294] on span "Please state which embassy/consulate you would like to apply for your visa appl…" at bounding box center [429, 298] width 359 height 9
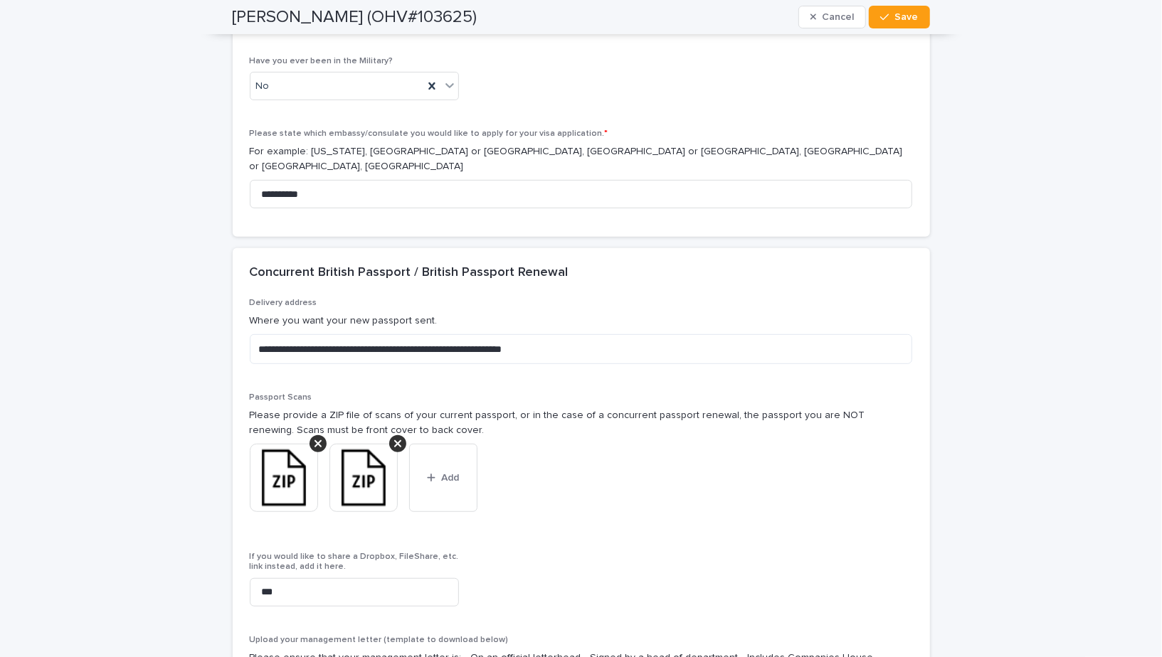
scroll to position [7304, 0]
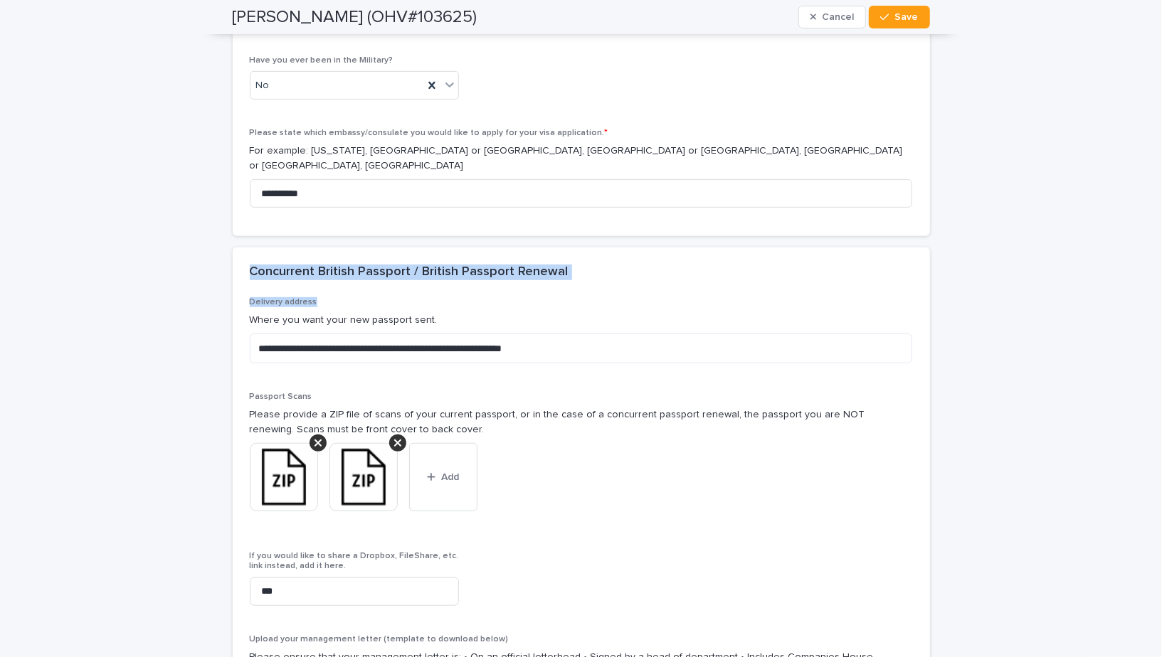
drag, startPoint x: 250, startPoint y: 88, endPoint x: 618, endPoint y: 120, distance: 369.2
click at [618, 248] on section "**********" at bounding box center [581, 603] width 697 height 710
click at [640, 265] on div "Concurrent British Passport / British Passport Renewal" at bounding box center [578, 273] width 657 height 16
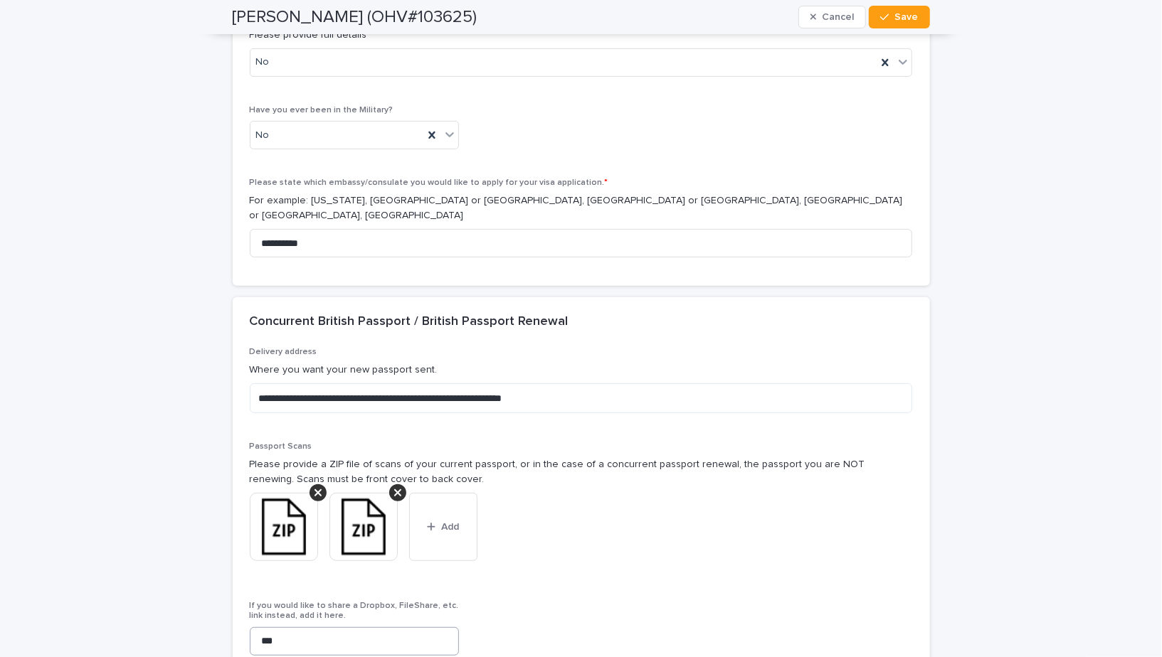
scroll to position [7274, 0]
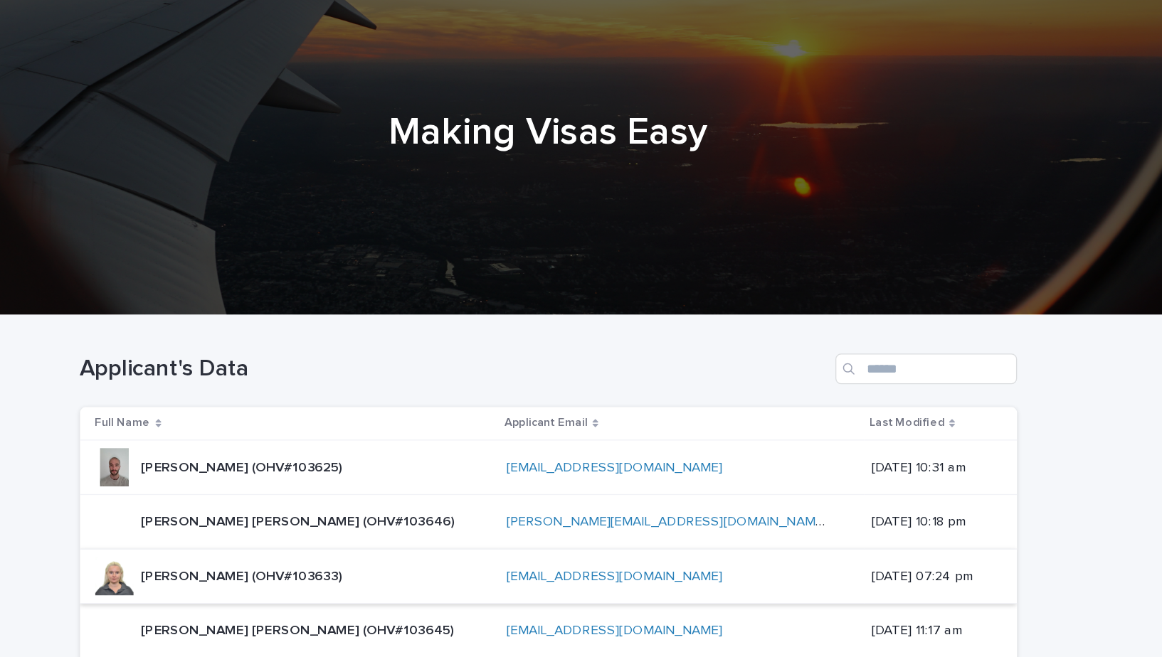
scroll to position [291, 0]
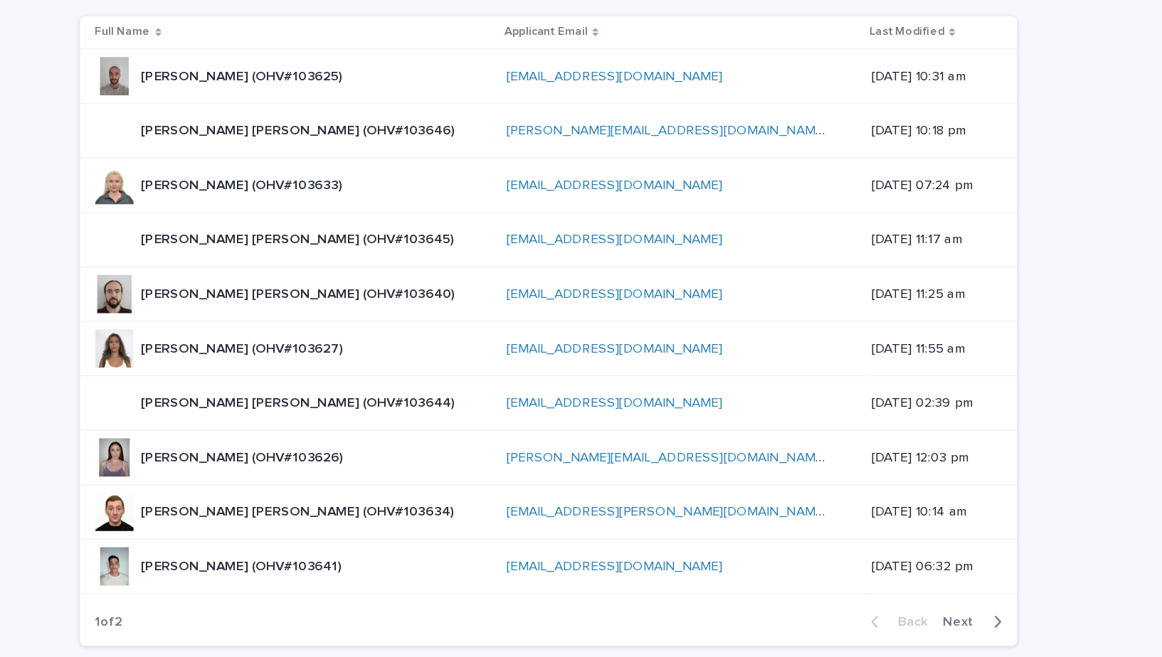
click at [327, 433] on p "[PERSON_NAME] (OHV#103626)" at bounding box center [355, 435] width 154 height 15
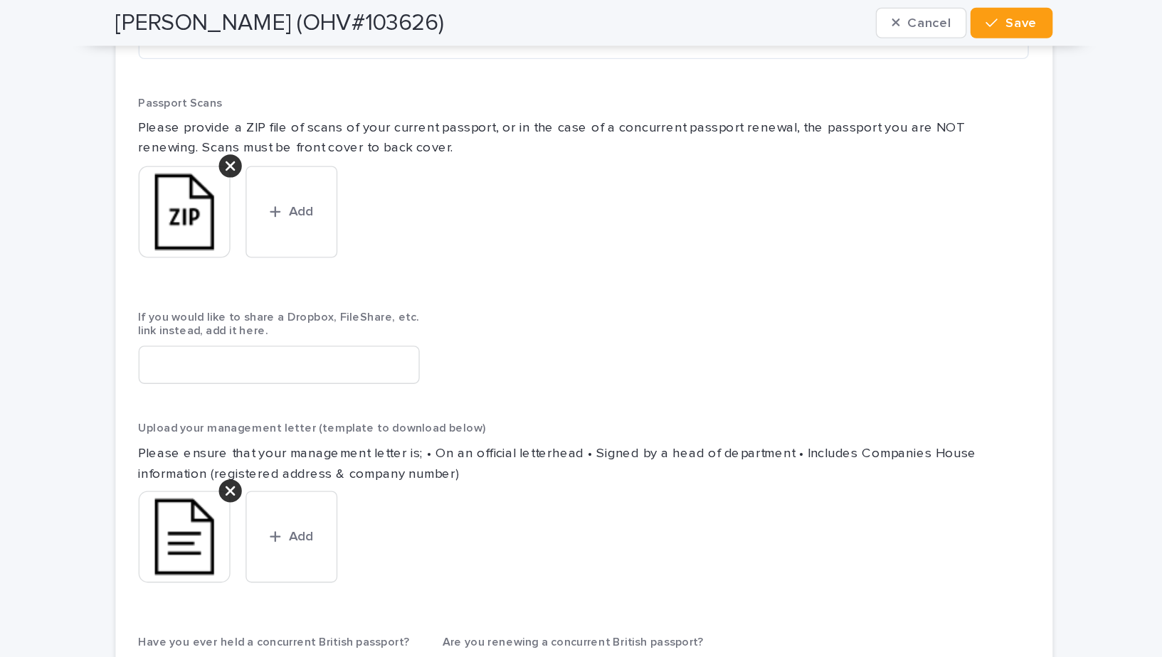
scroll to position [8531, 0]
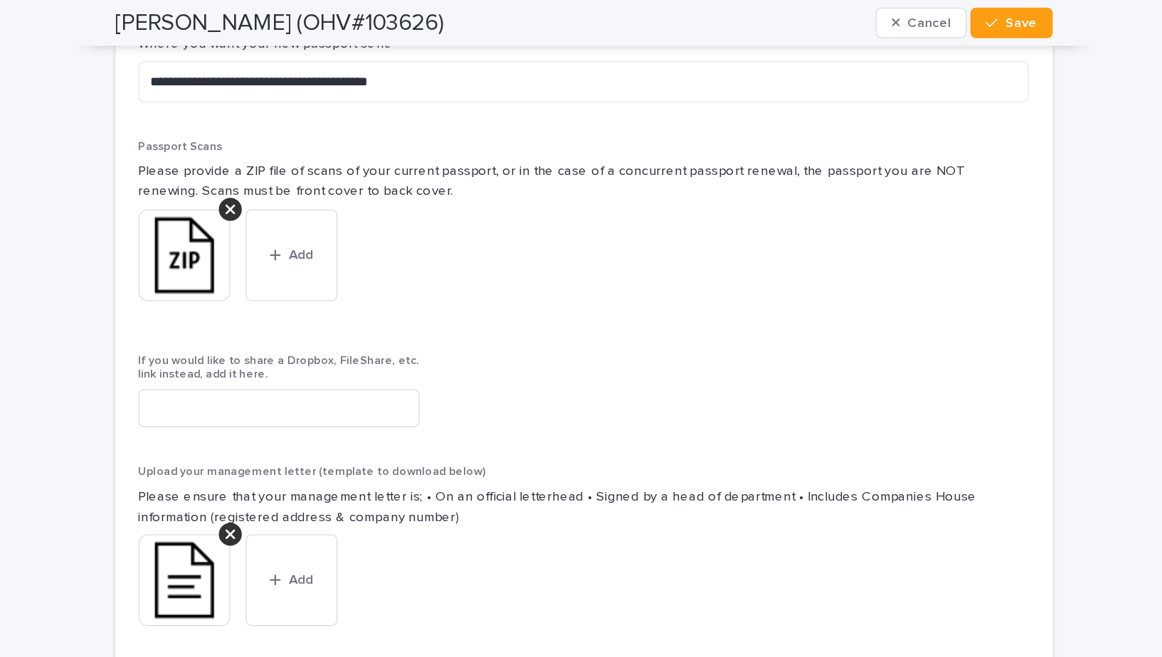
click at [286, 398] on img at bounding box center [284, 432] width 68 height 68
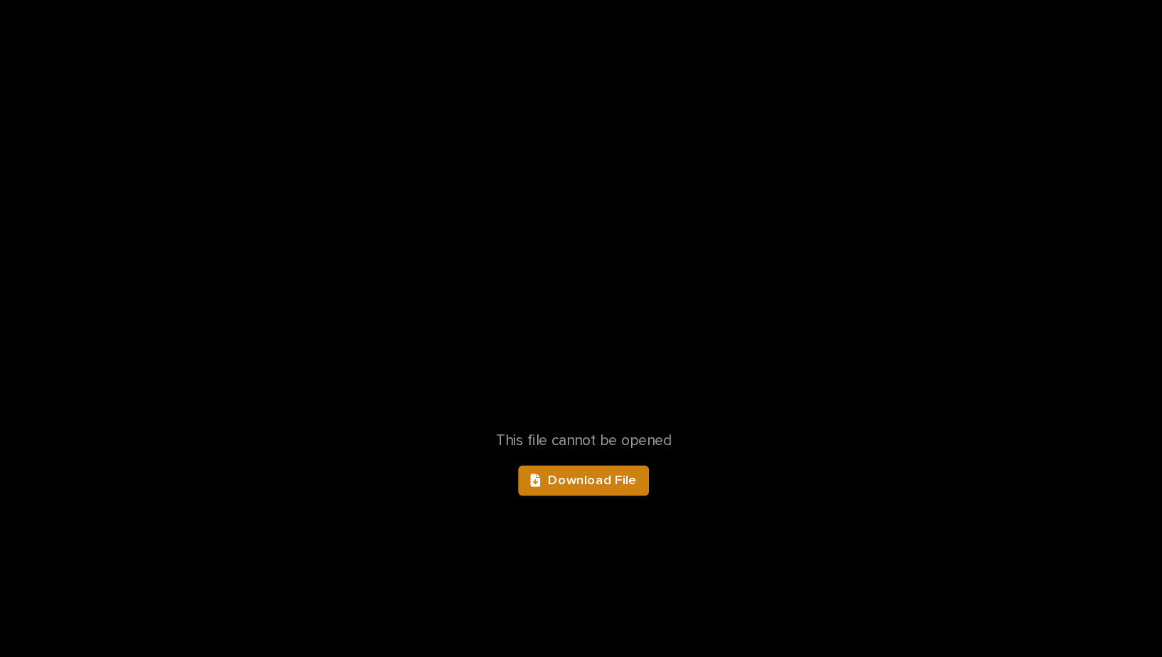
click at [591, 364] on link "Download File" at bounding box center [581, 357] width 98 height 23
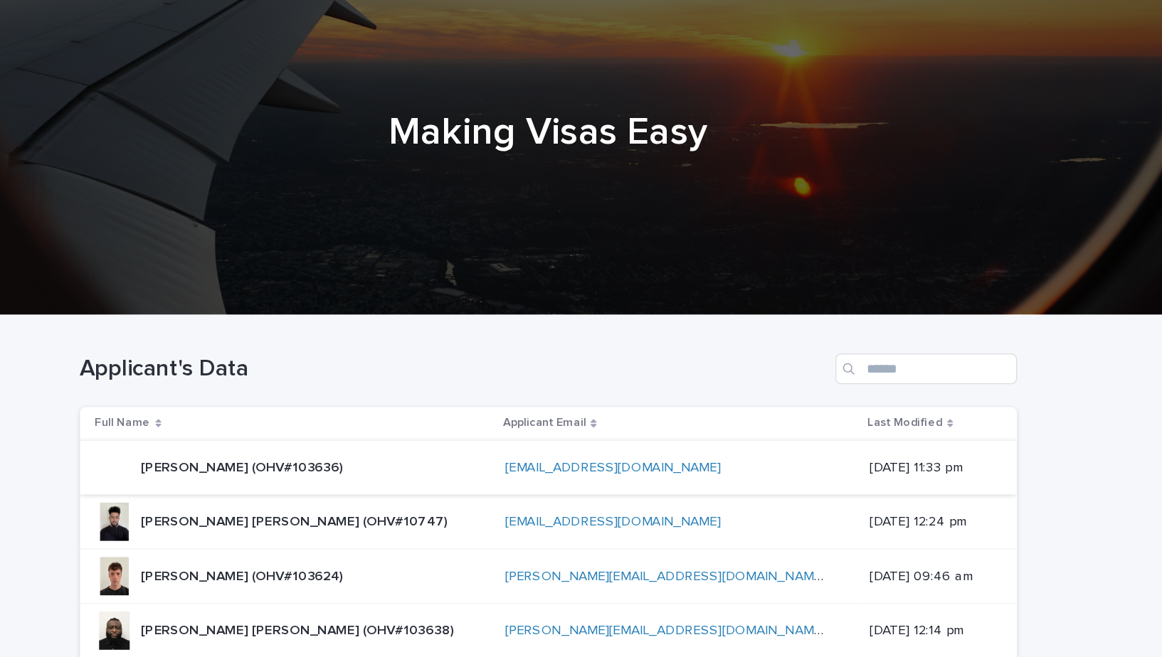
scroll to position [208, 0]
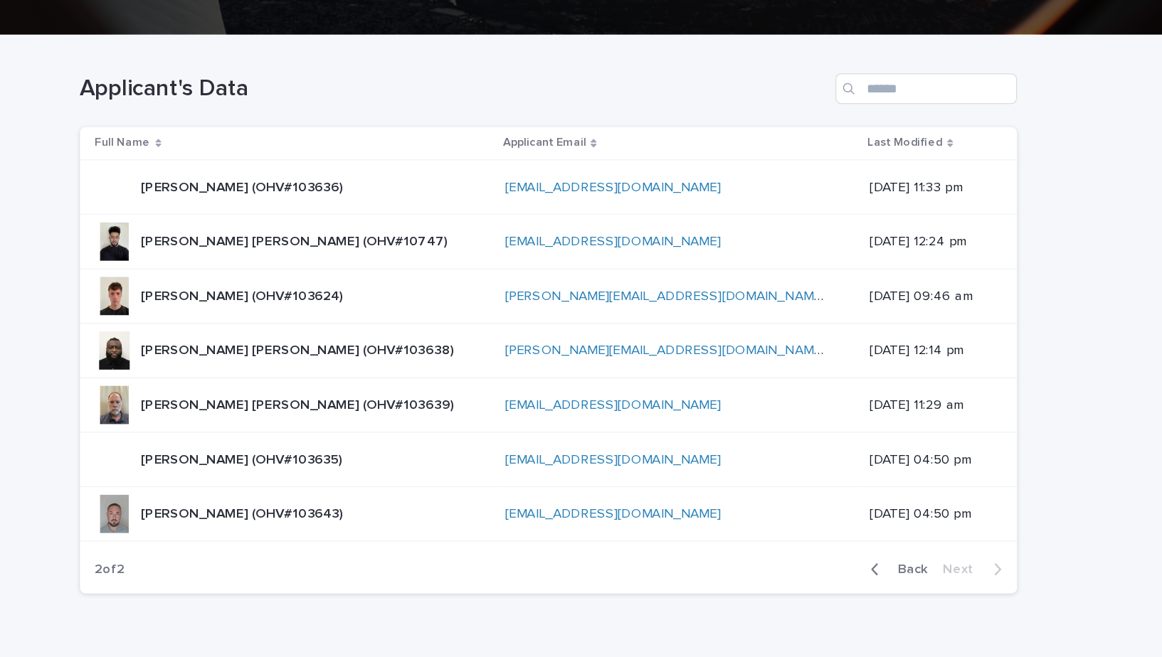
click at [827, 516] on icon "button" at bounding box center [824, 519] width 6 height 13
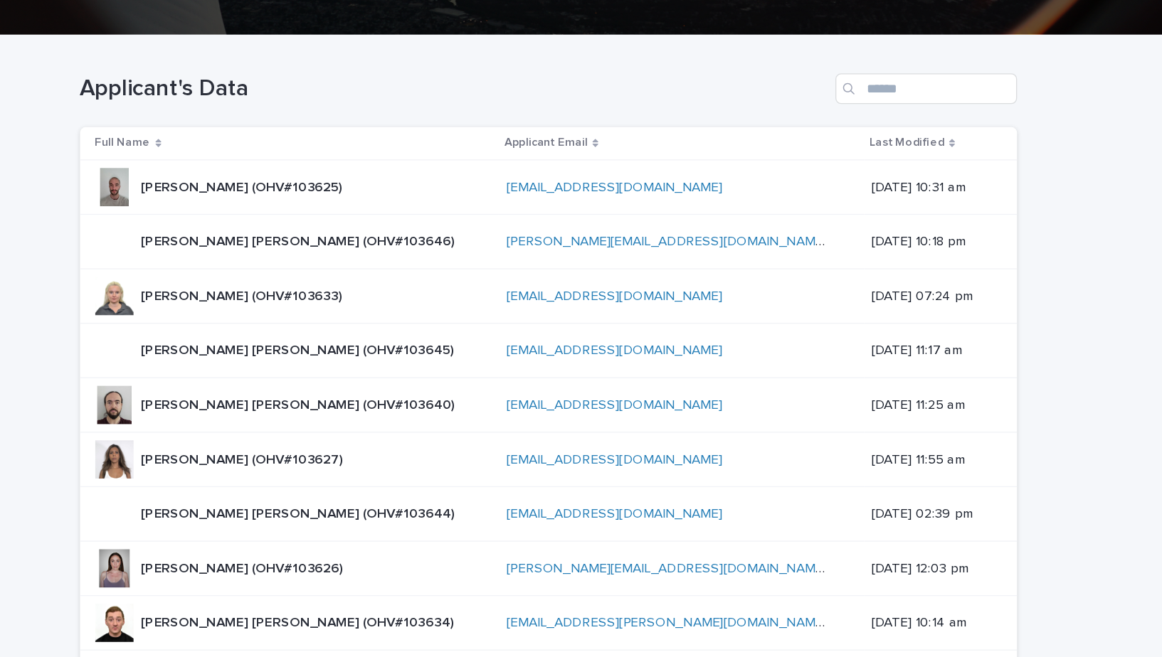
click at [313, 237] on p "[PERSON_NAME] (OHV#103625)" at bounding box center [354, 233] width 153 height 15
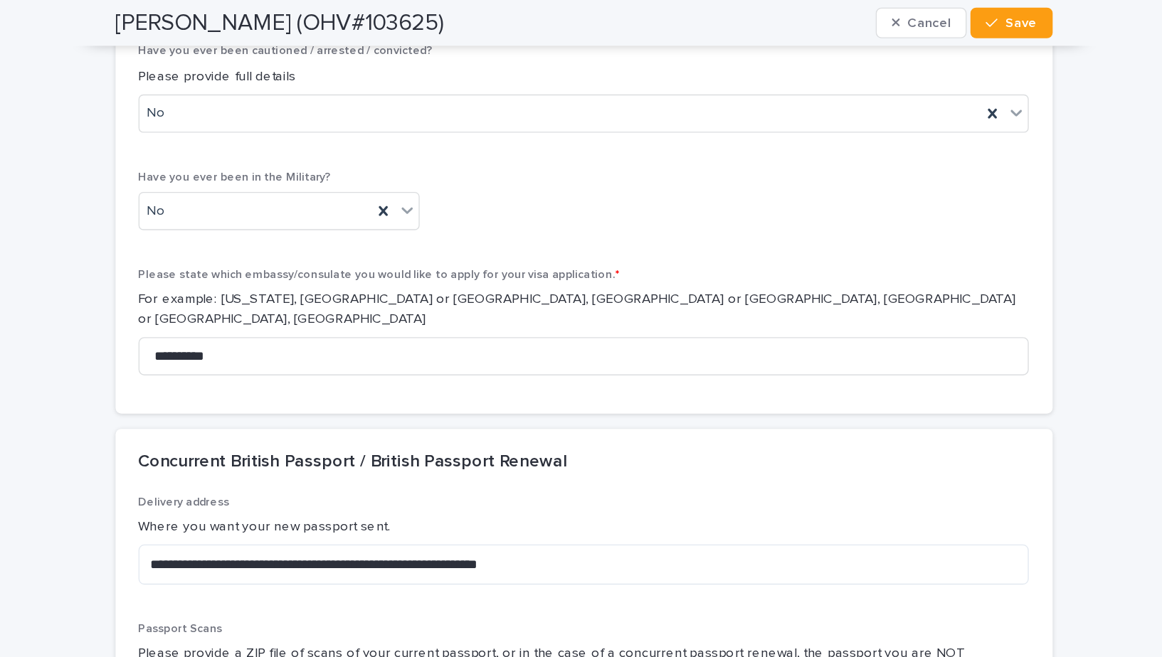
scroll to position [7207, 0]
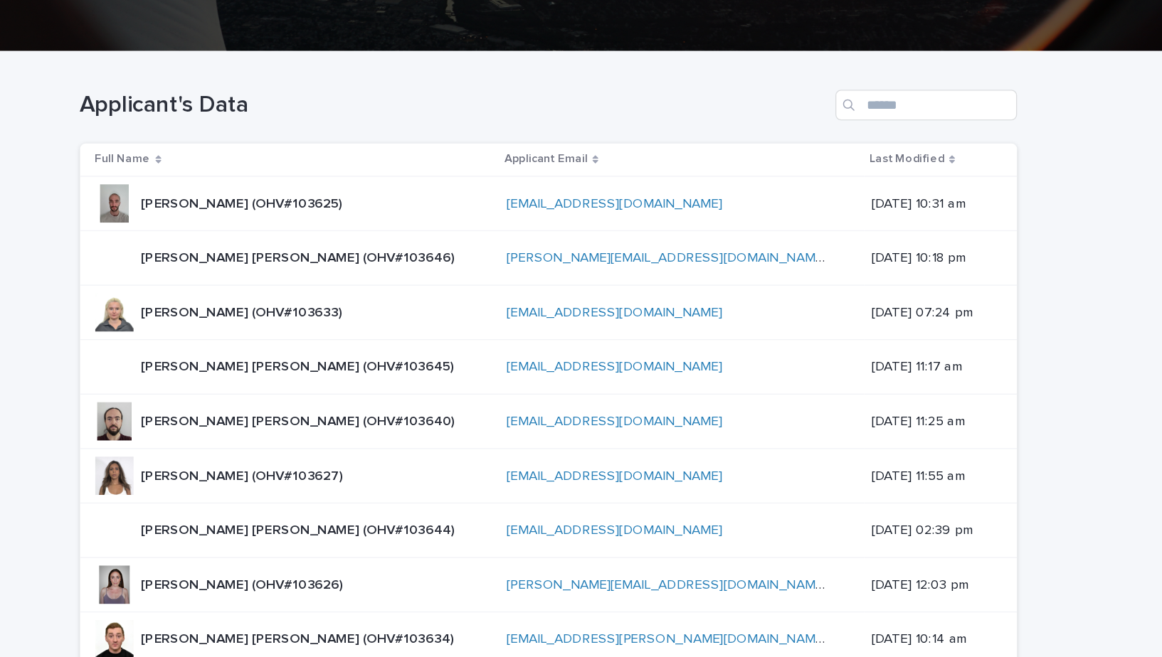
scroll to position [198, 0]
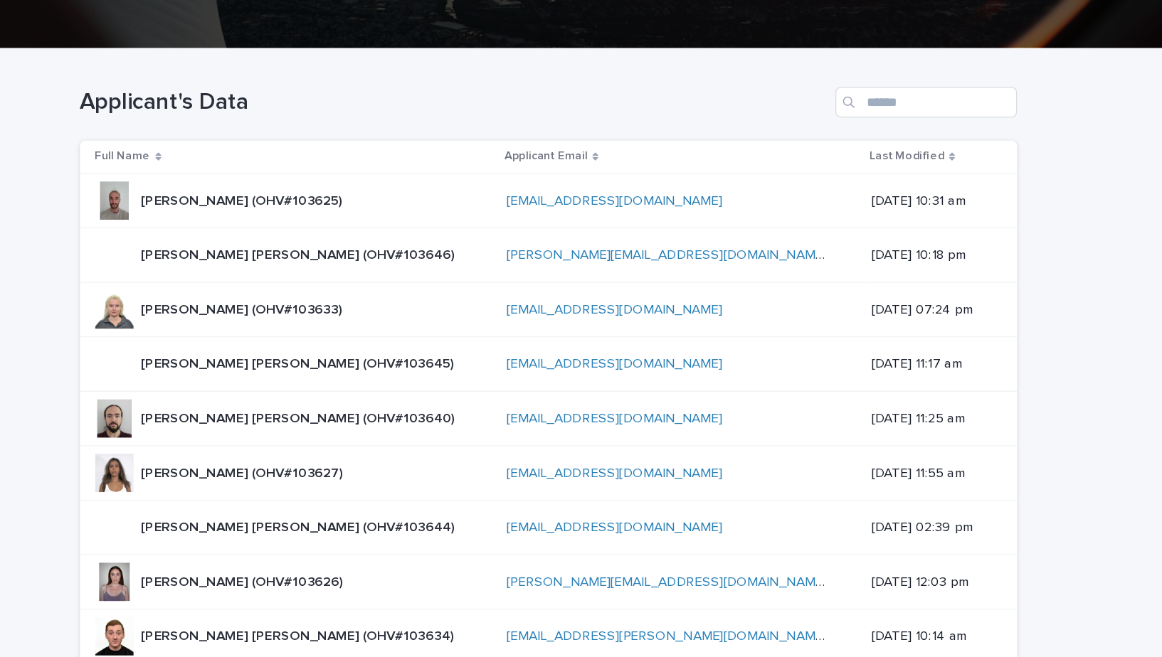
click at [331, 324] on p "[PERSON_NAME] (OHV#103633)" at bounding box center [354, 324] width 153 height 15
